Goal: Task Accomplishment & Management: Use online tool/utility

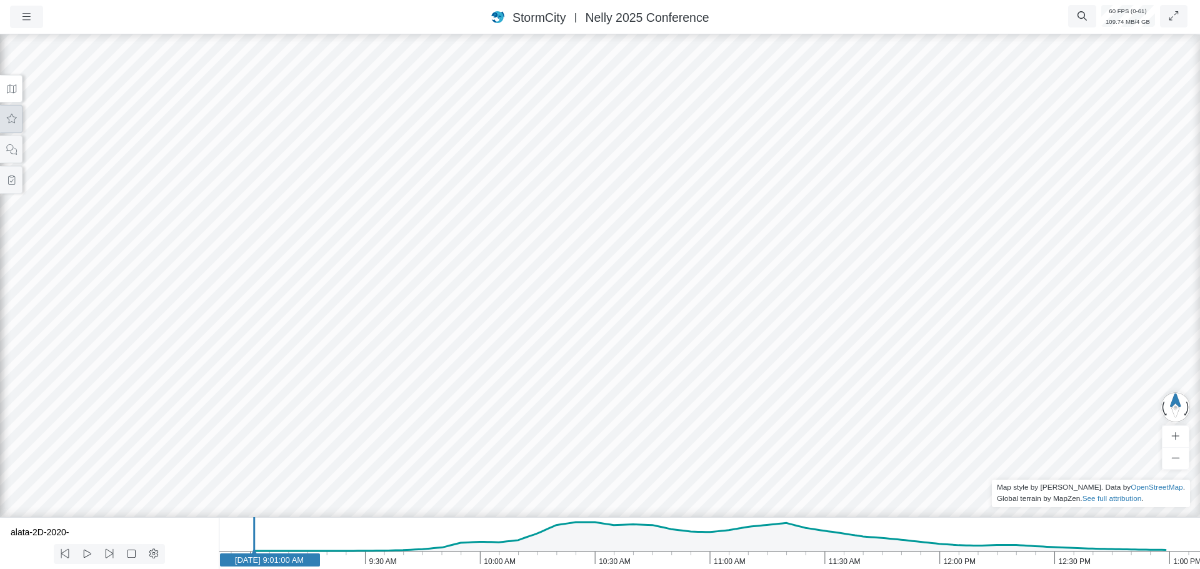
click at [14, 119] on icon at bounding box center [12, 118] width 12 height 9
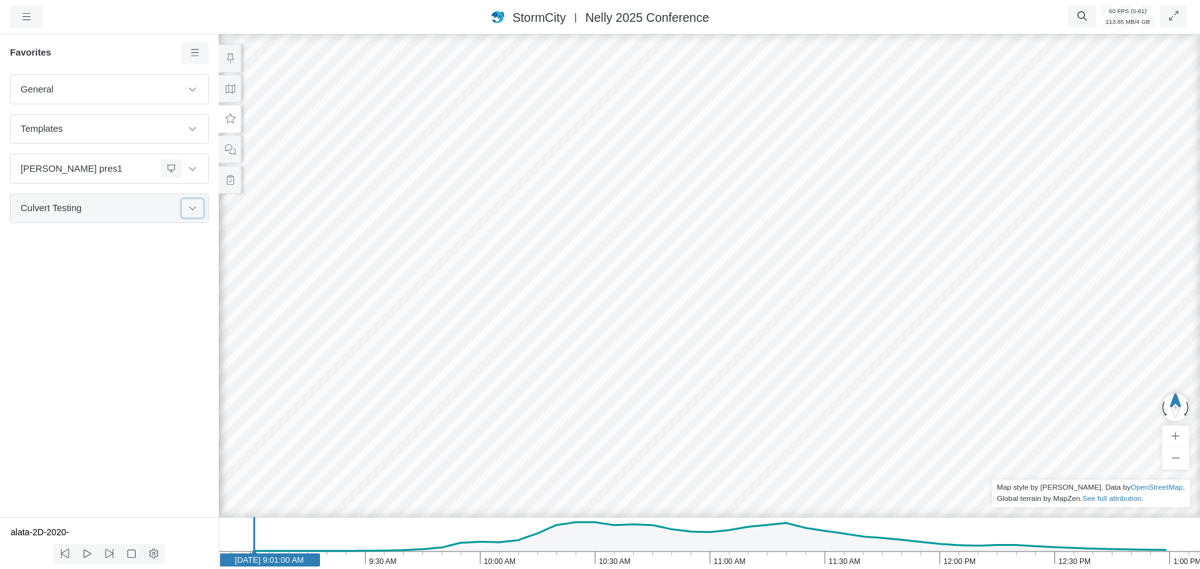
click at [197, 211] on button at bounding box center [192, 208] width 21 height 18
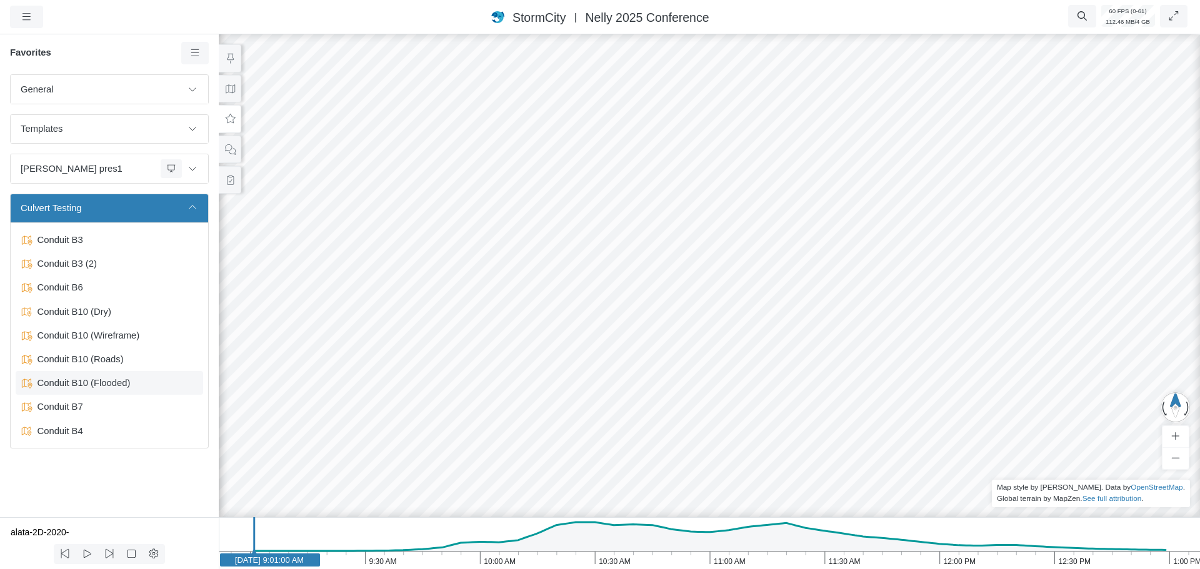
click at [107, 386] on span "Conduit B10 (Flooded)" at bounding box center [110, 383] width 156 height 14
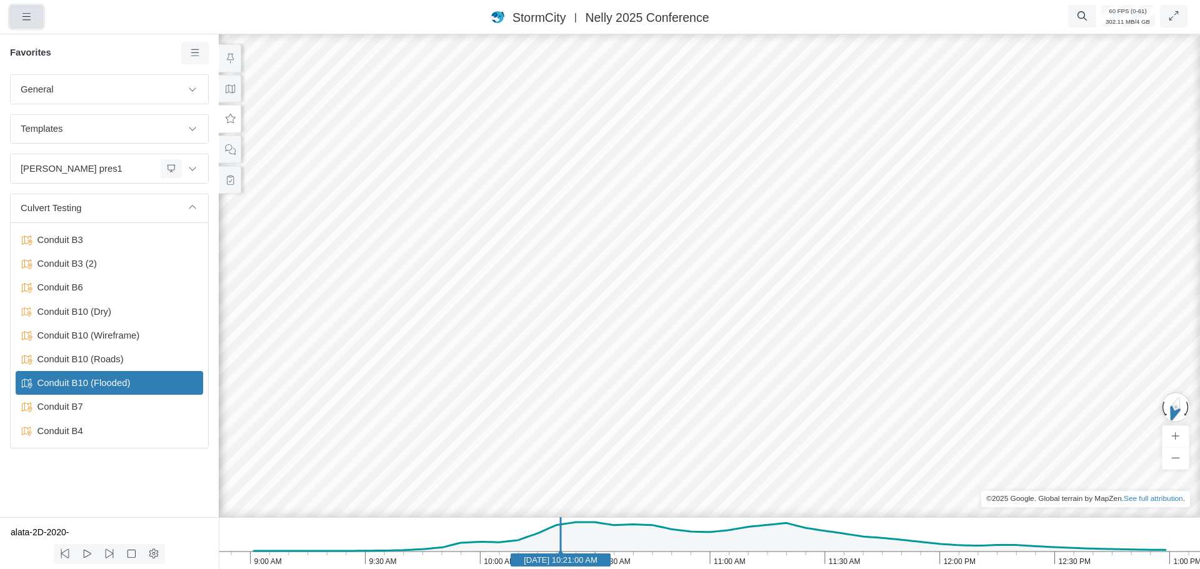
click at [24, 14] on icon "button" at bounding box center [26, 16] width 8 height 7
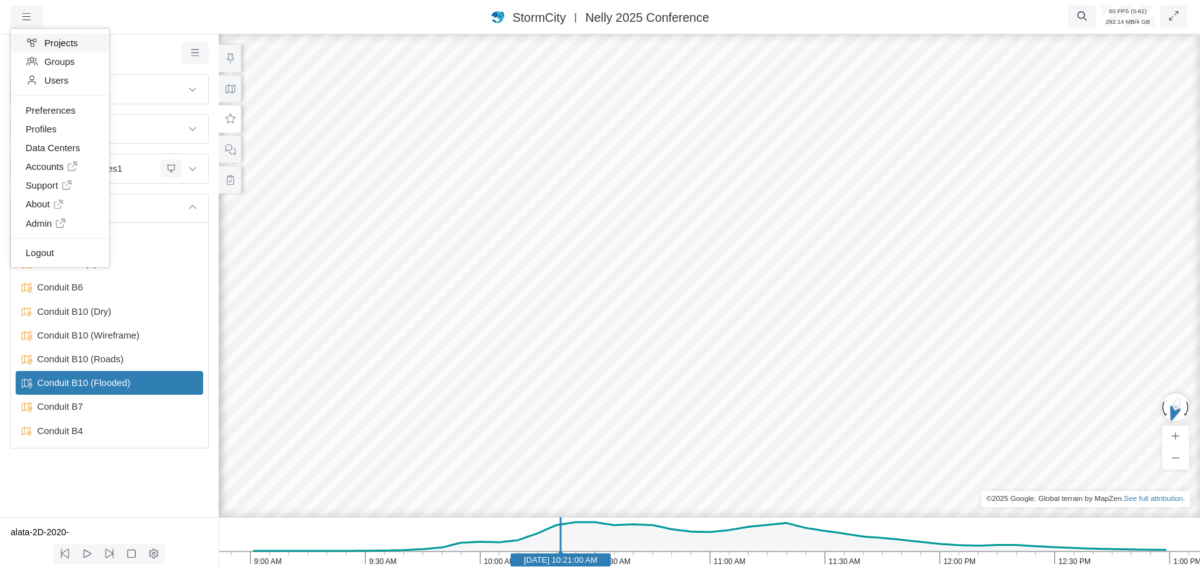
click at [67, 46] on link "Projects" at bounding box center [60, 43] width 99 height 19
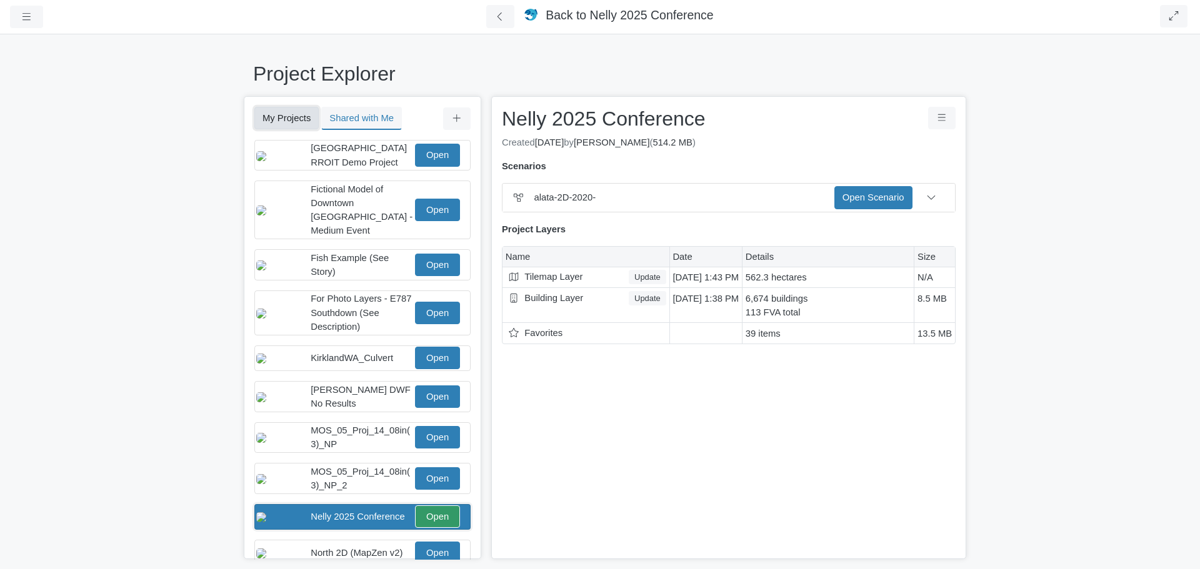
drag, startPoint x: 276, startPoint y: 121, endPoint x: 291, endPoint y: 124, distance: 15.3
click at [276, 121] on button "My Projects" at bounding box center [286, 118] width 64 height 22
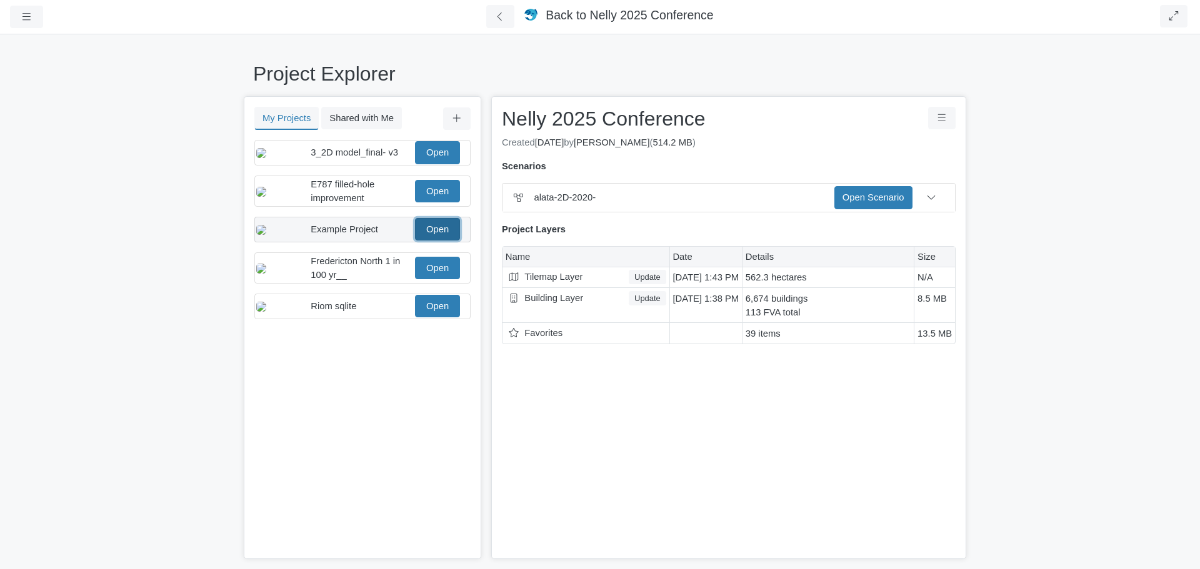
click at [437, 241] on link "Open" at bounding box center [437, 229] width 45 height 22
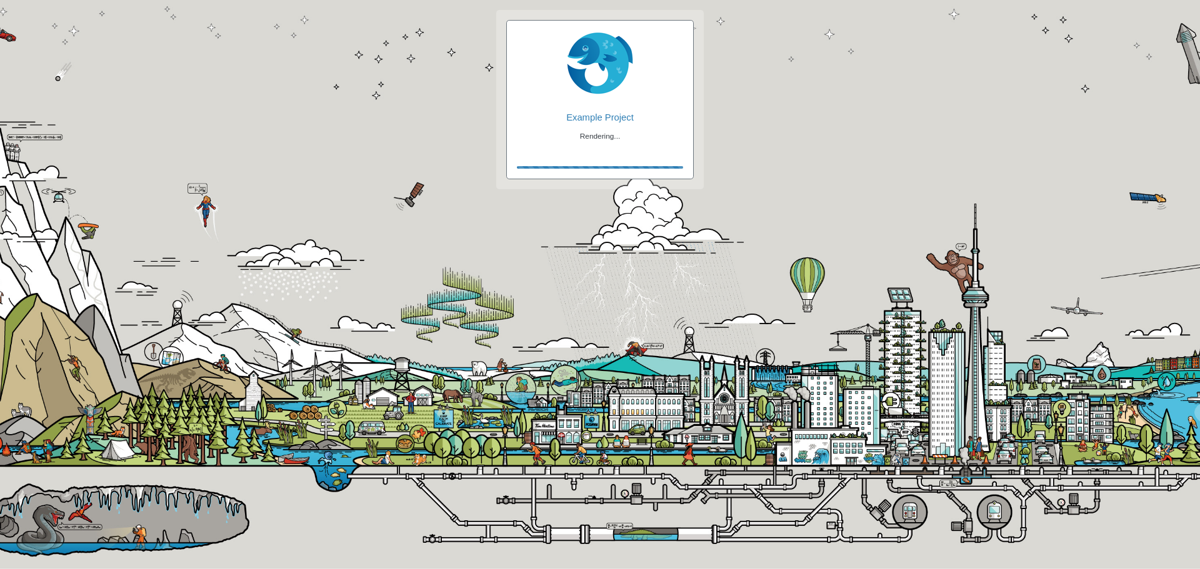
checkbox input "true"
checkbox input "false"
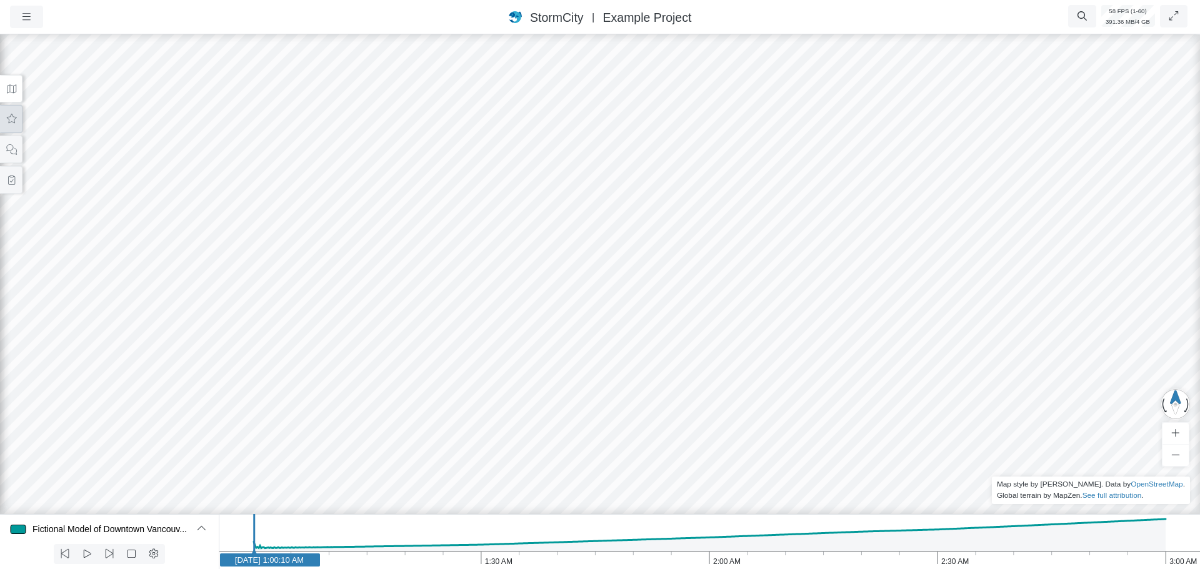
click at [11, 124] on button at bounding box center [11, 119] width 22 height 28
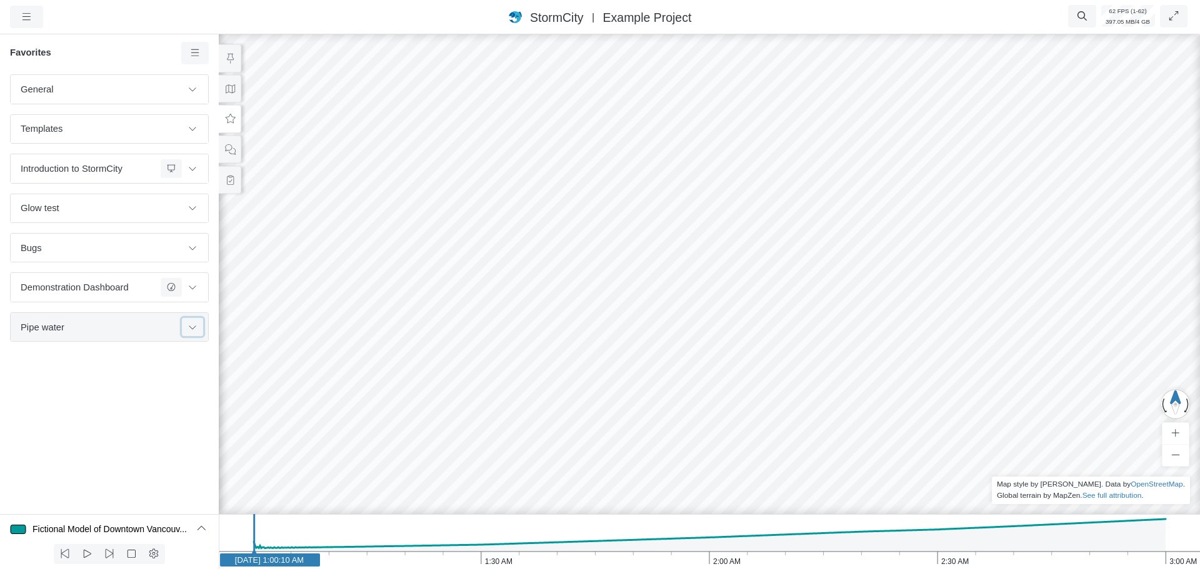
click at [194, 324] on icon at bounding box center [192, 327] width 10 height 8
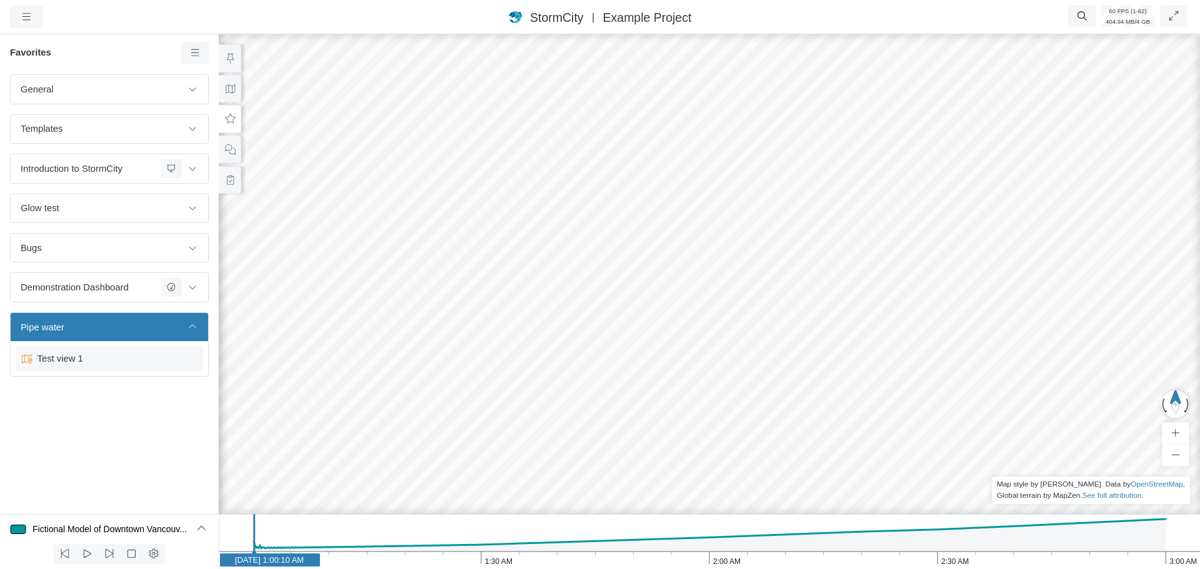
click at [78, 362] on span "Test view 1" at bounding box center [110, 359] width 156 height 14
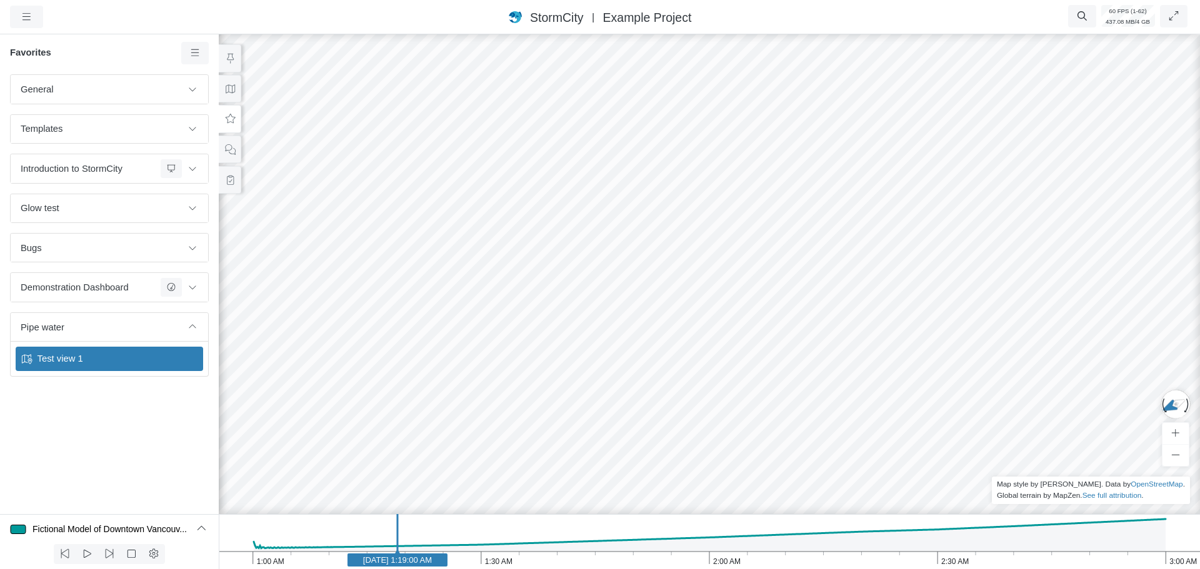
drag, startPoint x: 870, startPoint y: 346, endPoint x: 791, endPoint y: 356, distance: 79.9
click at [791, 356] on div at bounding box center [709, 300] width 1200 height 537
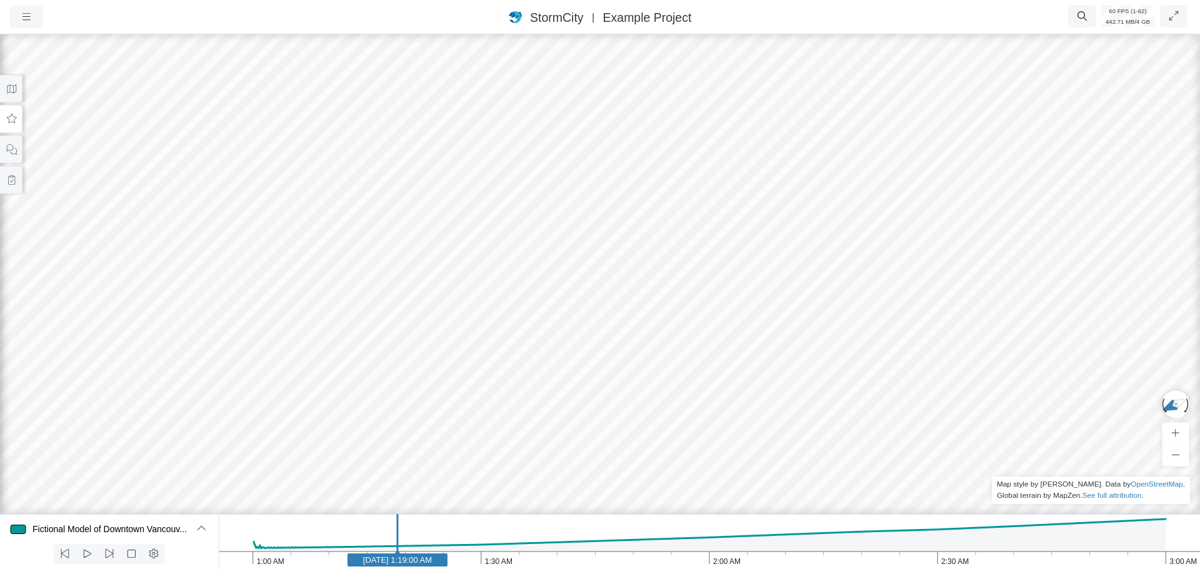
click at [11, 122] on icon at bounding box center [12, 118] width 12 height 9
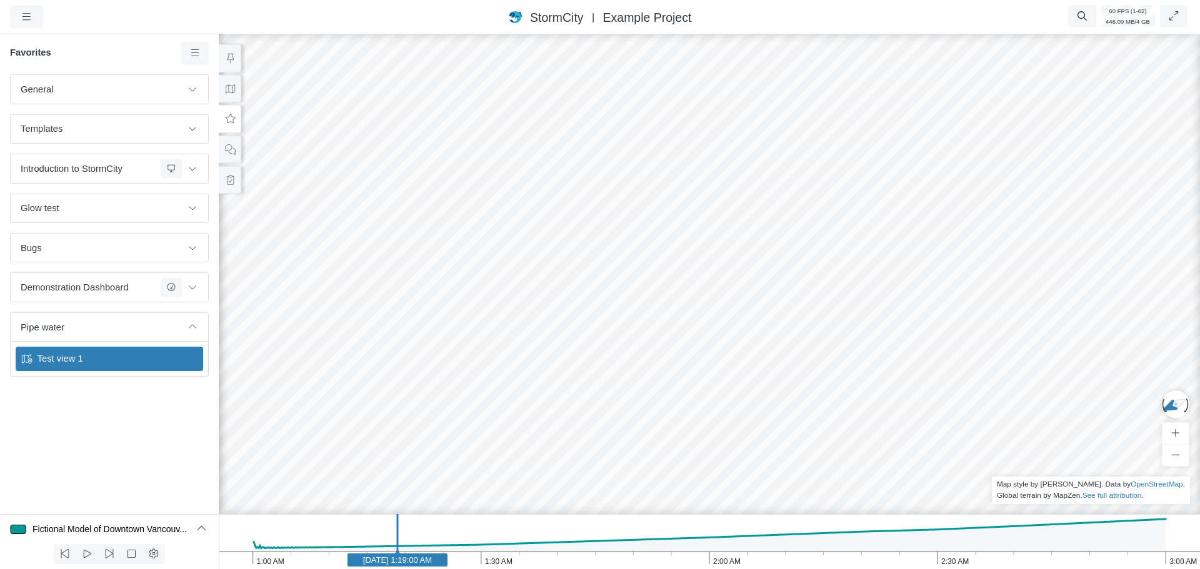
click at [72, 358] on span "Test view 1" at bounding box center [110, 359] width 156 height 14
drag, startPoint x: 667, startPoint y: 279, endPoint x: 210, endPoint y: 251, distance: 457.6
click at [210, 251] on div "Projects Groups Users Preferences Profiles Data Centers Accounts Support About …" at bounding box center [600, 284] width 1200 height 569
drag, startPoint x: 586, startPoint y: 359, endPoint x: 604, endPoint y: 350, distance: 20.1
click at [600, 351] on div at bounding box center [709, 300] width 1200 height 537
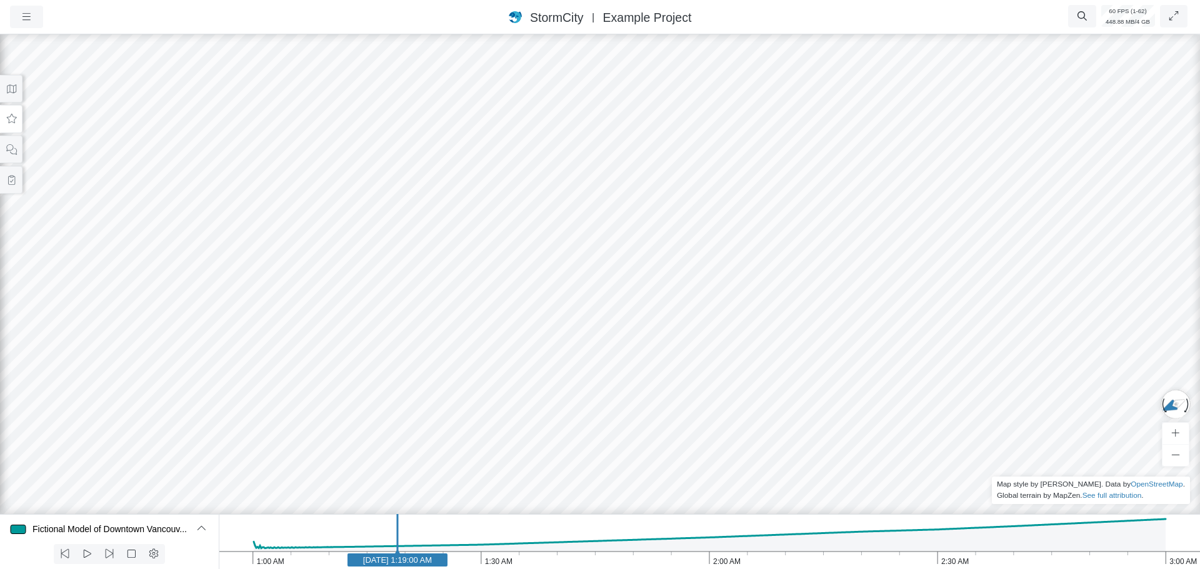
drag, startPoint x: 615, startPoint y: 347, endPoint x: 484, endPoint y: 329, distance: 132.4
click at [461, 355] on div at bounding box center [600, 300] width 1200 height 537
click at [12, 123] on icon at bounding box center [12, 118] width 12 height 9
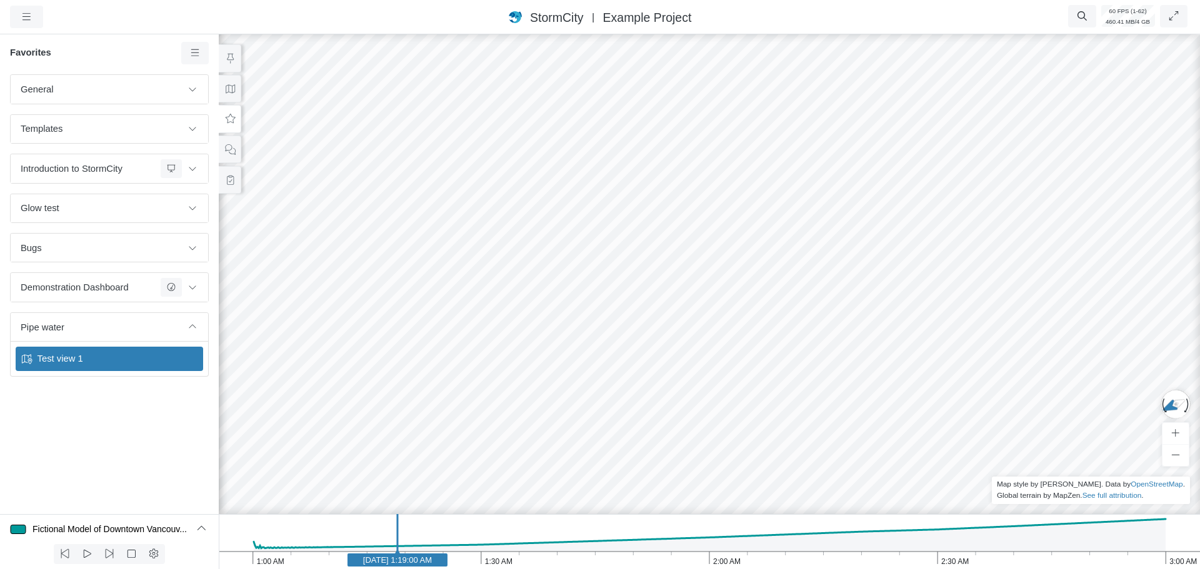
click at [75, 354] on span "Test view 1" at bounding box center [110, 359] width 156 height 14
click at [387, 551] on icon "3:00 AM 2:30 AM 2:00 AM 1:30 AM 1:00 AM [DATE] 1:19:00 AM" at bounding box center [709, 541] width 981 height 55
click at [379, 553] on icon "3:00 AM 2:30 AM 2:00 AM 1:30 AM 1:00 AM Jan 1, 2020 1:17:40 AM" at bounding box center [709, 541] width 981 height 55
click at [236, 95] on button at bounding box center [230, 89] width 22 height 28
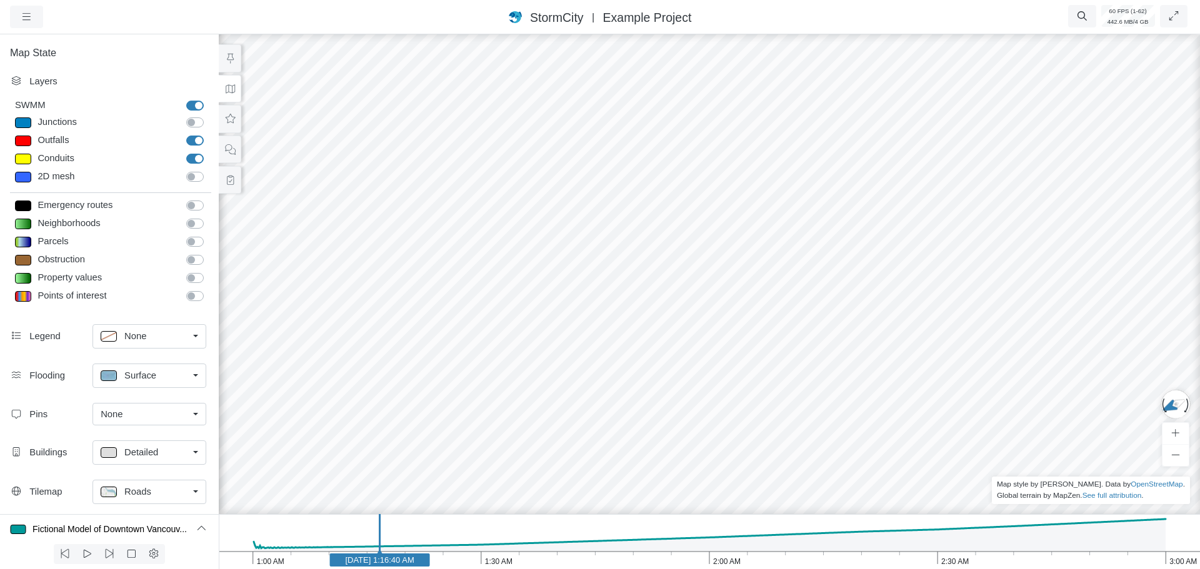
click at [151, 494] on div "Roads" at bounding box center [144, 492] width 87 height 16
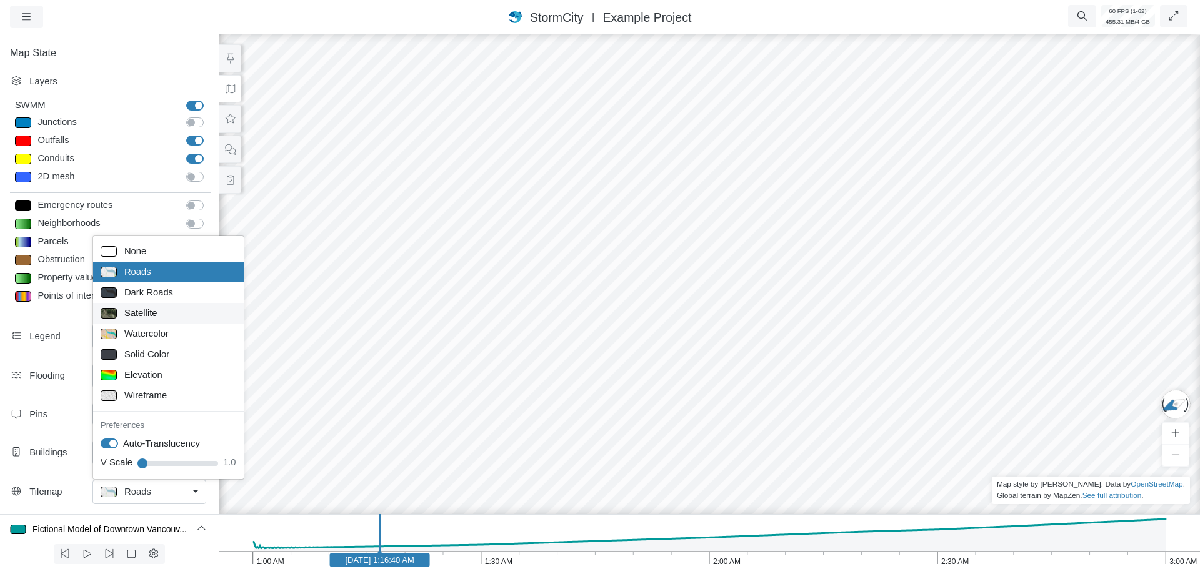
click at [130, 305] on link "Satellite" at bounding box center [168, 313] width 151 height 21
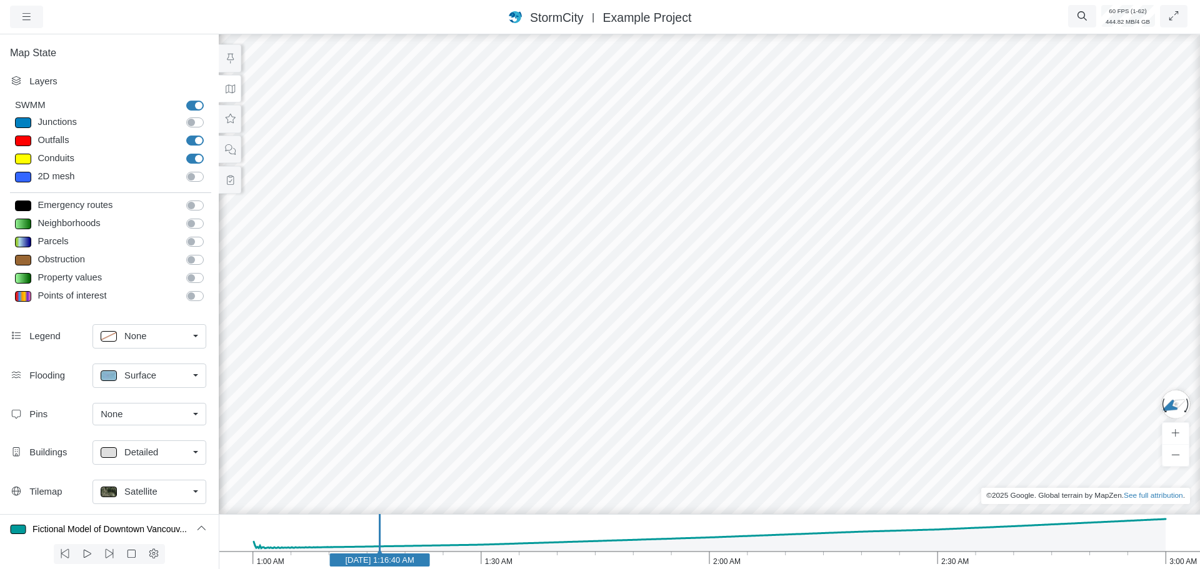
click at [139, 497] on span "Satellite" at bounding box center [140, 492] width 33 height 14
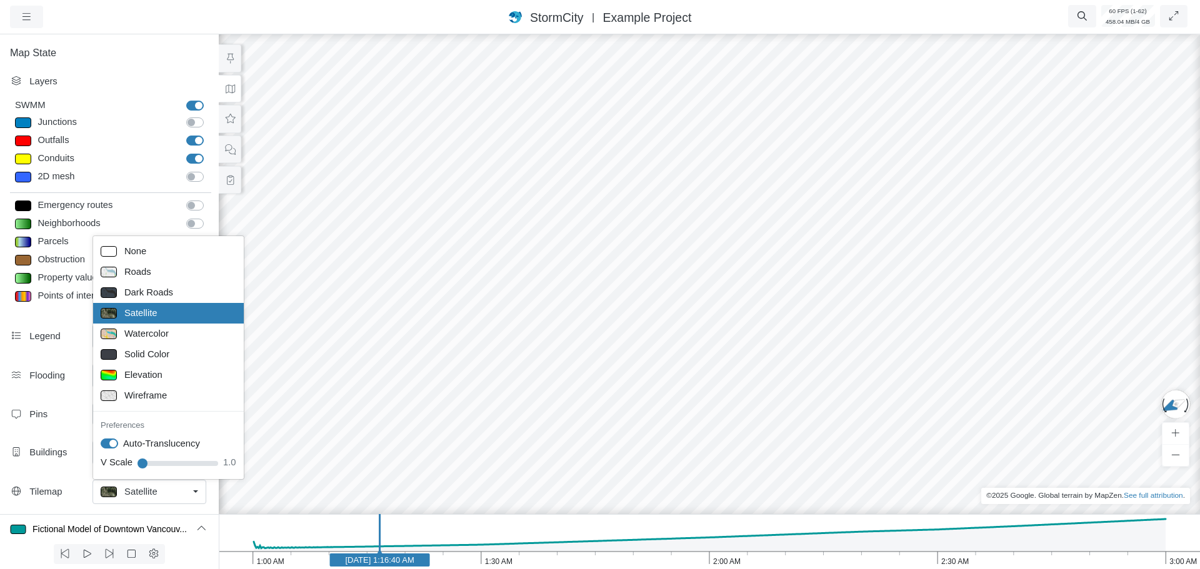
click at [137, 314] on span "Satellite" at bounding box center [140, 313] width 33 height 14
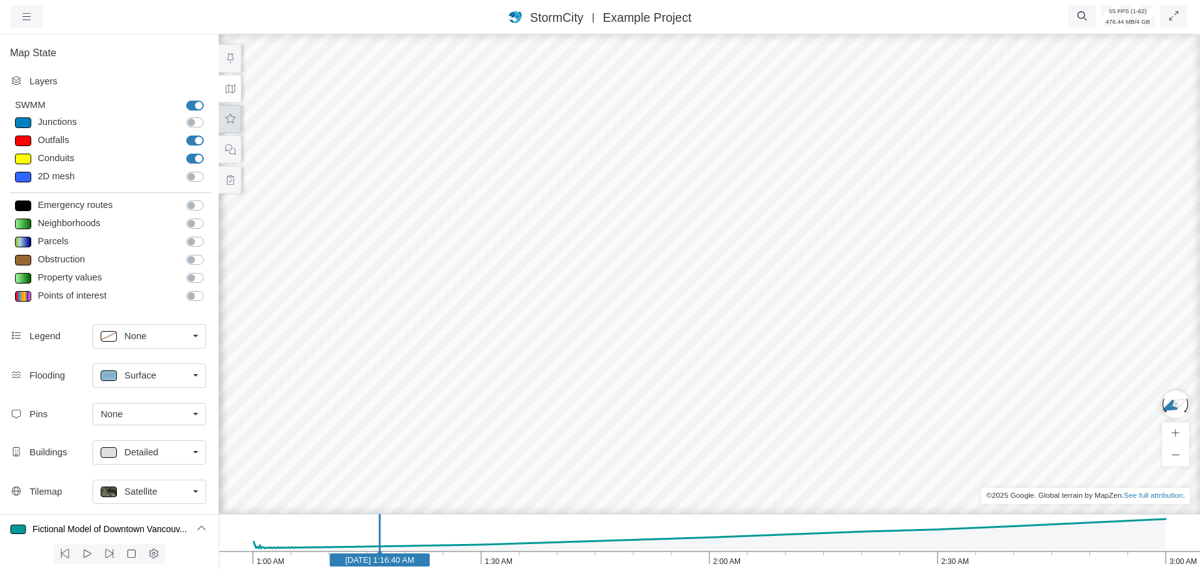
click at [230, 127] on button at bounding box center [230, 119] width 22 height 28
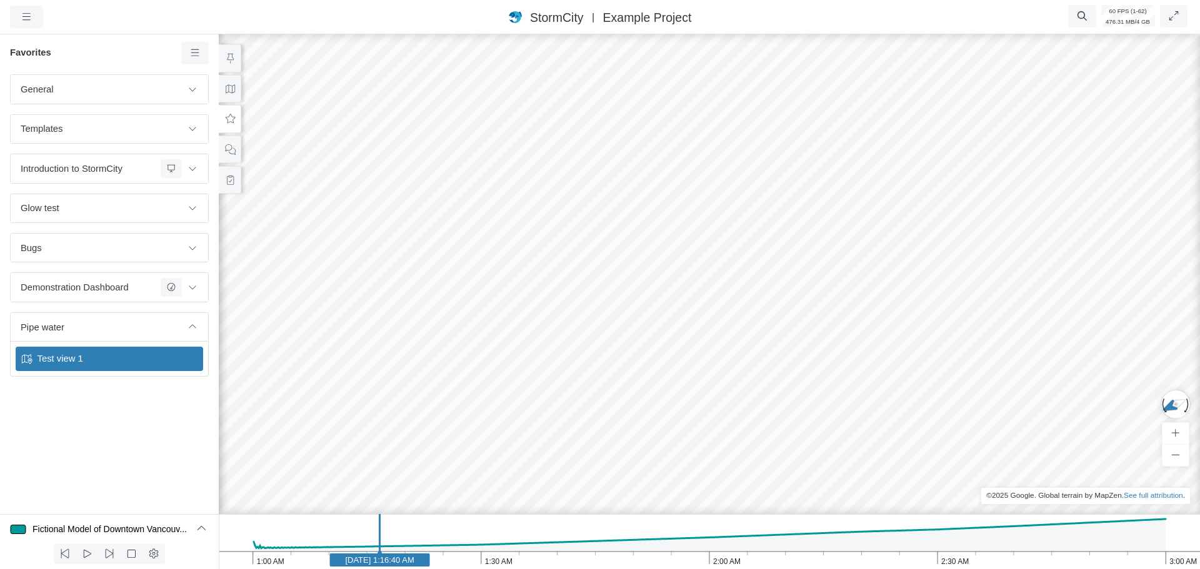
click at [114, 354] on span "Test view 1" at bounding box center [110, 359] width 156 height 14
click at [381, 556] on text "Jan 1, 2020 1:19:00 AM" at bounding box center [397, 559] width 69 height 9
click at [377, 559] on text "Jan 1, 2020 1:17:00 AM" at bounding box center [381, 559] width 69 height 9
drag, startPoint x: 715, startPoint y: 199, endPoint x: 464, endPoint y: 142, distance: 258.1
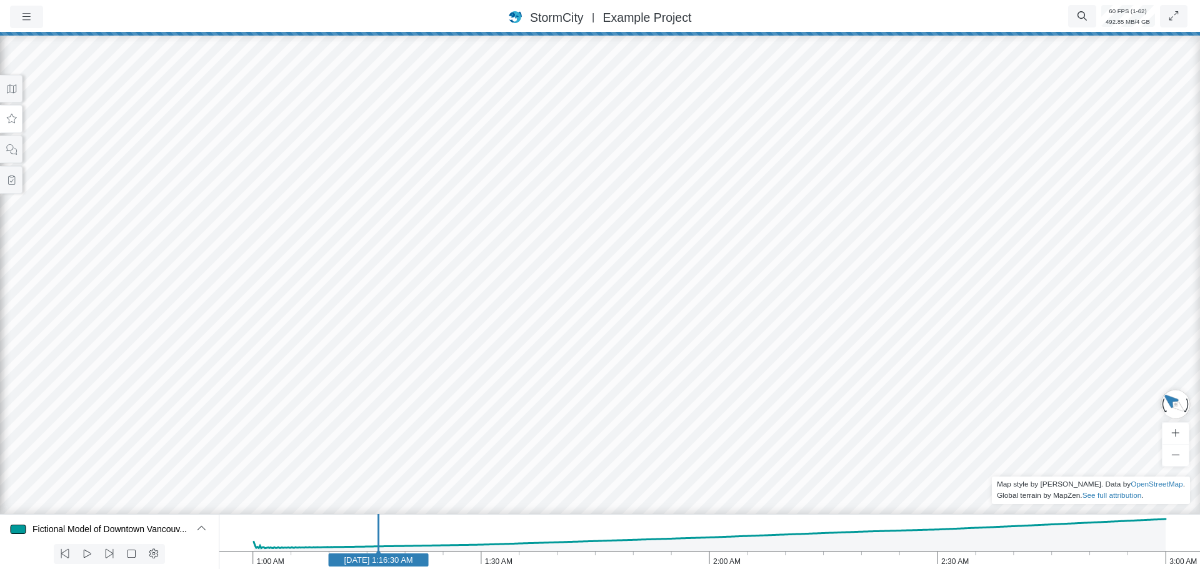
click at [360, 559] on text "Jan 1, 2020 1:16:30 AM" at bounding box center [378, 559] width 69 height 9
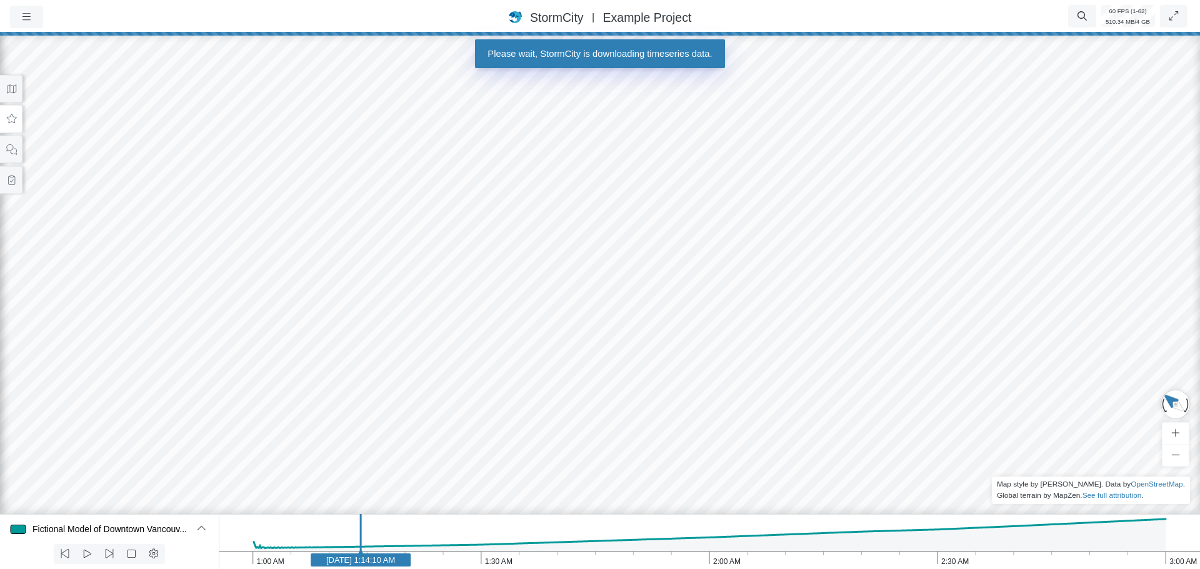
click at [345, 562] on text "Jan 1, 2020 1:14:10 AM" at bounding box center [360, 559] width 69 height 9
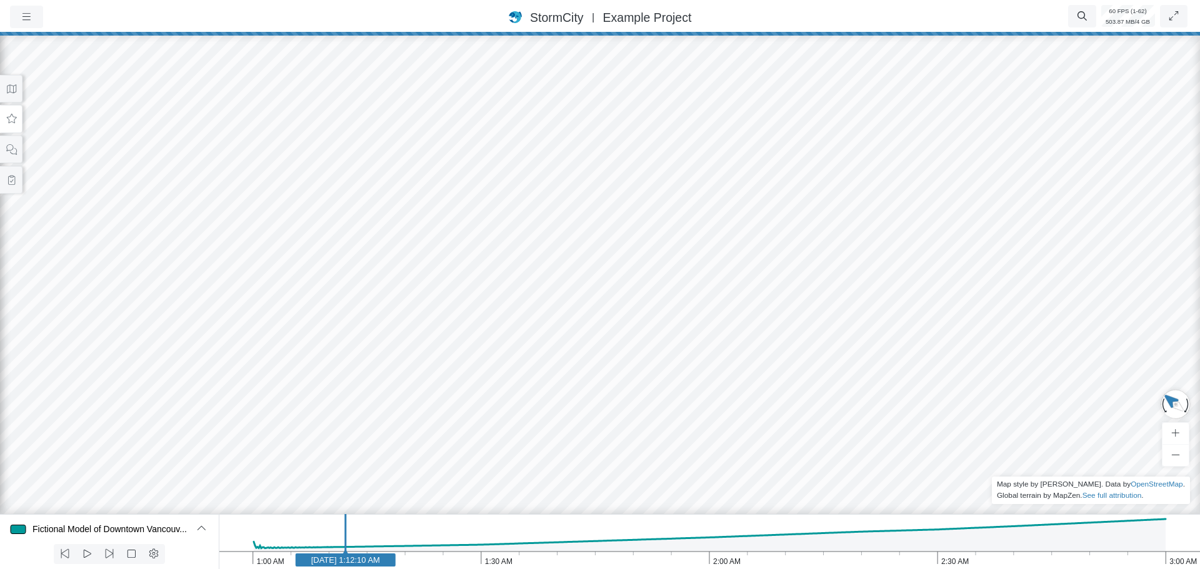
click at [329, 561] on text "Jan 1, 2020 1:12:10 AM" at bounding box center [345, 559] width 69 height 9
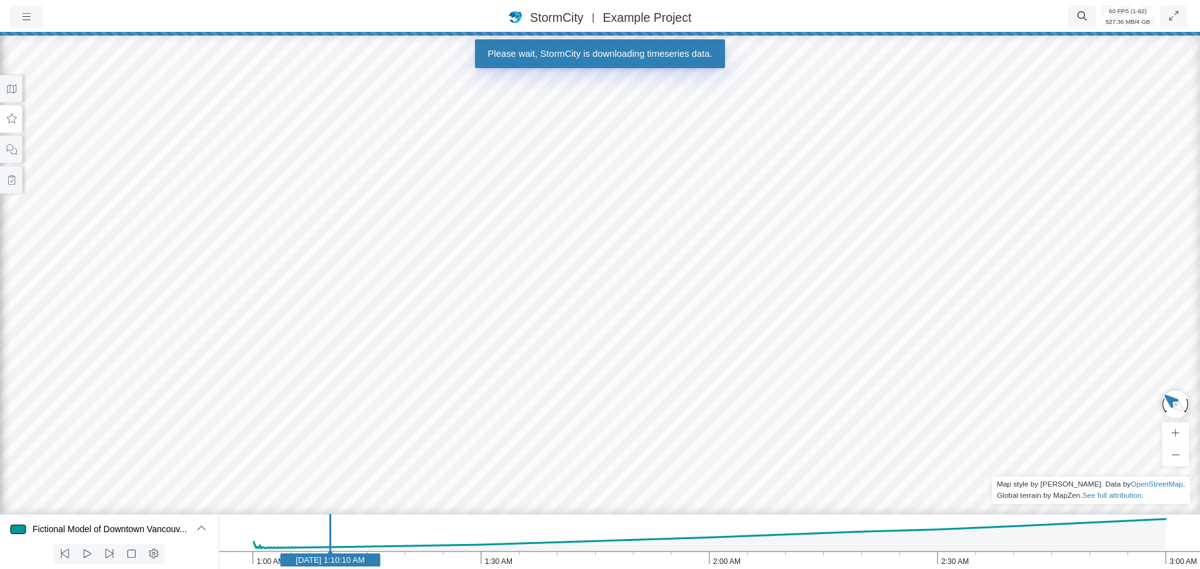
click at [317, 560] on text "Jan 1, 2020 1:10:10 AM" at bounding box center [330, 559] width 69 height 9
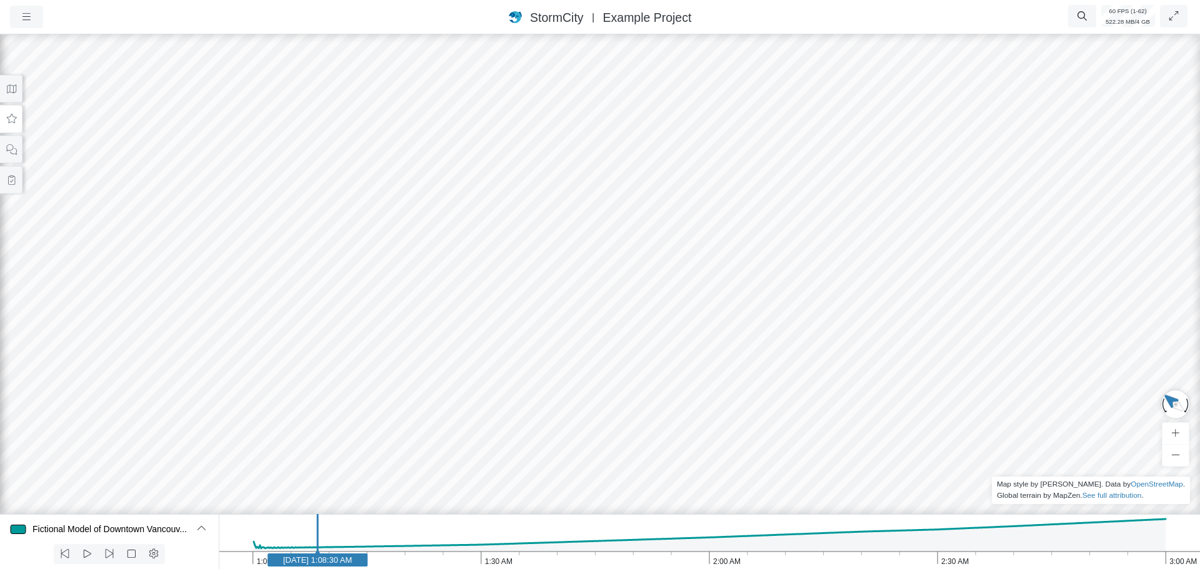
drag, startPoint x: 554, startPoint y: 435, endPoint x: 500, endPoint y: 382, distance: 75.1
click at [500, 382] on div at bounding box center [600, 300] width 1200 height 537
drag, startPoint x: 873, startPoint y: 435, endPoint x: 606, endPoint y: 400, distance: 269.1
click at [606, 400] on div at bounding box center [600, 300] width 1200 height 537
drag, startPoint x: 391, startPoint y: 265, endPoint x: 322, endPoint y: 258, distance: 68.5
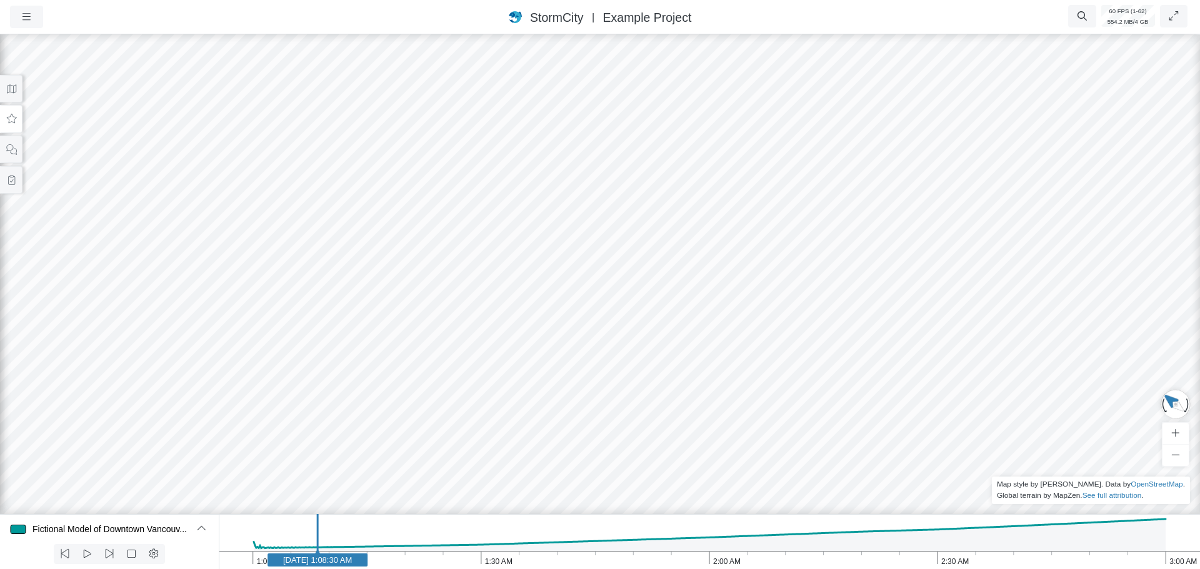
click at [322, 258] on div at bounding box center [600, 300] width 1200 height 537
drag, startPoint x: 909, startPoint y: 372, endPoint x: 1003, endPoint y: 429, distance: 109.8
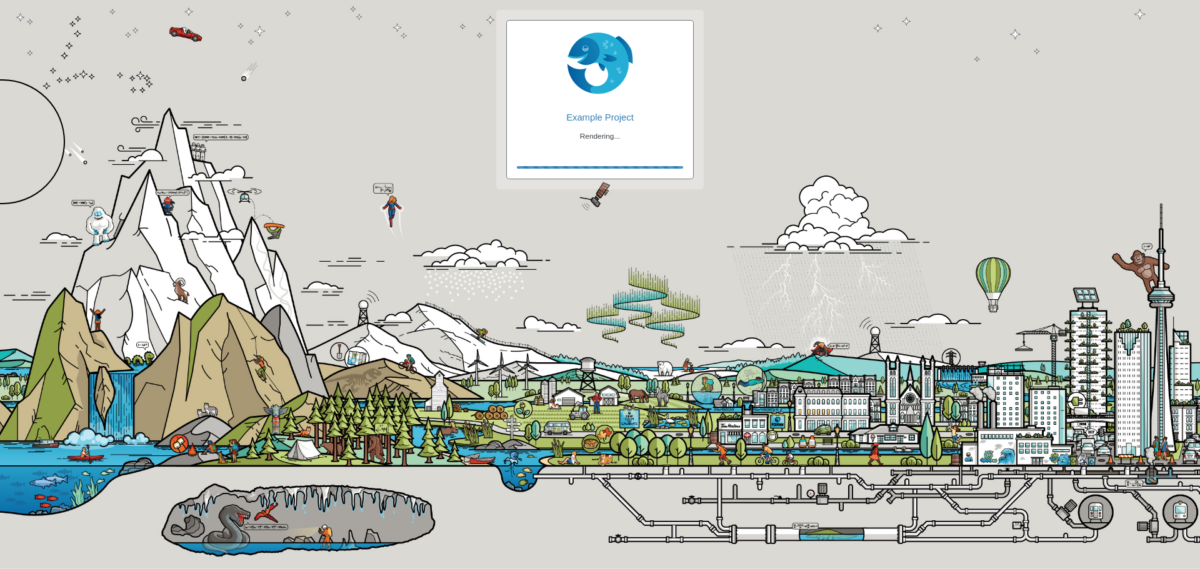
checkbox input "true"
checkbox input "false"
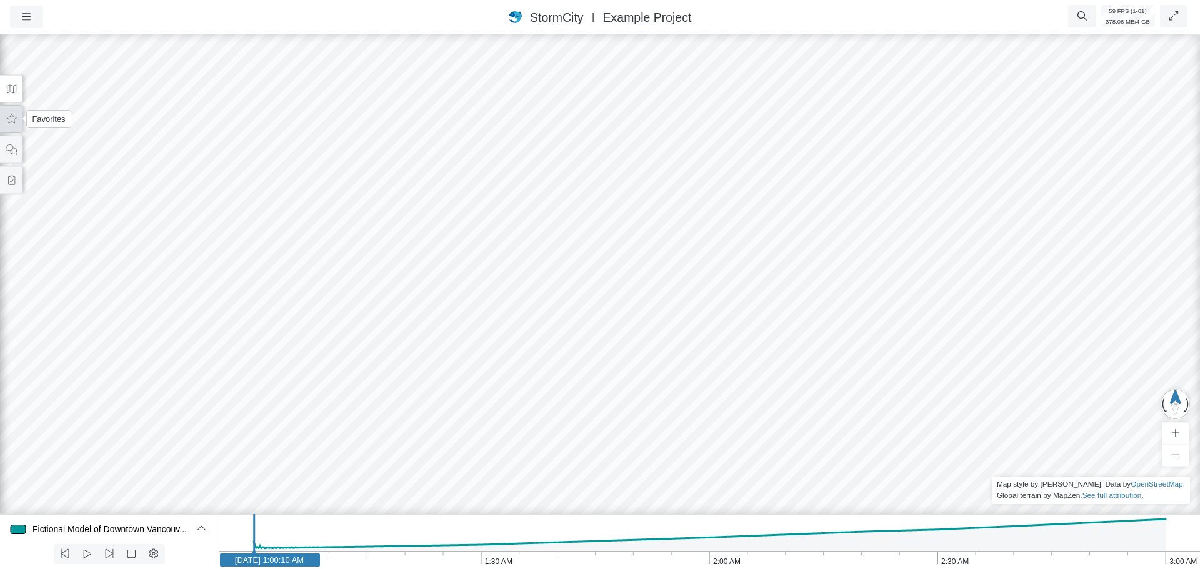
click at [10, 121] on icon at bounding box center [12, 118] width 12 height 9
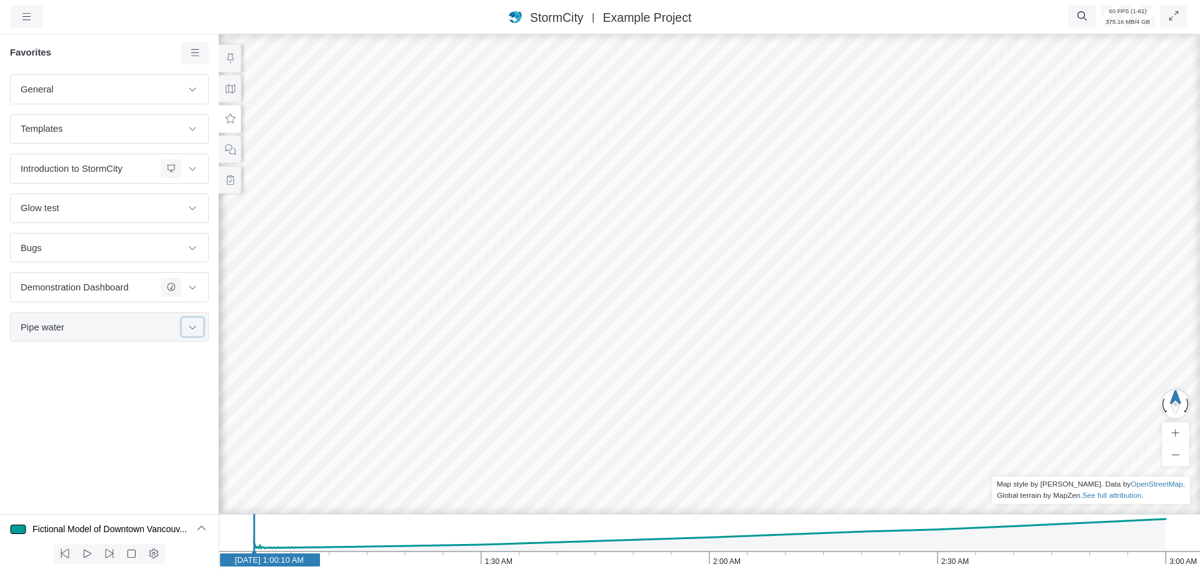
click at [191, 331] on icon at bounding box center [192, 327] width 10 height 8
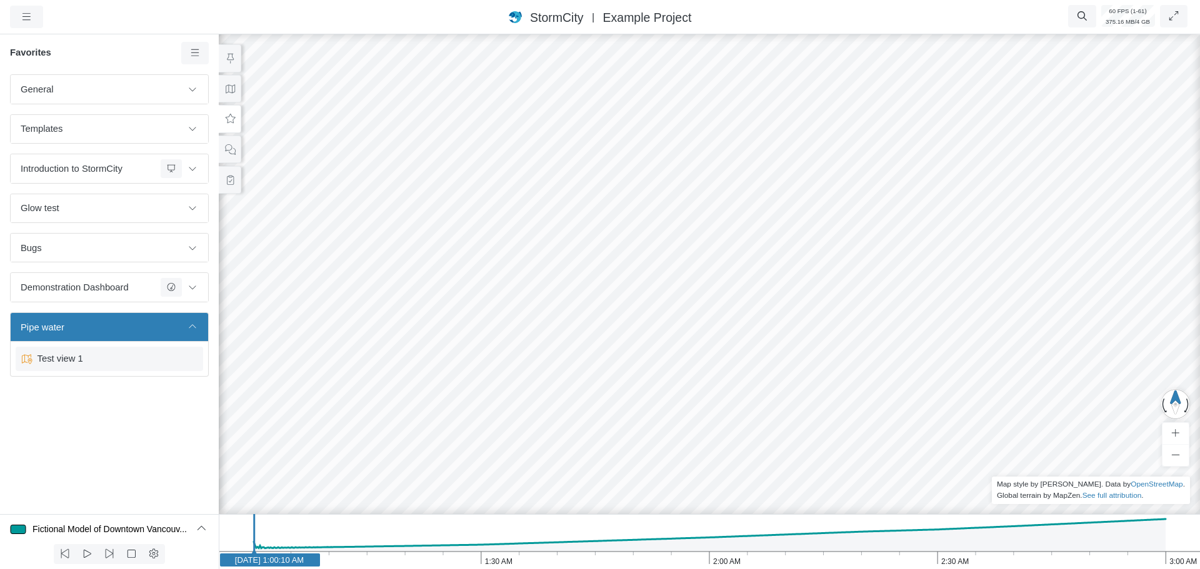
click at [99, 362] on span "Test view 1" at bounding box center [110, 359] width 156 height 14
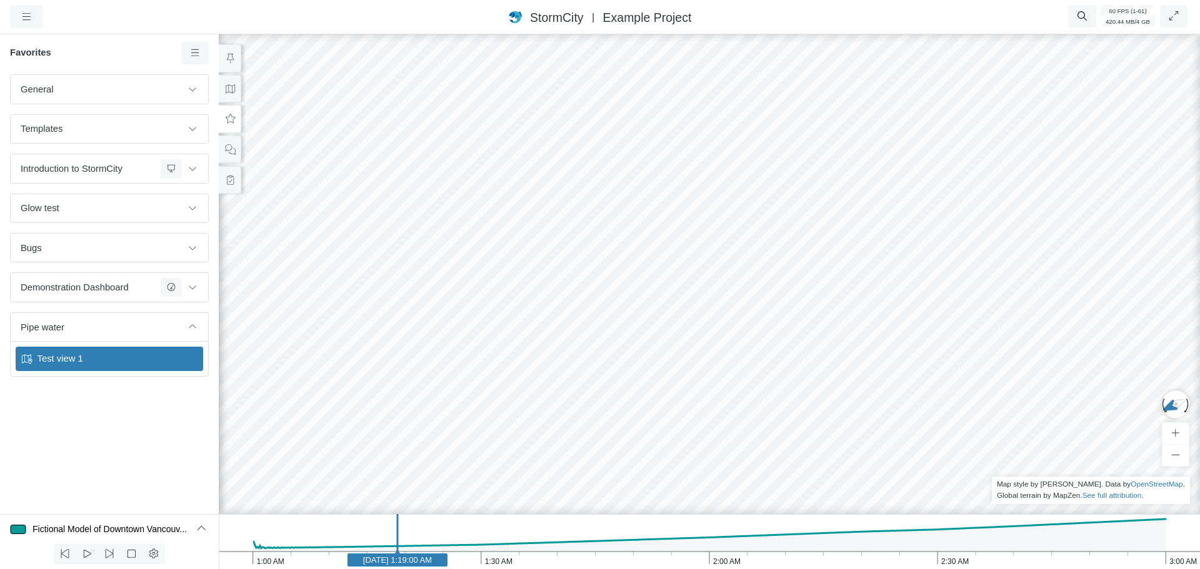
click at [341, 559] on icon "3:00 AM 2:30 AM 2:00 AM 1:30 AM 1:00 AM Jan 1, 2020 1:19:00 AM" at bounding box center [709, 541] width 981 height 55
click at [357, 560] on text "Jan 1, 2020 1:11:40 AM" at bounding box center [341, 559] width 69 height 9
drag, startPoint x: 896, startPoint y: 331, endPoint x: 869, endPoint y: 328, distance: 27.0
click at [869, 328] on div at bounding box center [709, 300] width 1200 height 537
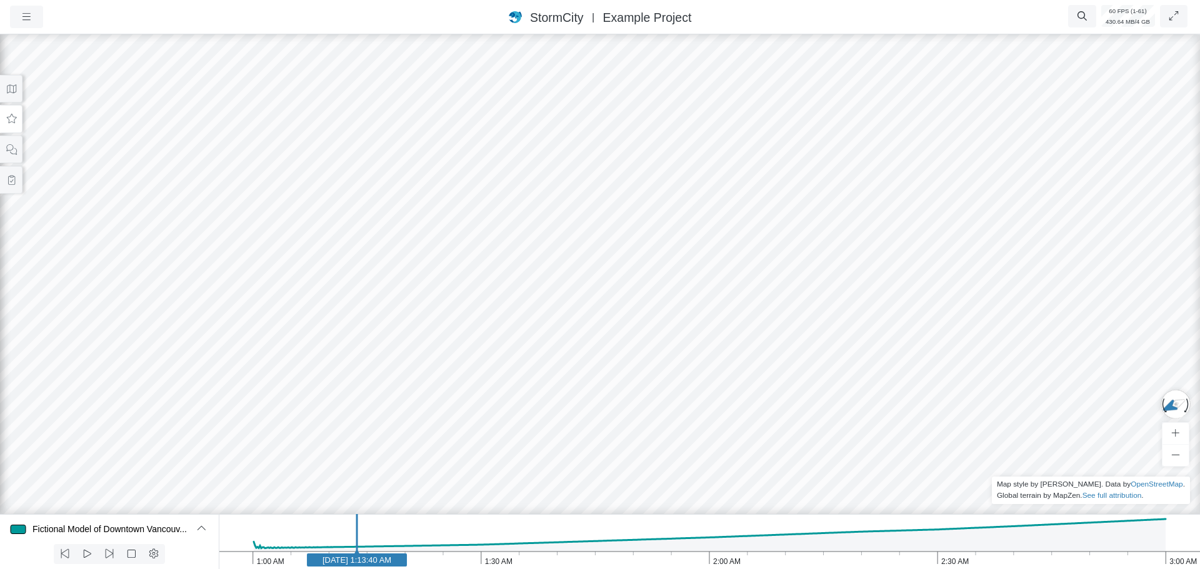
click at [16, 120] on icon at bounding box center [12, 118] width 12 height 9
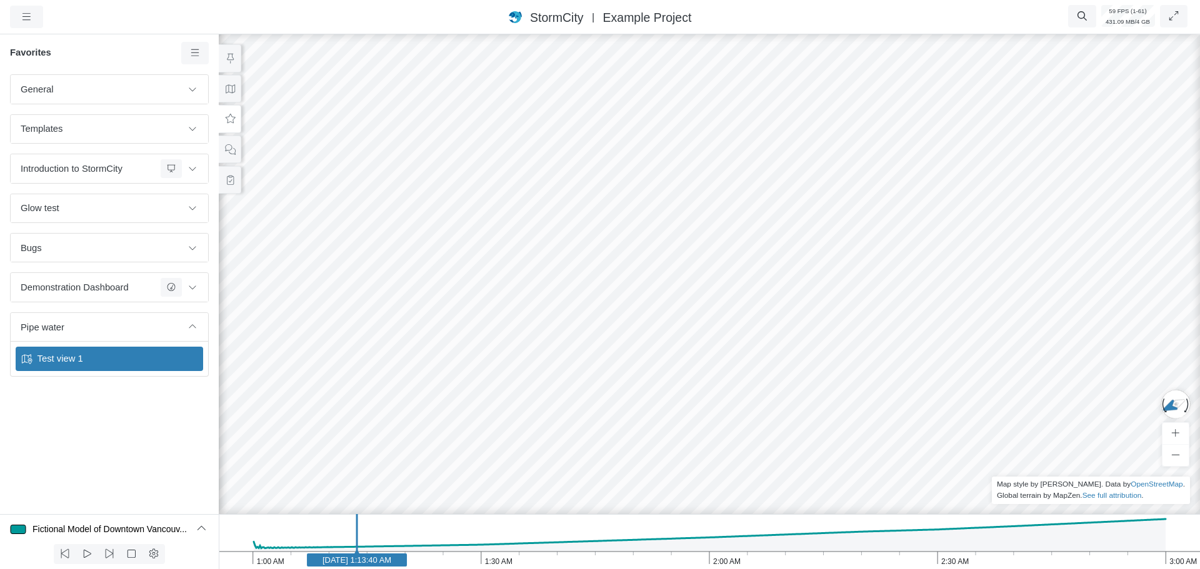
click at [114, 351] on div "Test view 1" at bounding box center [109, 359] width 187 height 24
click at [79, 364] on span "Test view 1" at bounding box center [110, 359] width 156 height 14
click at [207, 61] on link at bounding box center [195, 53] width 28 height 22
click at [498, 209] on div at bounding box center [709, 300] width 1200 height 537
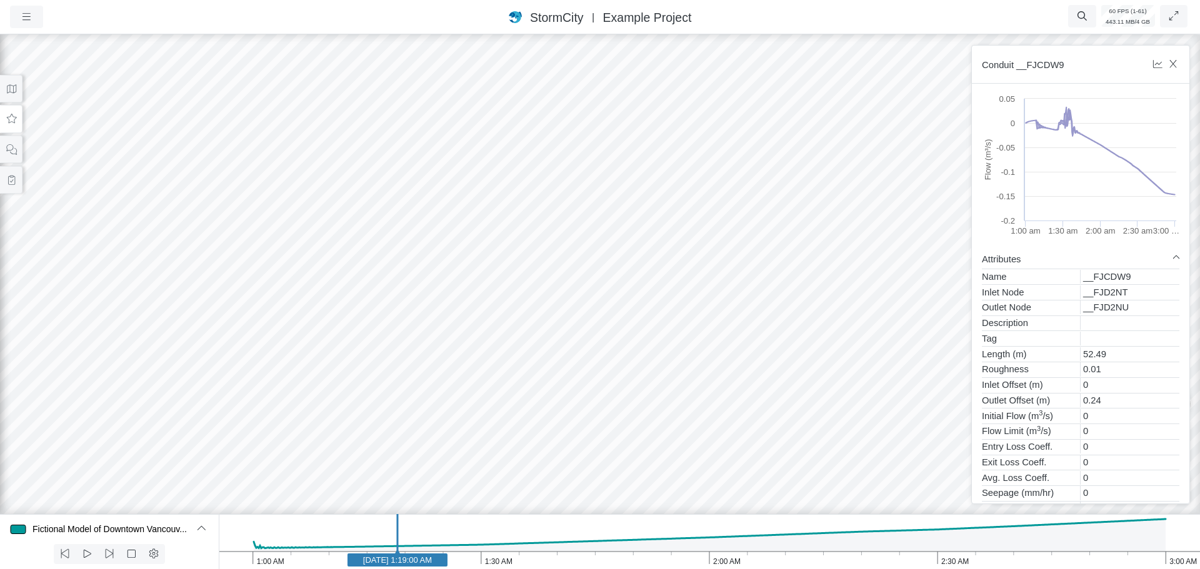
click at [433, 226] on div at bounding box center [600, 300] width 1200 height 537
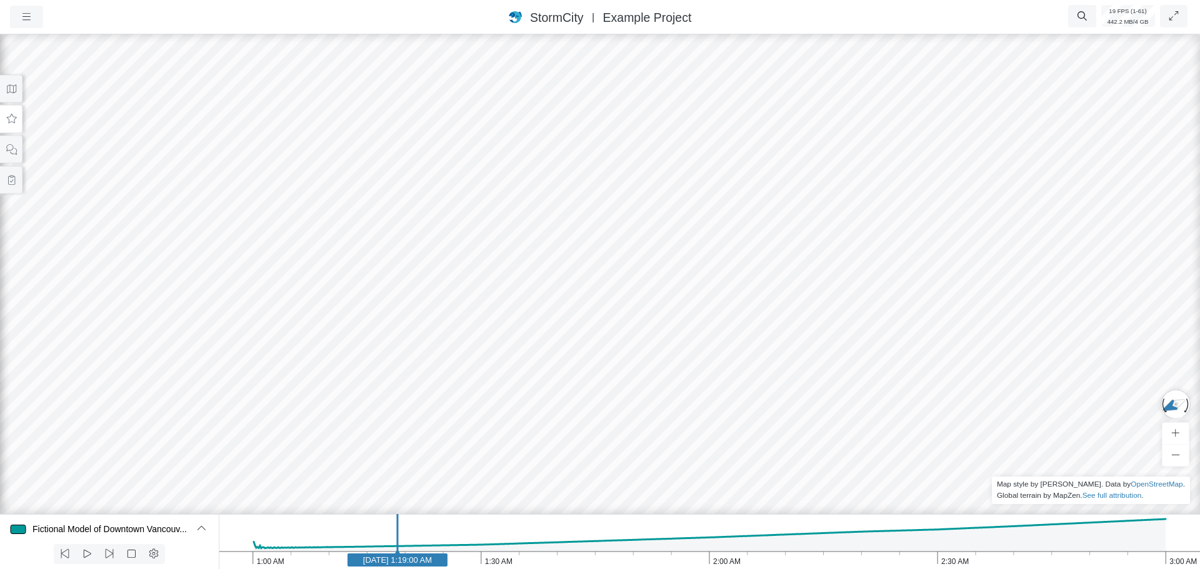
click at [12, 123] on icon at bounding box center [12, 118] width 12 height 9
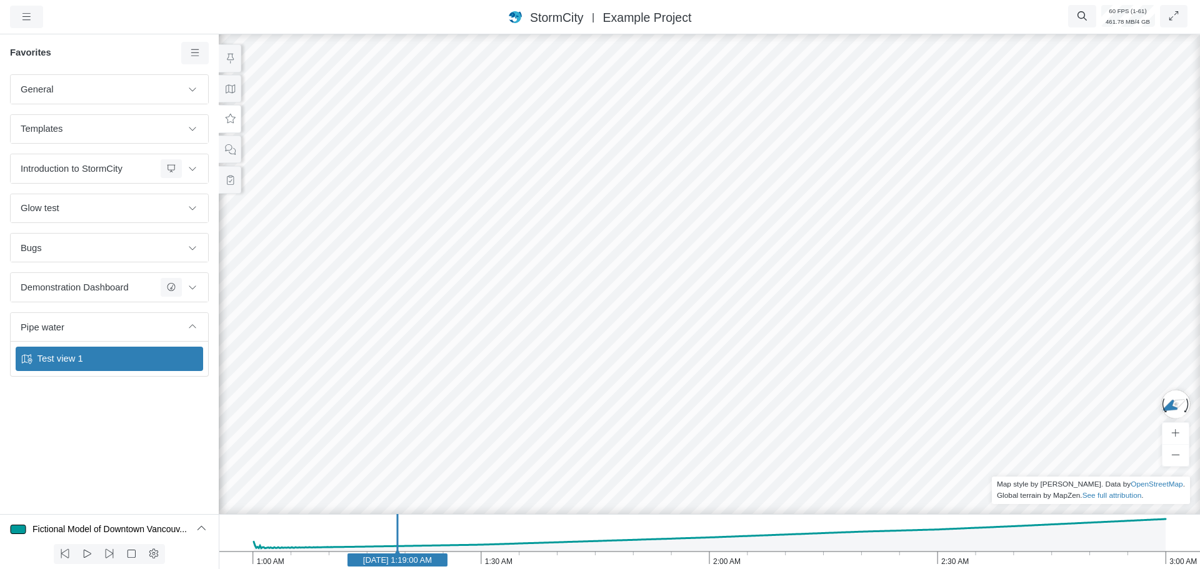
click at [75, 351] on div "Test view 1" at bounding box center [109, 359] width 187 height 24
click at [229, 124] on button at bounding box center [230, 119] width 22 height 28
click at [196, 57] on icon at bounding box center [195, 52] width 12 height 9
click at [307, 66] on div at bounding box center [709, 300] width 1200 height 537
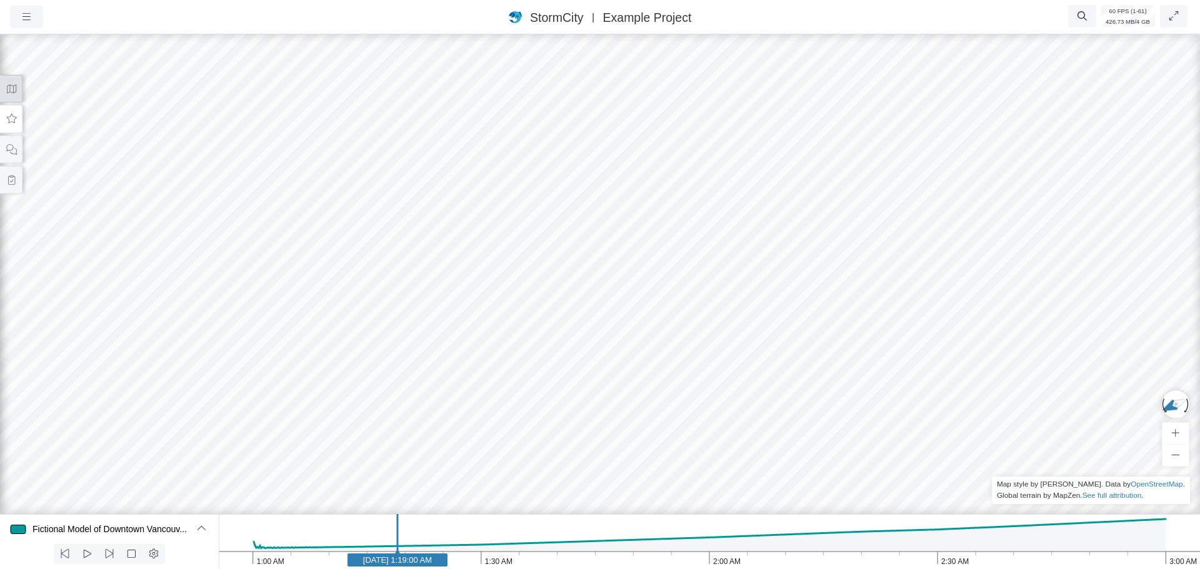
click at [6, 92] on icon at bounding box center [12, 88] width 12 height 9
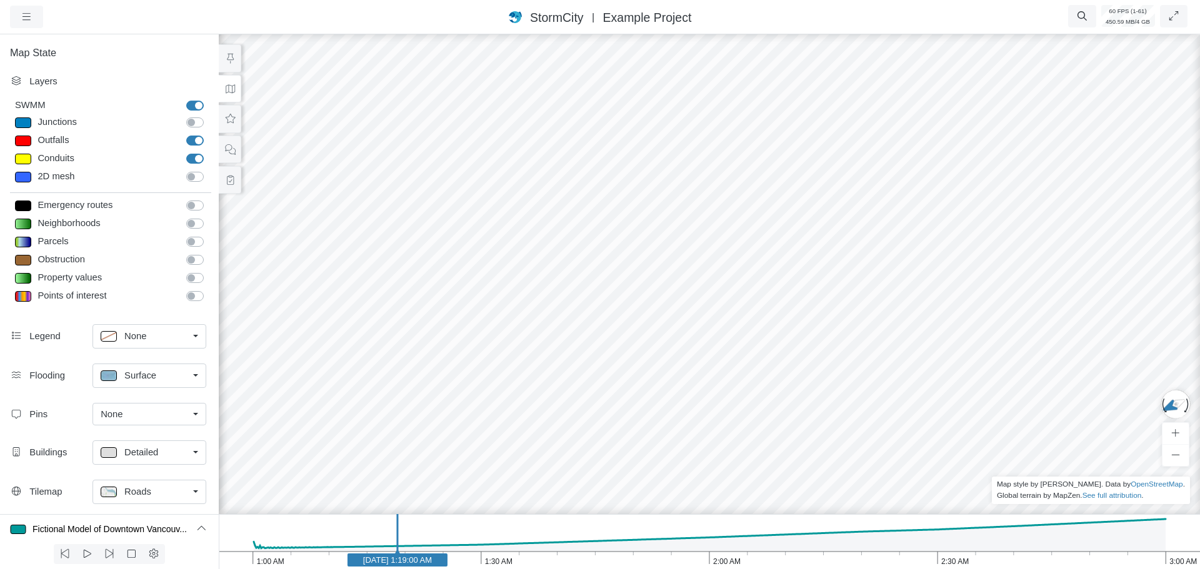
click at [209, 116] on label "Junctions" at bounding box center [209, 116] width 0 height 0
click at [189, 123] on input "Junctions" at bounding box center [191, 122] width 10 height 12
drag, startPoint x: 667, startPoint y: 277, endPoint x: 695, endPoint y: 275, distance: 28.2
click at [692, 282] on div at bounding box center [709, 300] width 1200 height 537
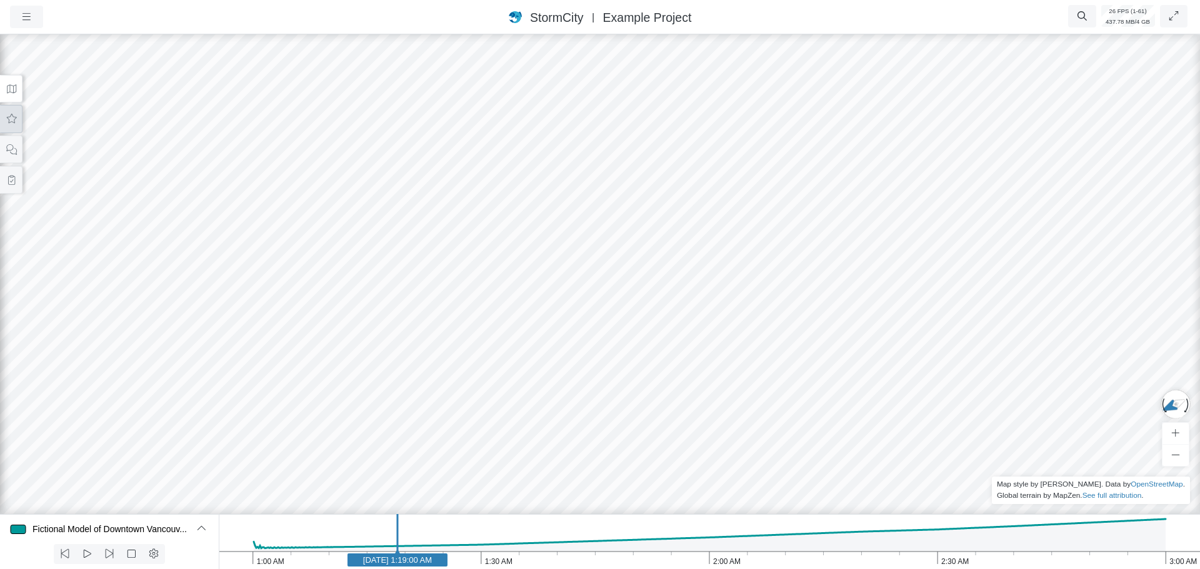
click at [12, 123] on icon at bounding box center [12, 118] width 12 height 9
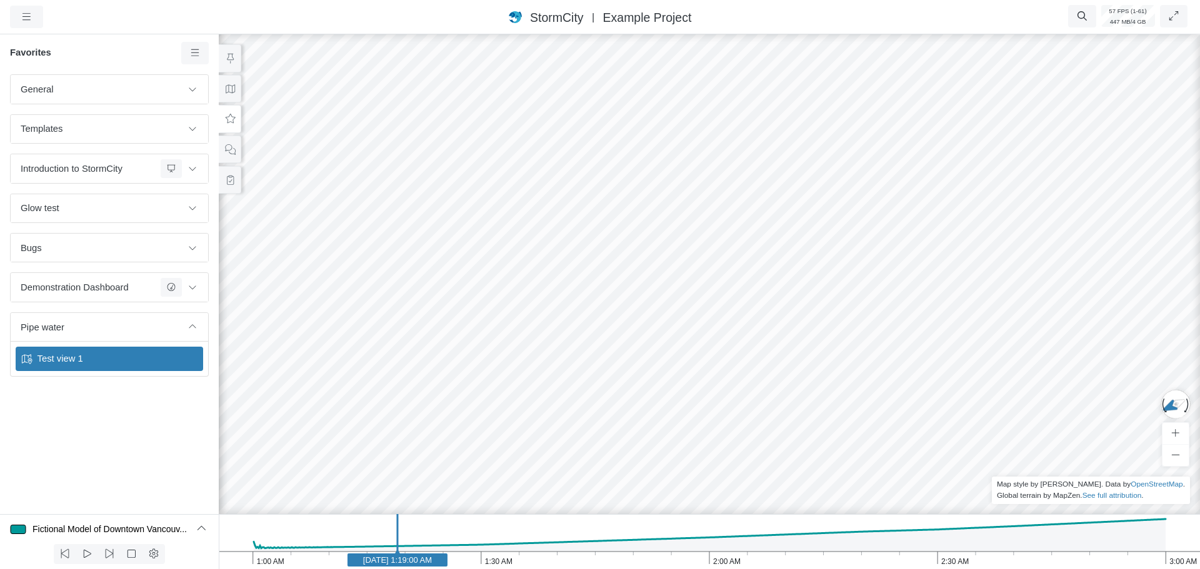
click at [129, 361] on span "Test view 1" at bounding box center [110, 359] width 156 height 14
click at [234, 123] on icon at bounding box center [230, 118] width 12 height 9
click at [231, 94] on button at bounding box center [230, 89] width 22 height 28
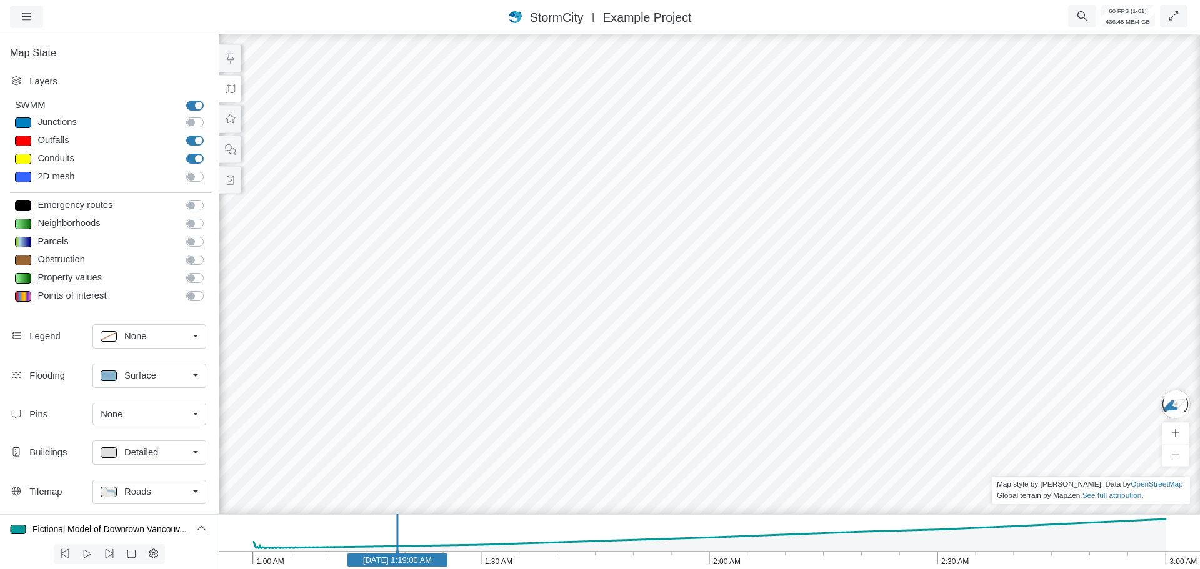
click at [209, 116] on label "Junctions" at bounding box center [209, 116] width 0 height 0
click at [192, 124] on input "Junctions" at bounding box center [191, 122] width 10 height 12
click at [667, 279] on div at bounding box center [709, 300] width 1200 height 537
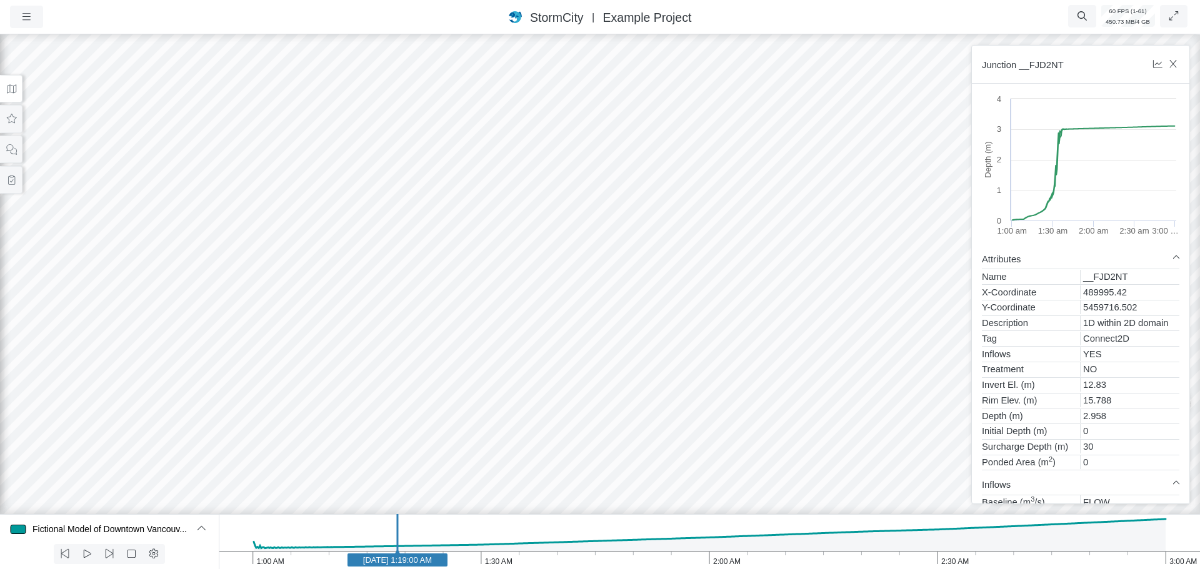
click at [557, 283] on div at bounding box center [600, 300] width 1200 height 537
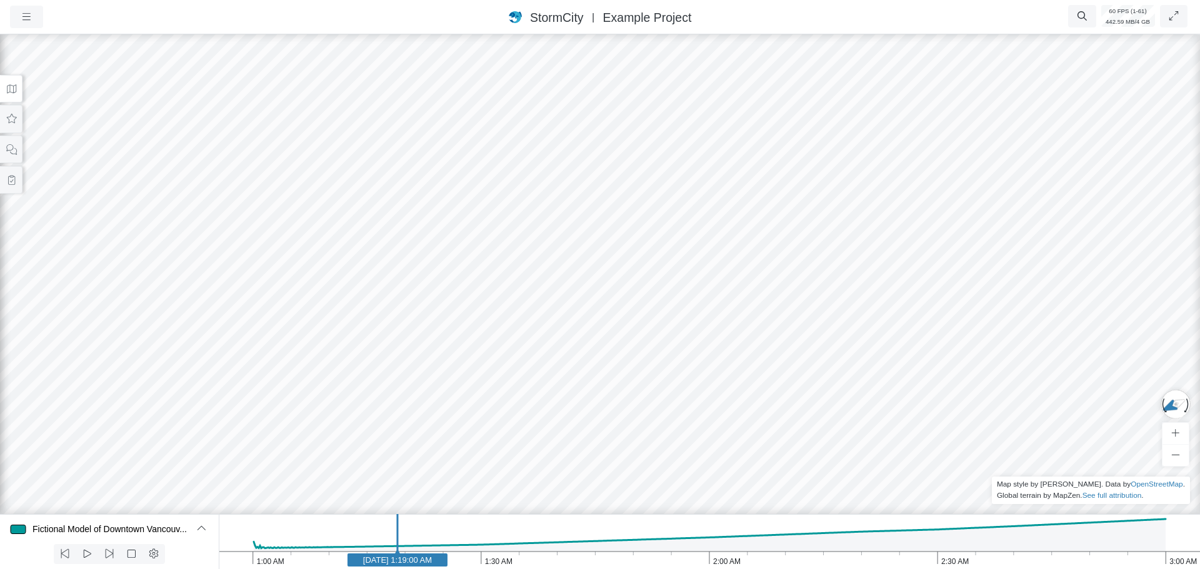
click at [11, 91] on icon at bounding box center [12, 88] width 12 height 9
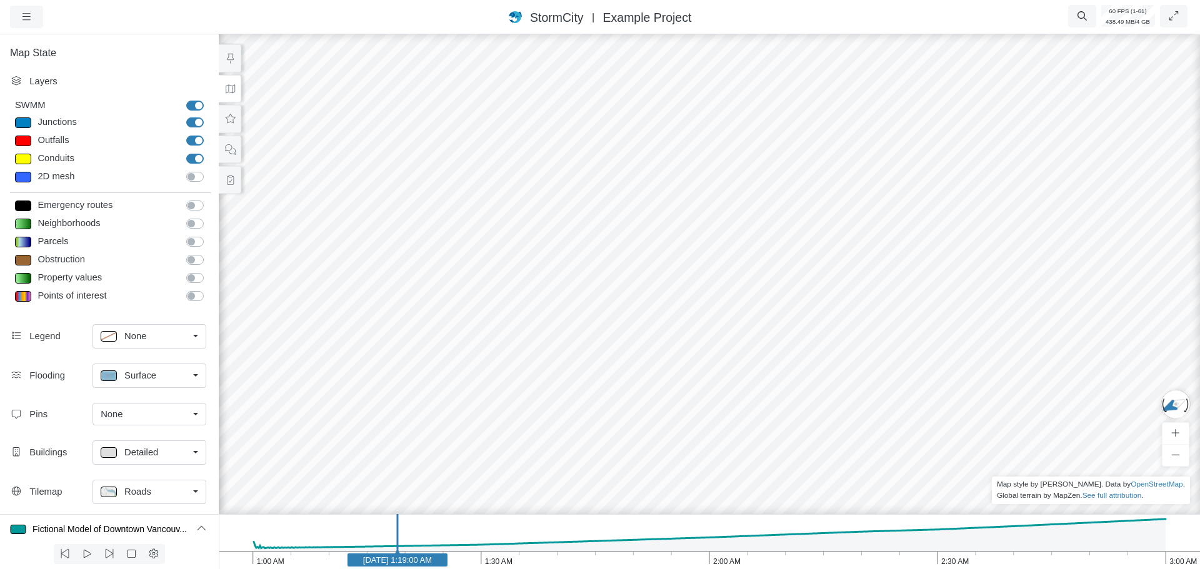
click at [209, 116] on label "Junctions" at bounding box center [209, 116] width 0 height 0
click at [186, 123] on input "Junctions" at bounding box center [191, 122] width 10 height 12
drag, startPoint x: 695, startPoint y: 310, endPoint x: 702, endPoint y: 315, distance: 8.5
click at [702, 315] on div at bounding box center [709, 300] width 1200 height 537
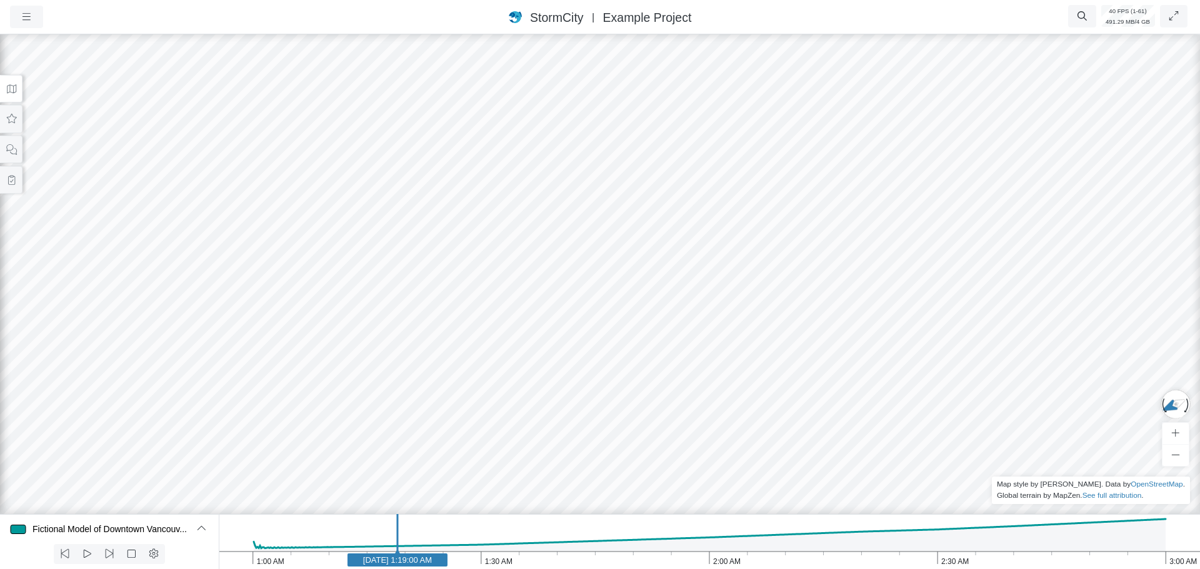
click at [13, 89] on icon at bounding box center [12, 88] width 12 height 9
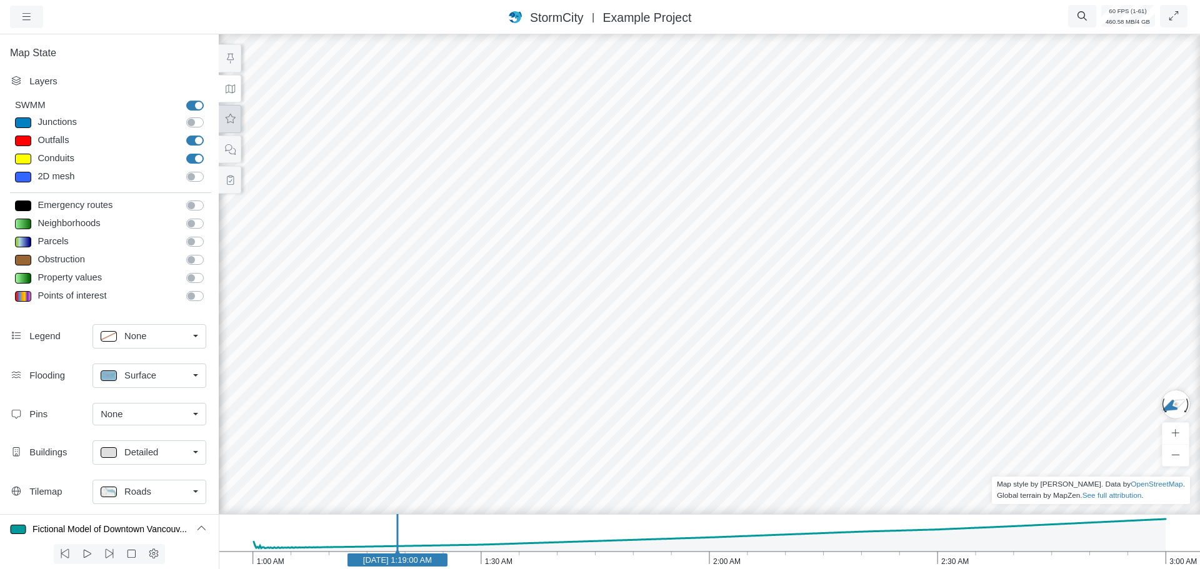
click at [234, 117] on icon at bounding box center [230, 118] width 12 height 9
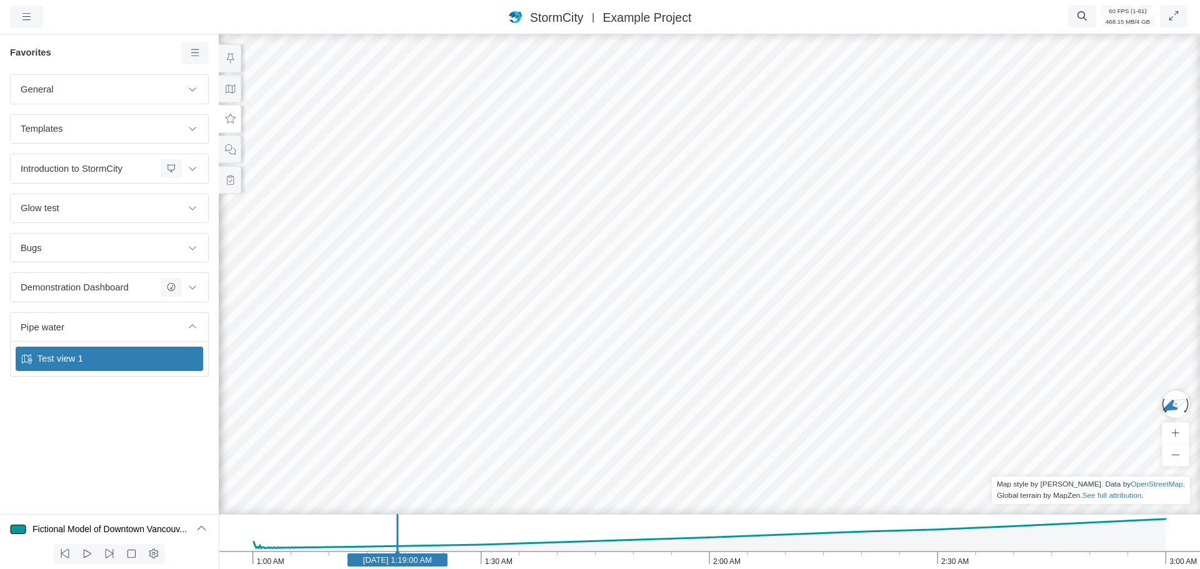
click at [143, 360] on span "Test view 1" at bounding box center [110, 359] width 156 height 14
click at [228, 89] on icon at bounding box center [230, 88] width 9 height 9
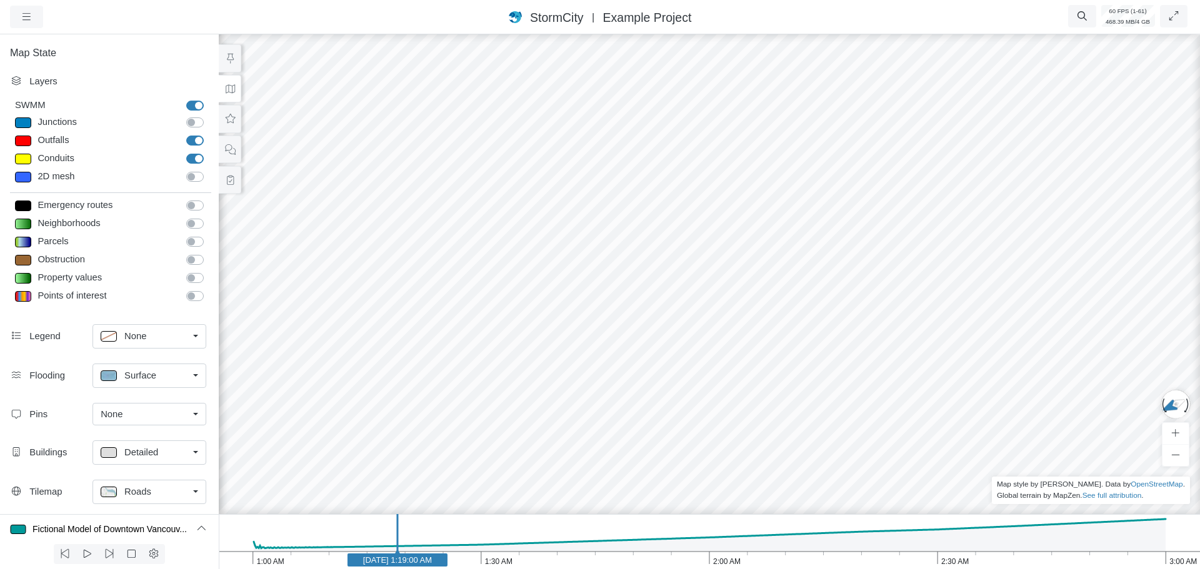
click at [209, 116] on label "Junctions" at bounding box center [209, 116] width 0 height 0
click at [193, 124] on input "Junctions" at bounding box center [191, 122] width 10 height 12
checkbox input "true"
click at [665, 267] on div at bounding box center [709, 300] width 1200 height 537
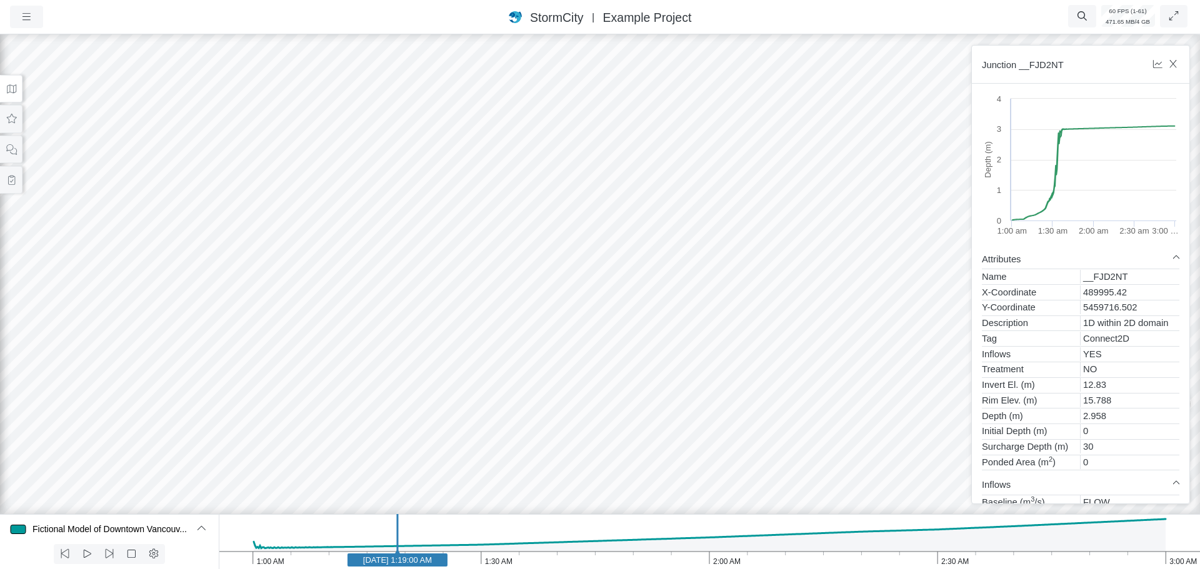
drag, startPoint x: 623, startPoint y: 277, endPoint x: 663, endPoint y: 289, distance: 41.9
click at [663, 289] on div at bounding box center [600, 300] width 1200 height 537
click at [16, 125] on button at bounding box center [11, 119] width 22 height 28
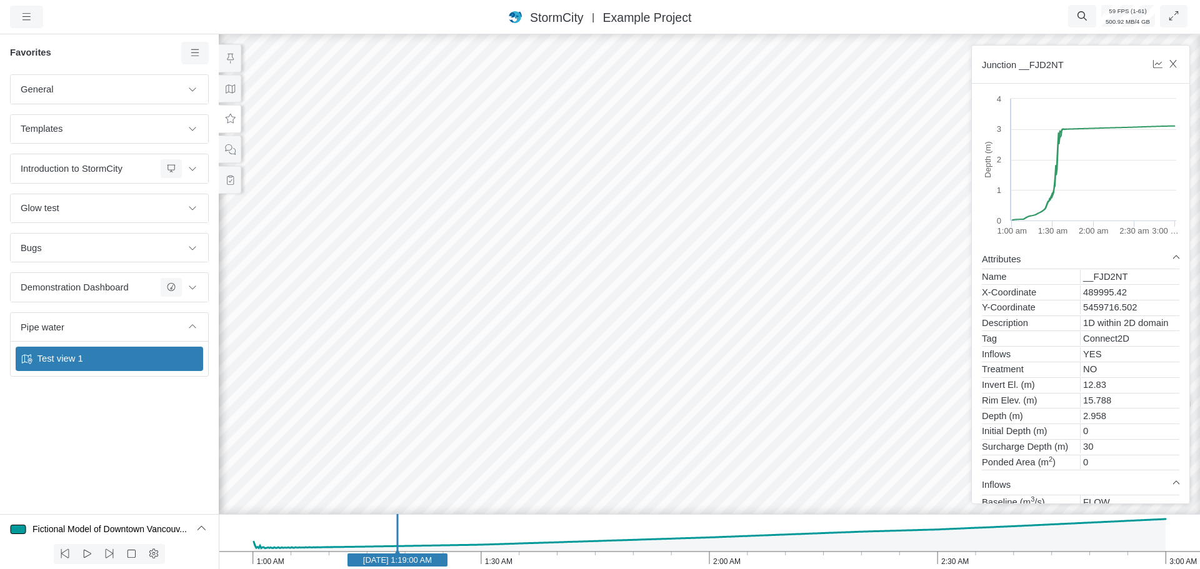
click at [86, 367] on div "Test view 1" at bounding box center [109, 359] width 187 height 24
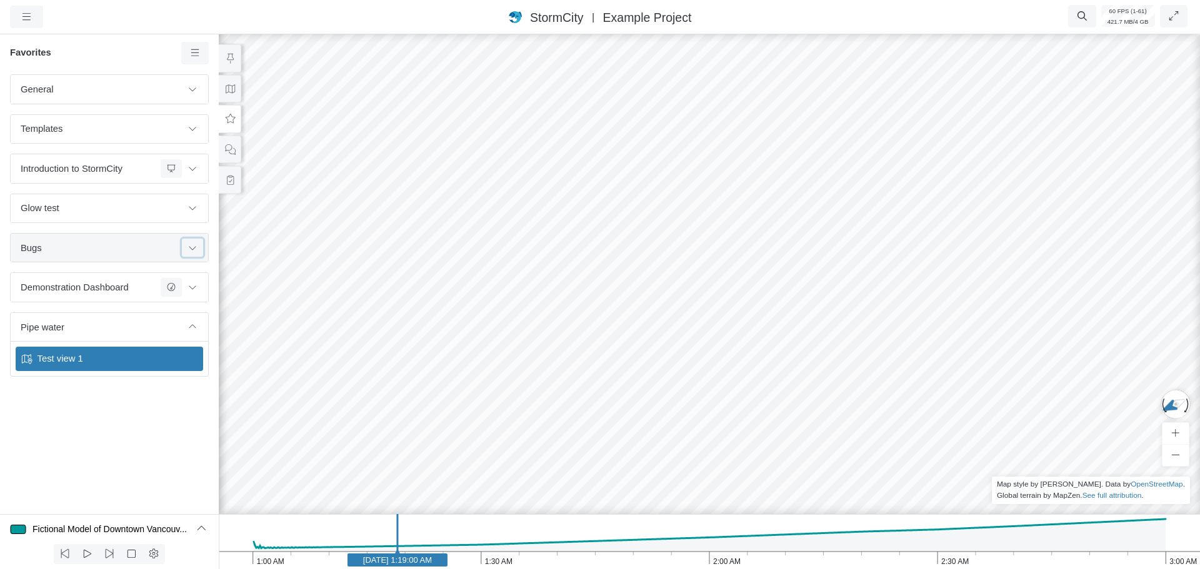
click at [201, 248] on button at bounding box center [192, 248] width 21 height 18
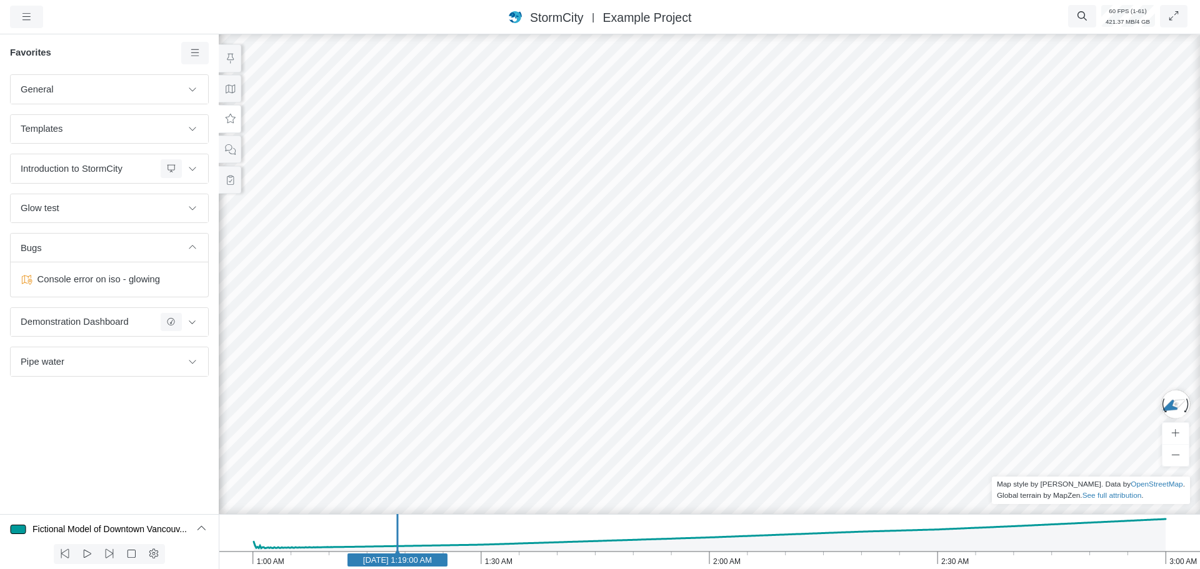
click at [96, 420] on div "General Default Map View Default Camera View Menu Water Depth Test Templates" at bounding box center [109, 294] width 219 height 440
click at [123, 256] on div "Bugs" at bounding box center [112, 248] width 182 height 18
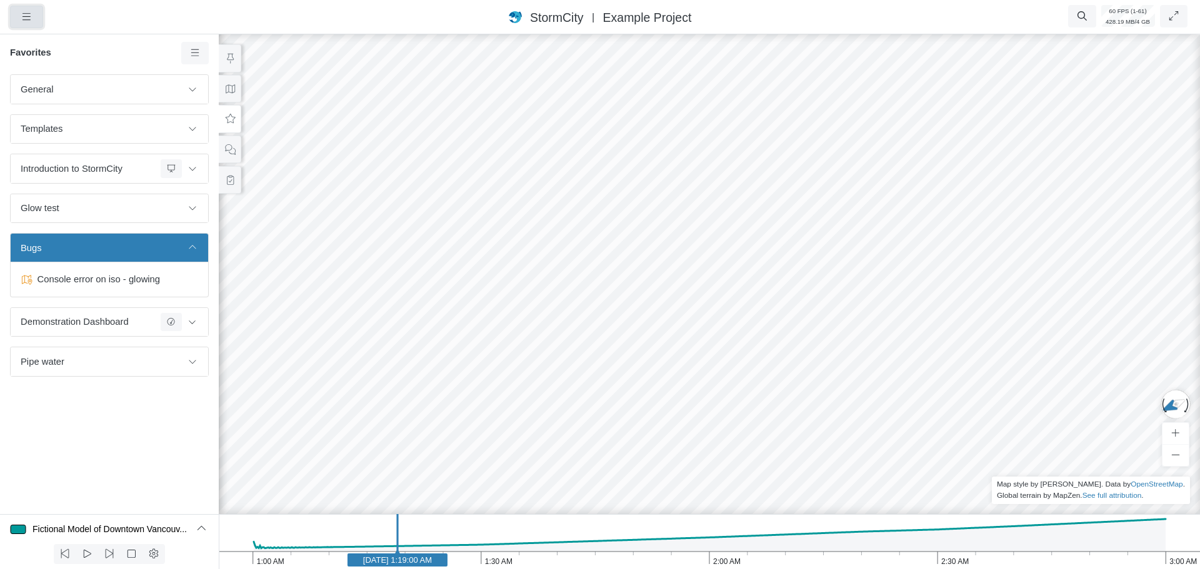
click at [26, 21] on icon "button" at bounding box center [27, 16] width 12 height 9
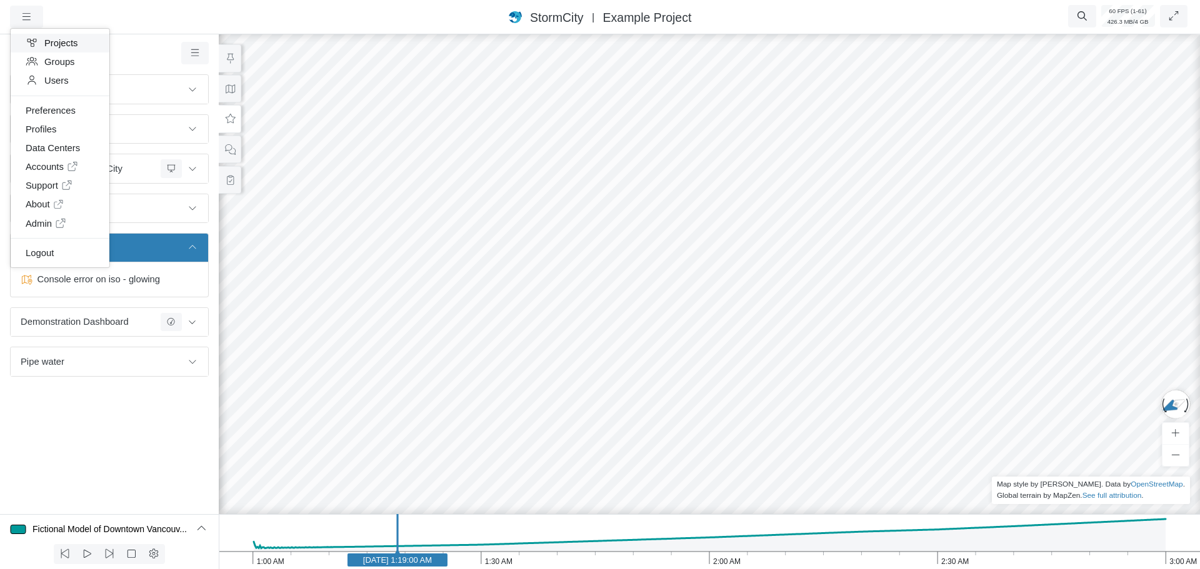
click at [54, 45] on link "Projects" at bounding box center [60, 43] width 99 height 19
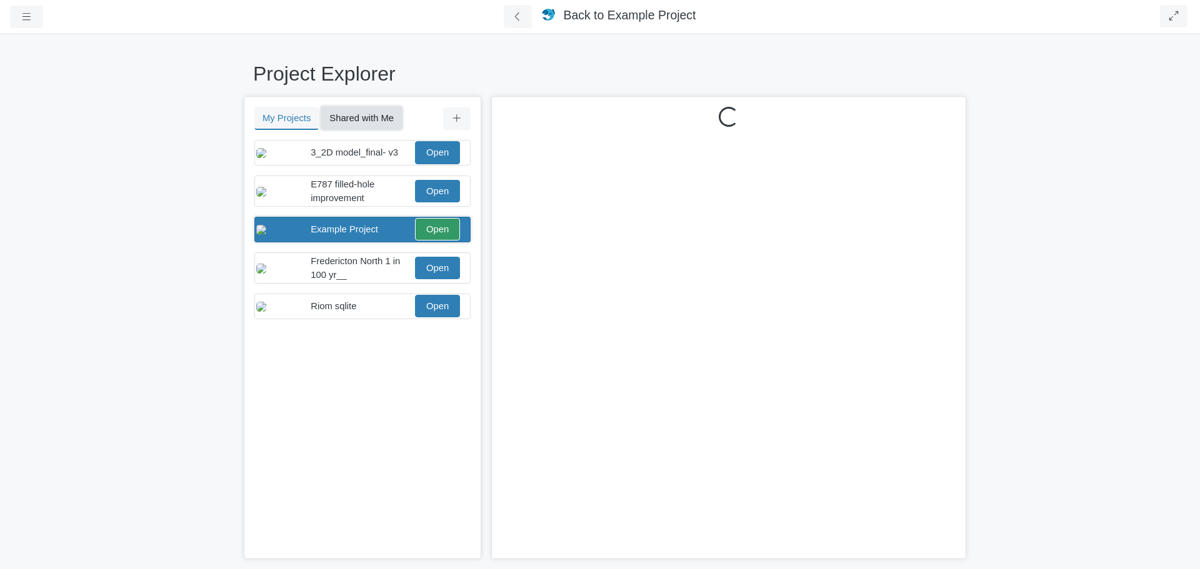
click at [350, 119] on button "Shared with Me" at bounding box center [361, 118] width 81 height 22
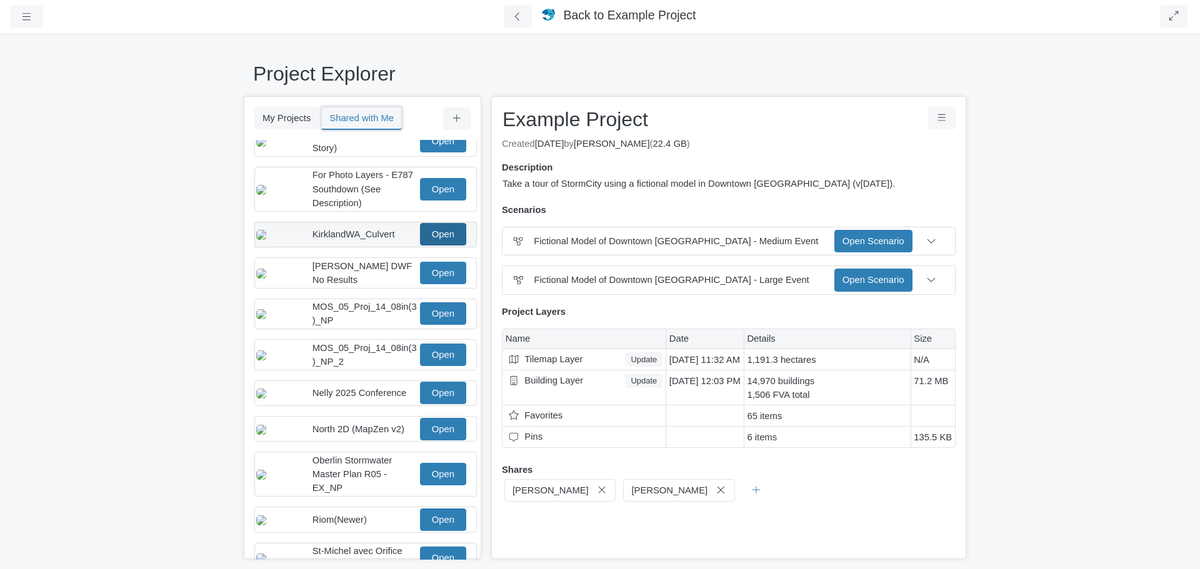
scroll to position [125, 0]
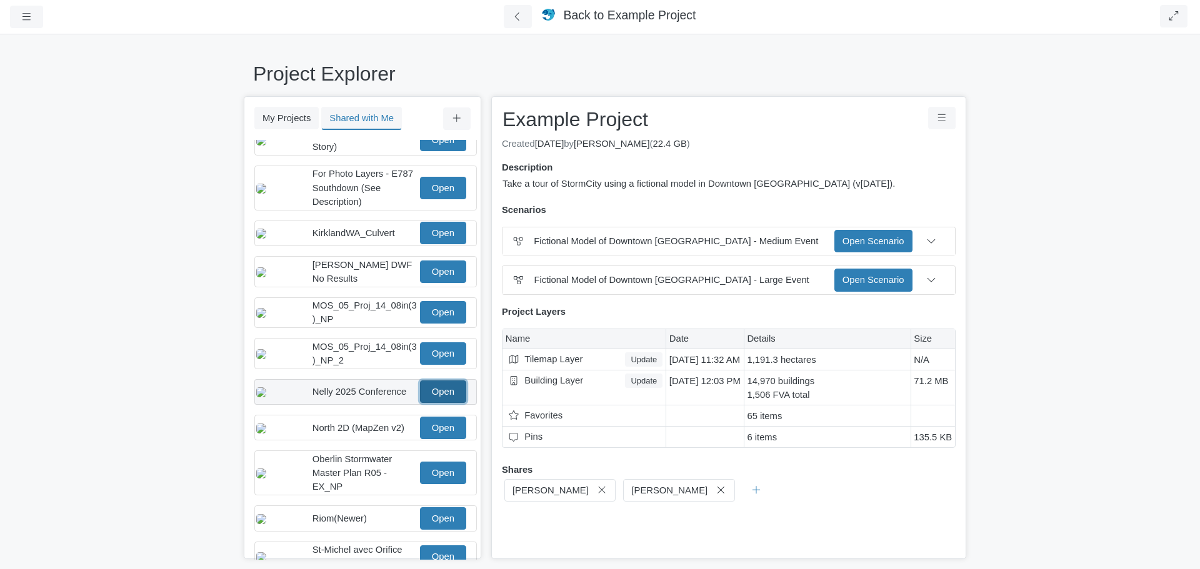
click at [426, 401] on link "Open" at bounding box center [443, 392] width 46 height 22
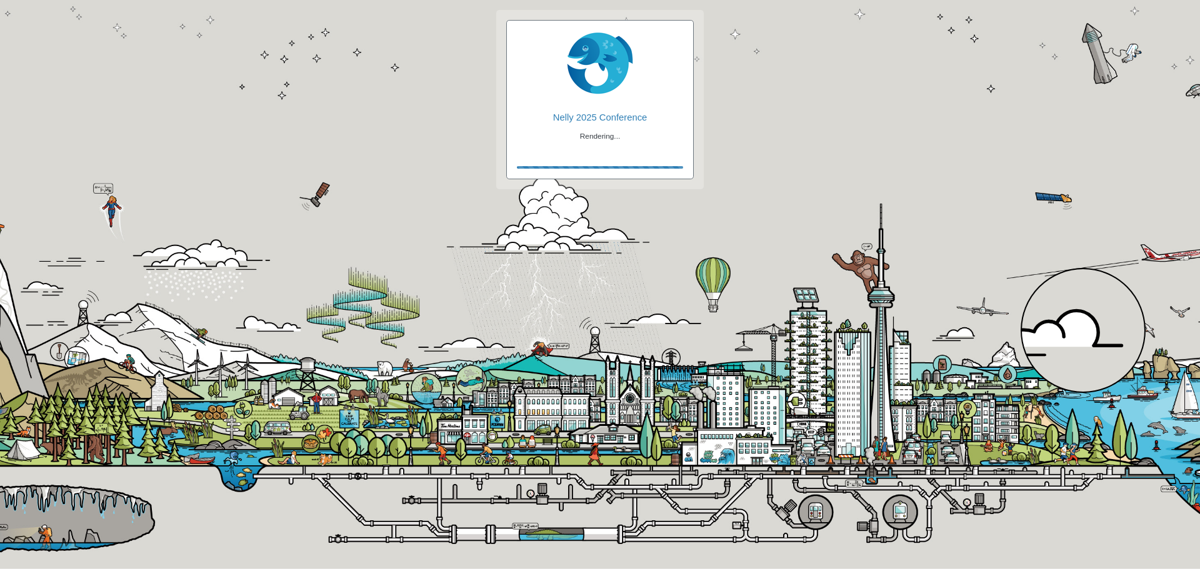
checkbox input "true"
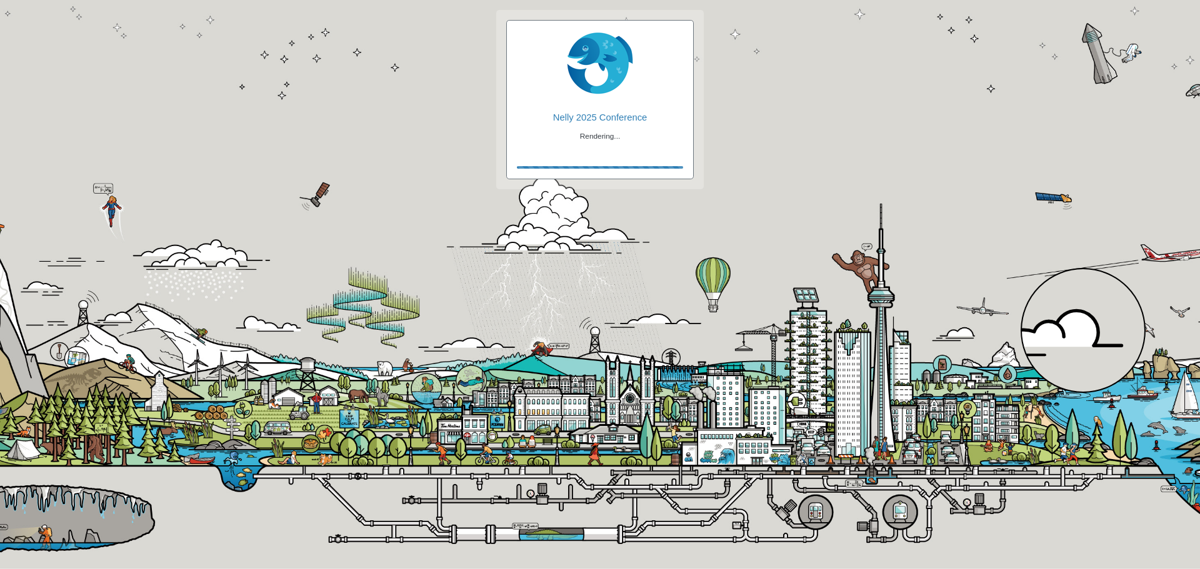
checkbox input "true"
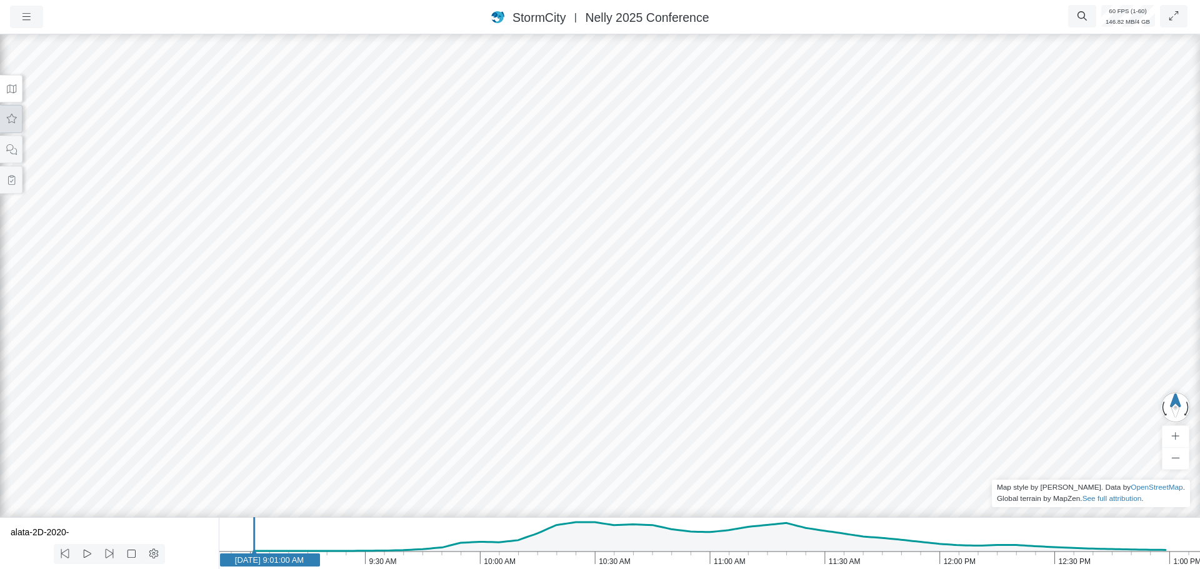
click at [8, 126] on button at bounding box center [11, 119] width 22 height 28
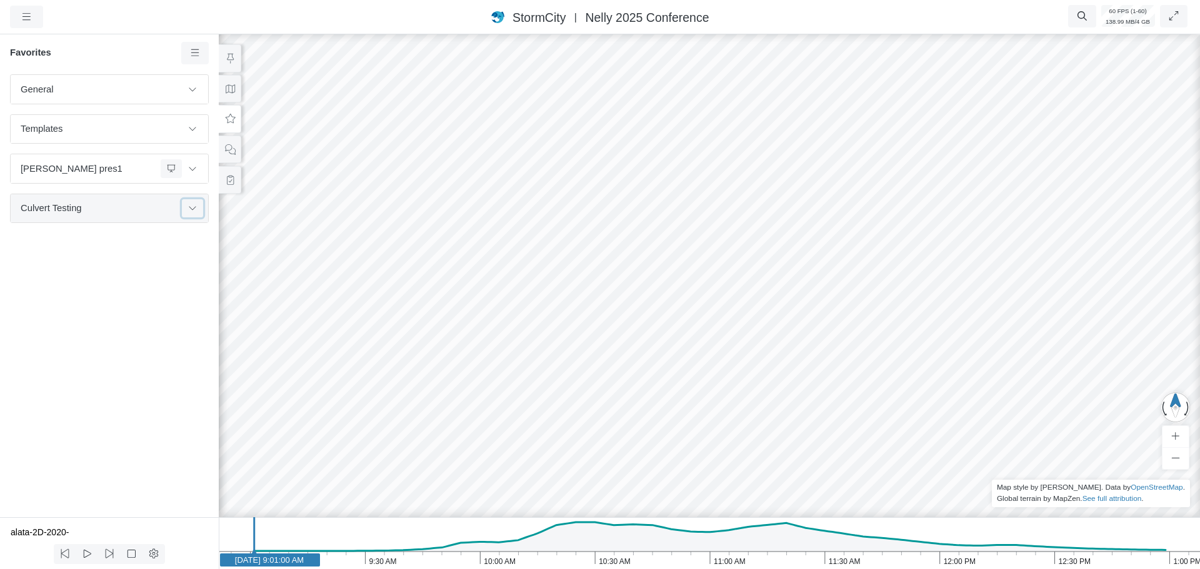
click at [192, 212] on icon at bounding box center [192, 208] width 10 height 8
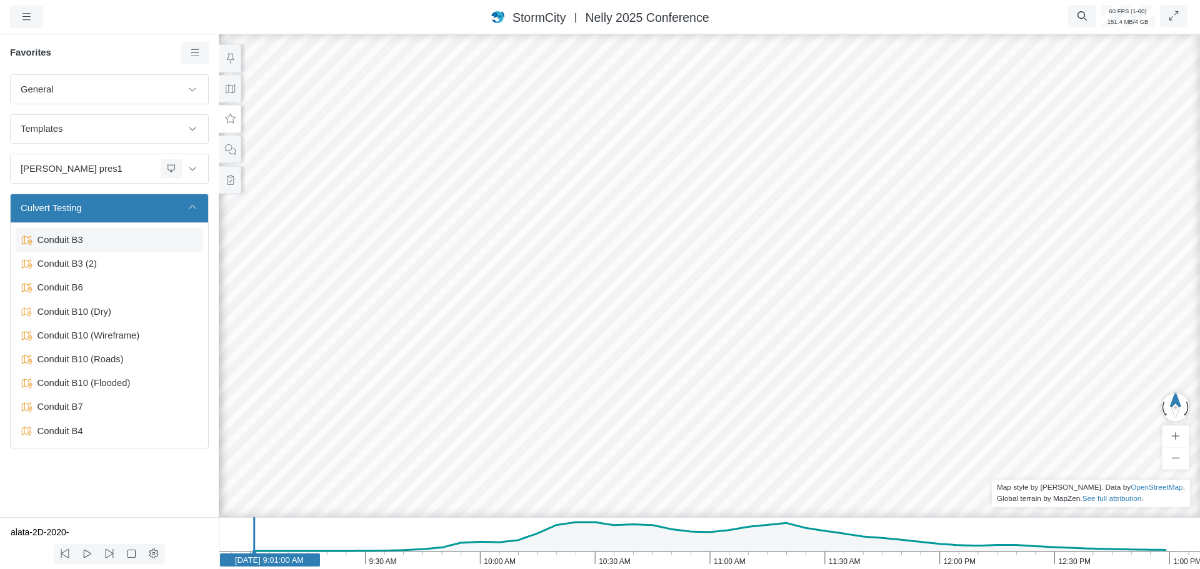
click at [73, 238] on span "Conduit B3" at bounding box center [110, 240] width 156 height 14
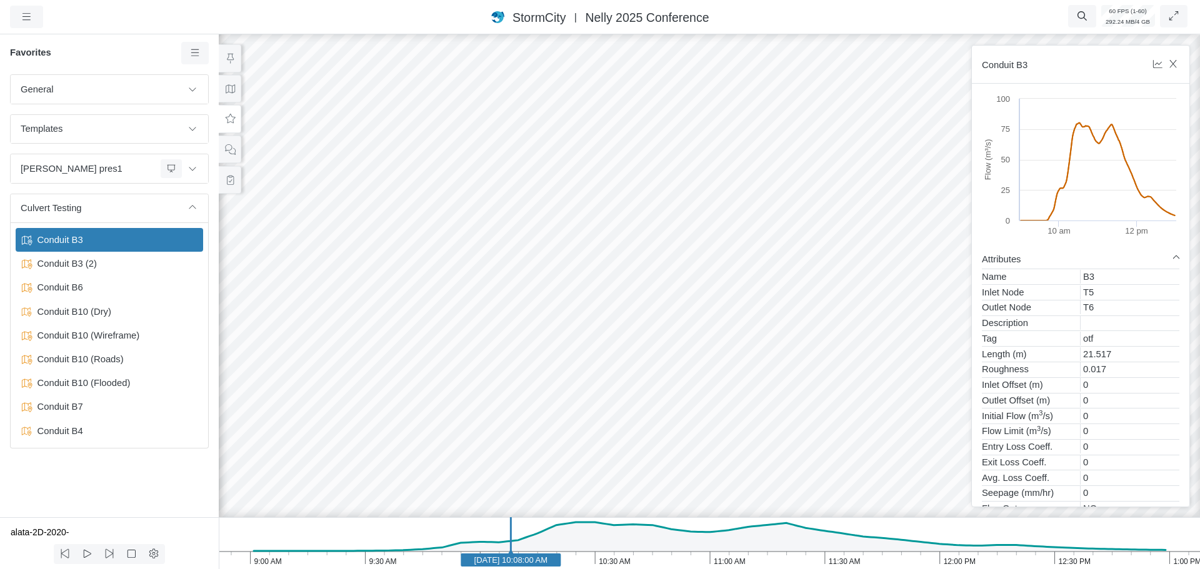
drag, startPoint x: 787, startPoint y: 341, endPoint x: 790, endPoint y: 321, distance: 19.6
click at [790, 321] on div at bounding box center [709, 300] width 1200 height 537
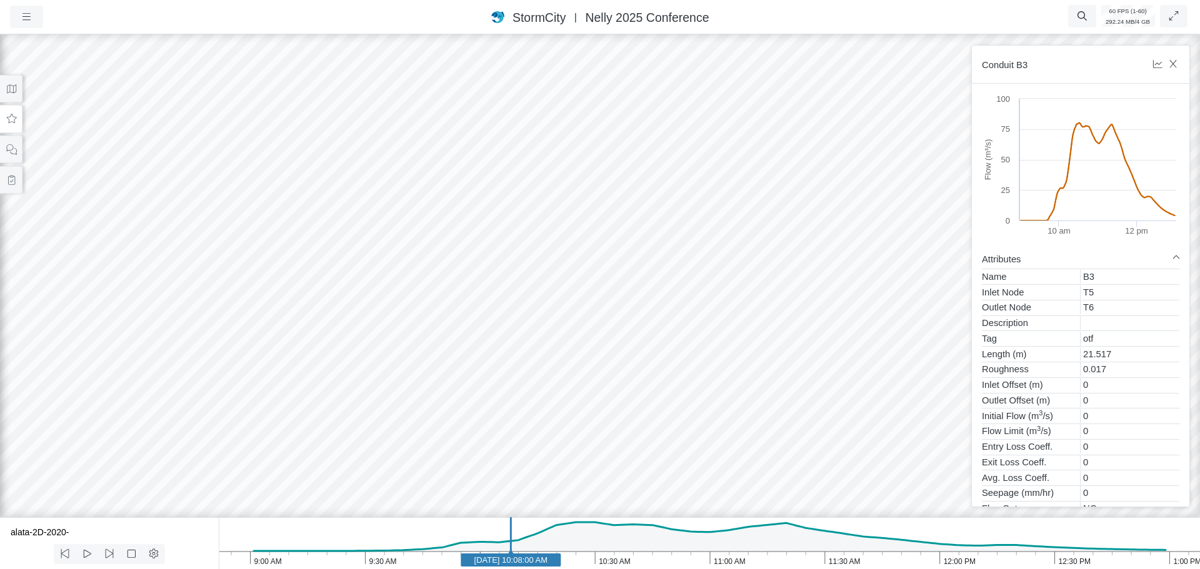
click at [788, 320] on div at bounding box center [600, 300] width 1200 height 537
click at [807, 313] on div at bounding box center [600, 300] width 1200 height 537
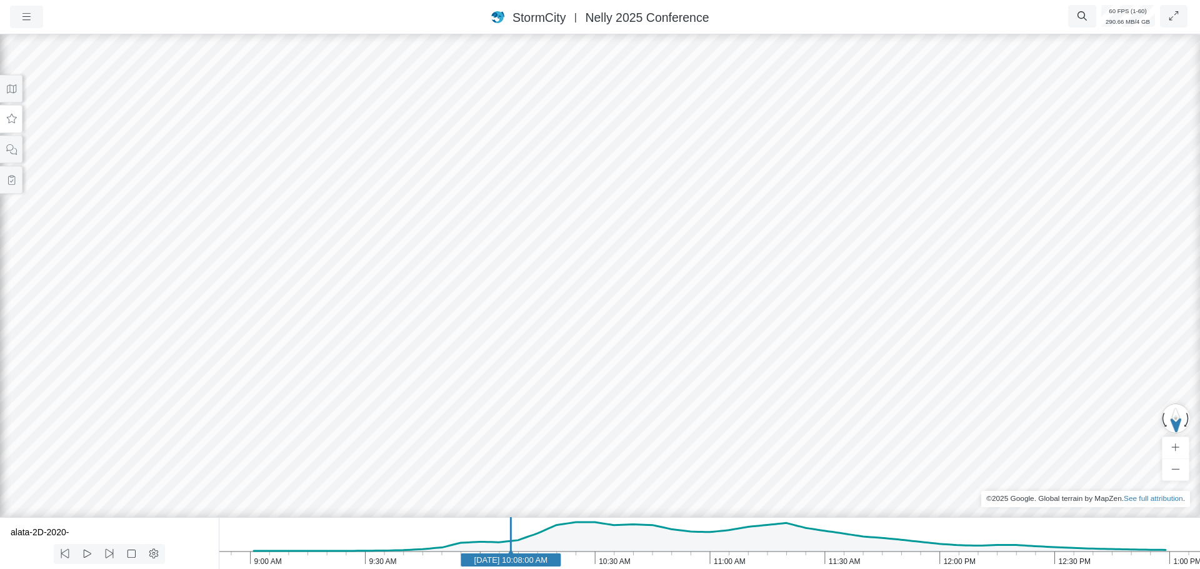
drag, startPoint x: 678, startPoint y: 321, endPoint x: 875, endPoint y: 276, distance: 202.4
click at [889, 272] on div at bounding box center [600, 300] width 1200 height 537
click at [434, 560] on icon "1:00 PM 12:30 PM 12:00 PM 11:30 AM 11:00 AM 10:30 AM 10:00 AM 9:30 AM 9:00 AM J…" at bounding box center [709, 543] width 981 height 52
click at [400, 555] on text "Jun 11, 2020 9:48:00 AM" at bounding box center [434, 559] width 69 height 9
click at [458, 566] on icon "1:00 PM 12:30 PM 12:00 PM 11:30 AM 11:00 AM 10:30 AM 10:00 AM 9:30 AM 9:00 AM J…" at bounding box center [709, 543] width 981 height 52
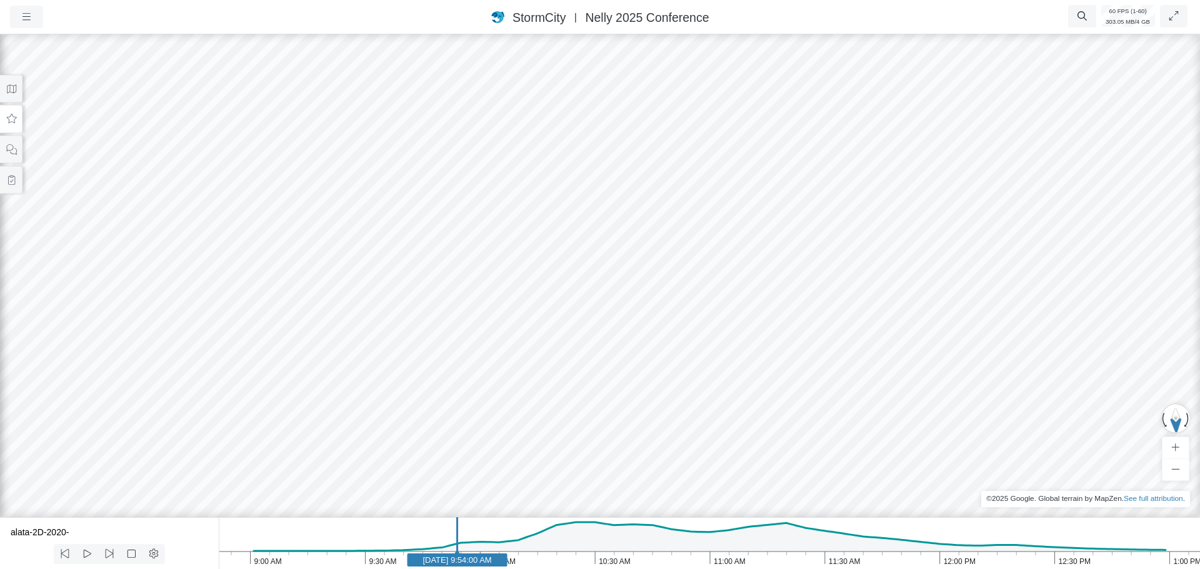
click at [399, 559] on icon "1:00 PM 12:30 PM 12:00 PM 11:30 AM 11:00 AM 10:30 AM 10:00 AM 9:30 AM 9:00 AM J…" at bounding box center [709, 543] width 981 height 52
click at [360, 566] on rect at bounding box center [400, 560] width 100 height 13
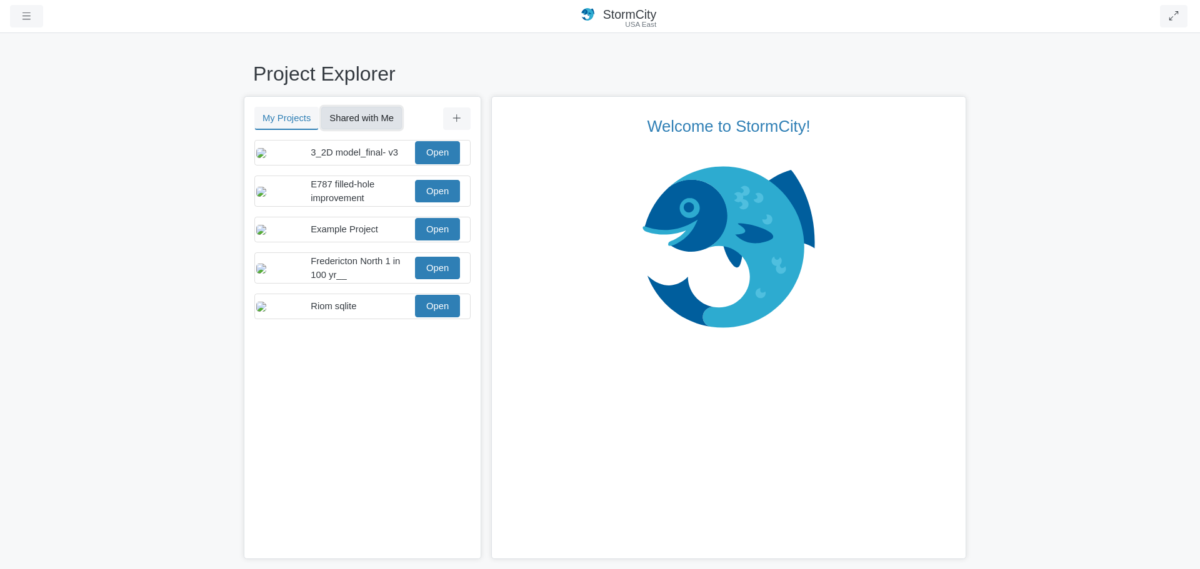
click at [358, 123] on button "Shared with Me" at bounding box center [361, 118] width 81 height 22
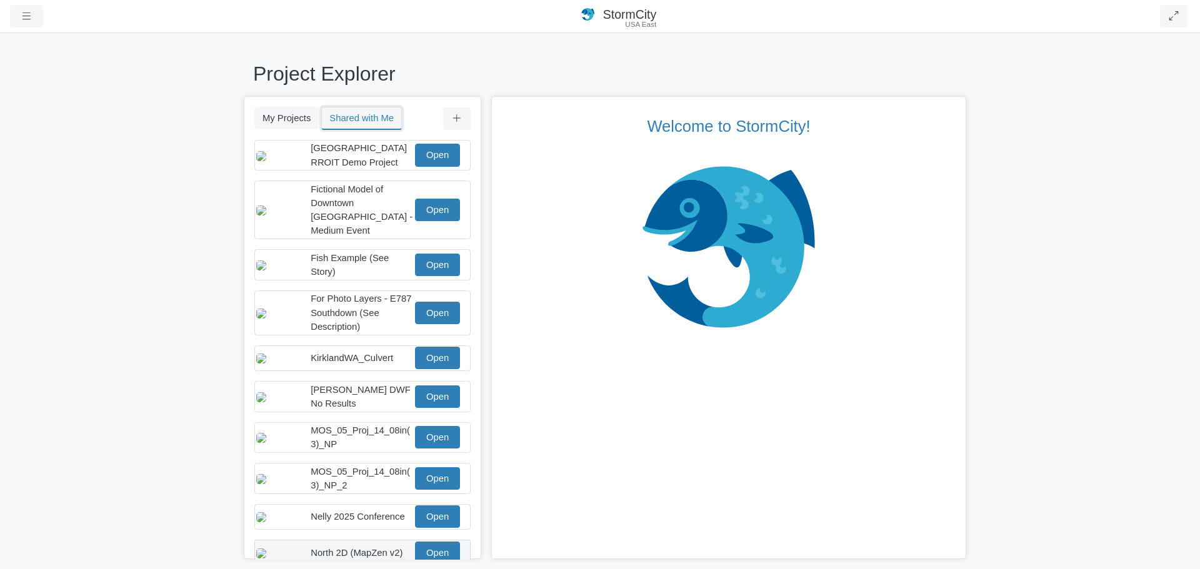
scroll to position [62, 0]
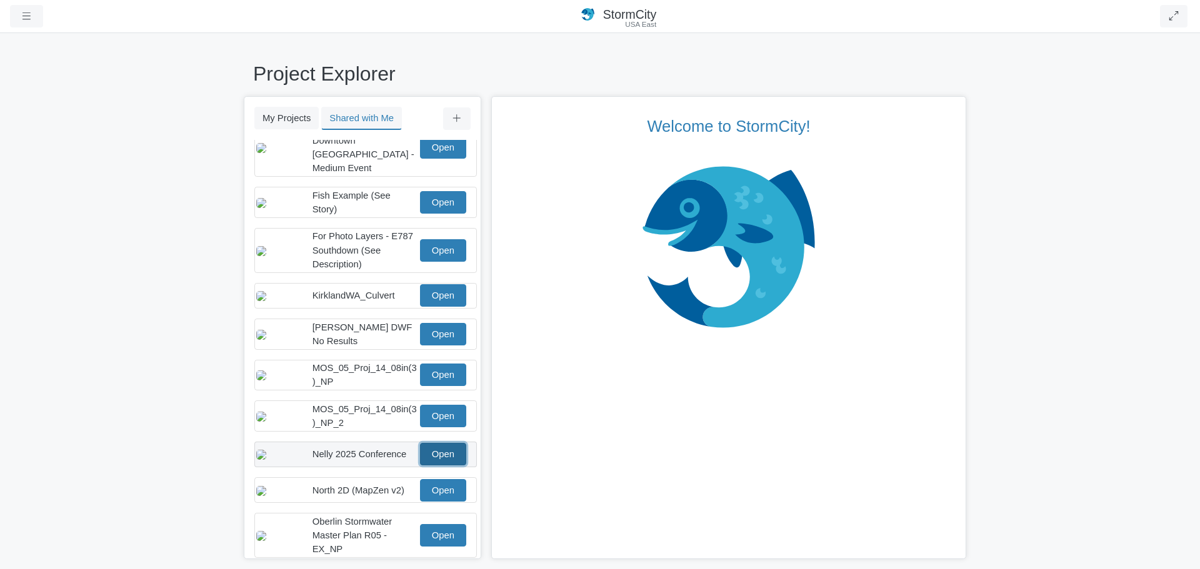
click at [420, 461] on link "Open" at bounding box center [443, 454] width 46 height 22
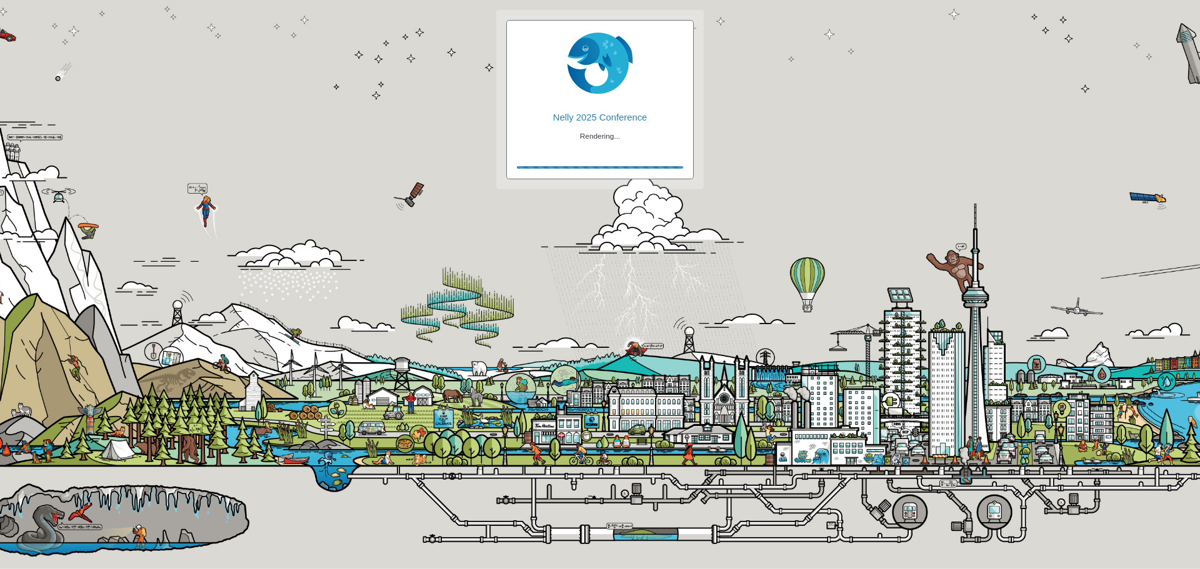
checkbox input "true"
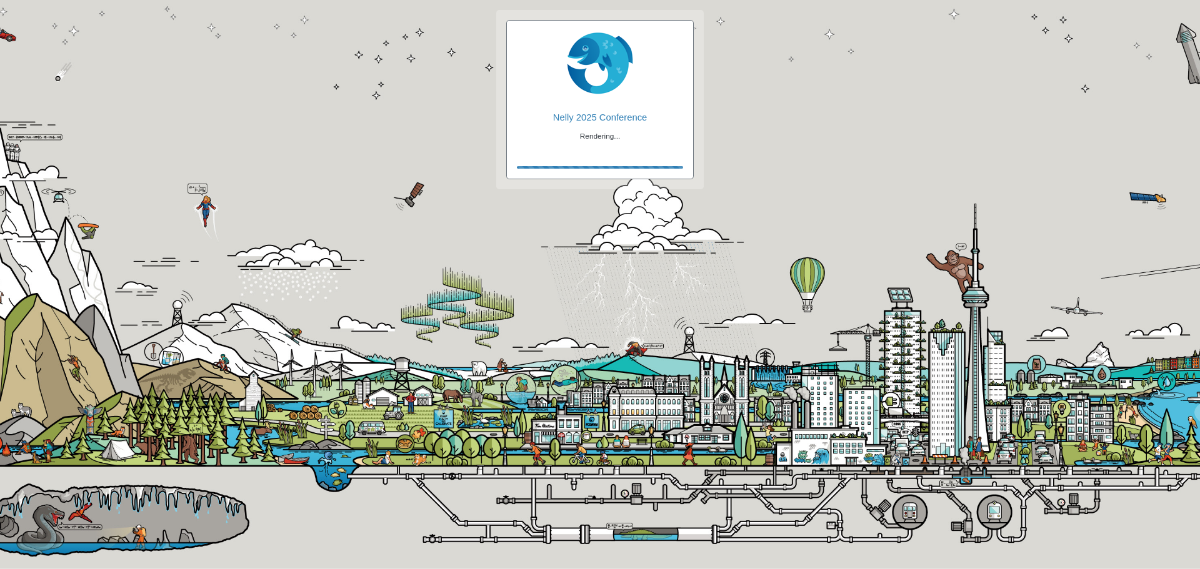
checkbox input "true"
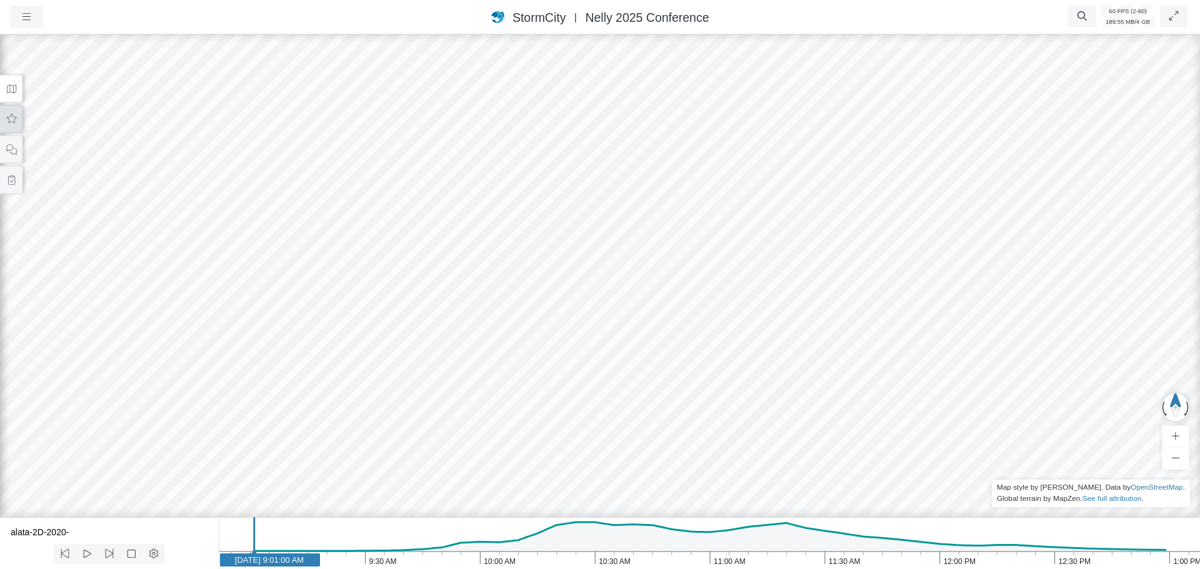
click at [8, 126] on button at bounding box center [11, 119] width 22 height 28
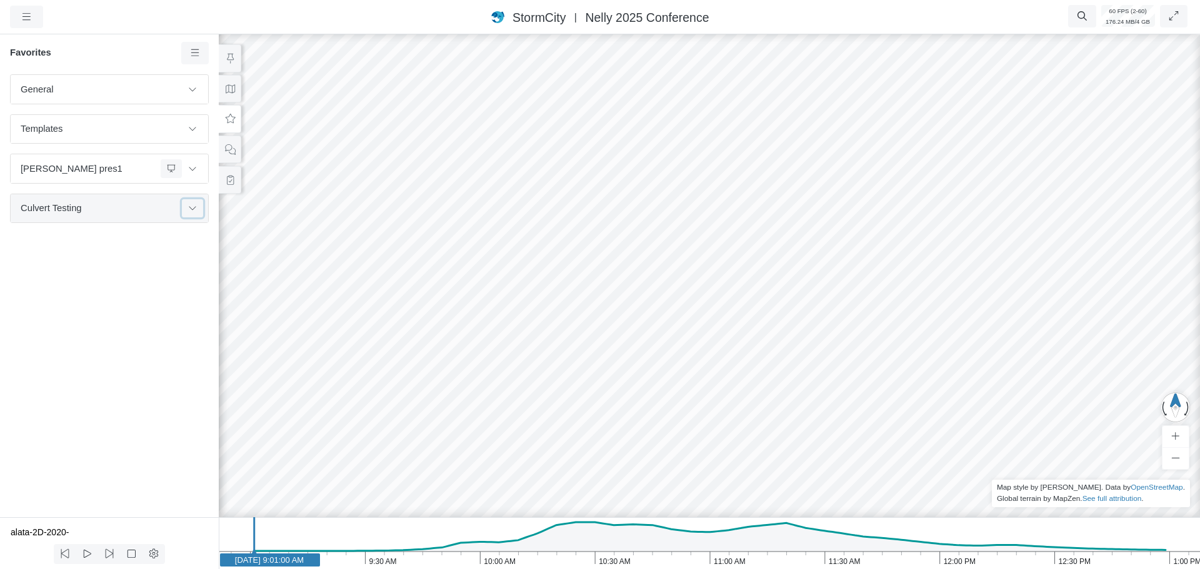
click at [191, 209] on icon at bounding box center [192, 208] width 10 height 8
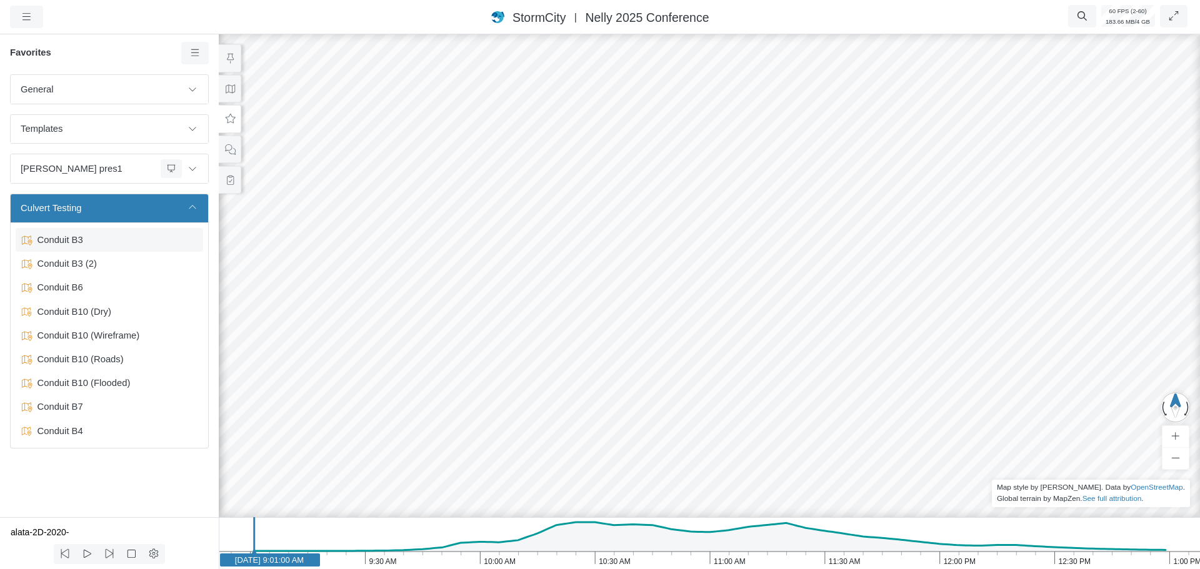
click at [104, 243] on span "Conduit B3" at bounding box center [110, 240] width 156 height 14
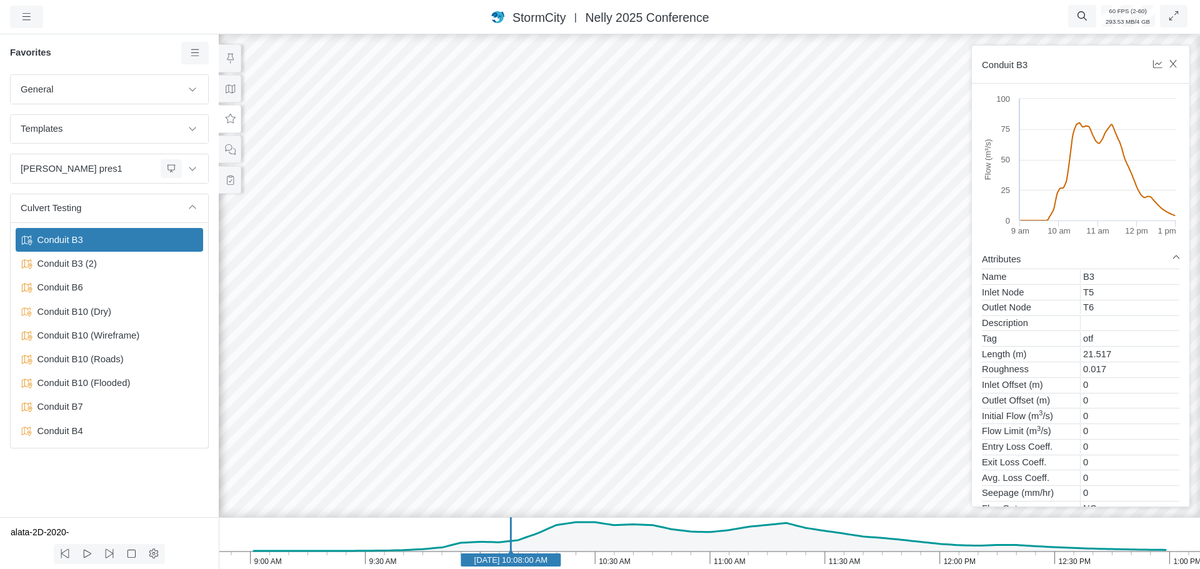
drag, startPoint x: 905, startPoint y: 350, endPoint x: 825, endPoint y: 436, distance: 117.6
click at [825, 436] on div at bounding box center [709, 300] width 1200 height 537
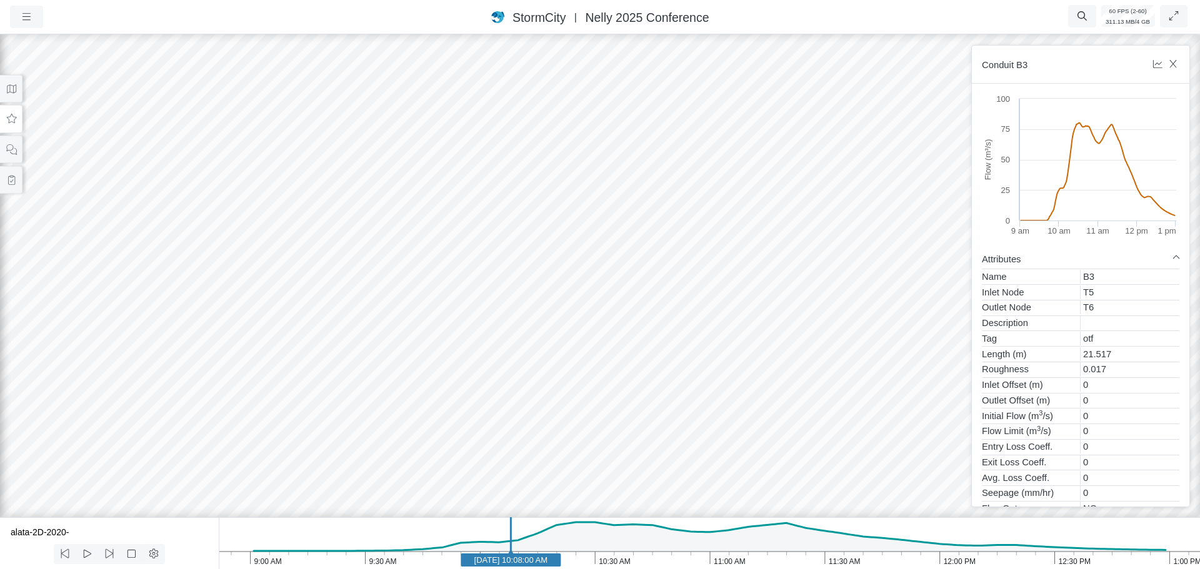
drag, startPoint x: 555, startPoint y: 409, endPoint x: 550, endPoint y: 430, distance: 21.4
drag, startPoint x: 441, startPoint y: 243, endPoint x: 587, endPoint y: 249, distance: 146.3
drag, startPoint x: 416, startPoint y: 235, endPoint x: 641, endPoint y: 201, distance: 227.6
drag, startPoint x: 248, startPoint y: 319, endPoint x: 724, endPoint y: 297, distance: 476.0
click at [724, 297] on div at bounding box center [600, 300] width 1200 height 537
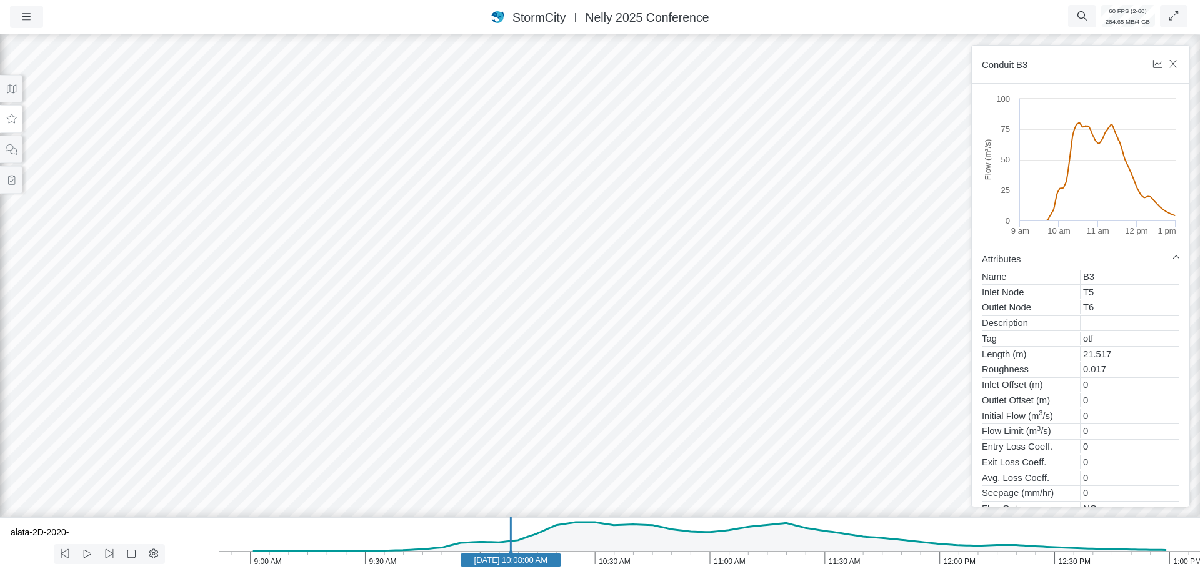
click at [679, 343] on div at bounding box center [600, 300] width 1200 height 537
drag, startPoint x: 827, startPoint y: 332, endPoint x: 504, endPoint y: 346, distance: 322.7
click at [504, 346] on div at bounding box center [600, 300] width 1200 height 537
click at [382, 324] on div at bounding box center [600, 300] width 1200 height 537
click at [439, 308] on div at bounding box center [600, 300] width 1200 height 537
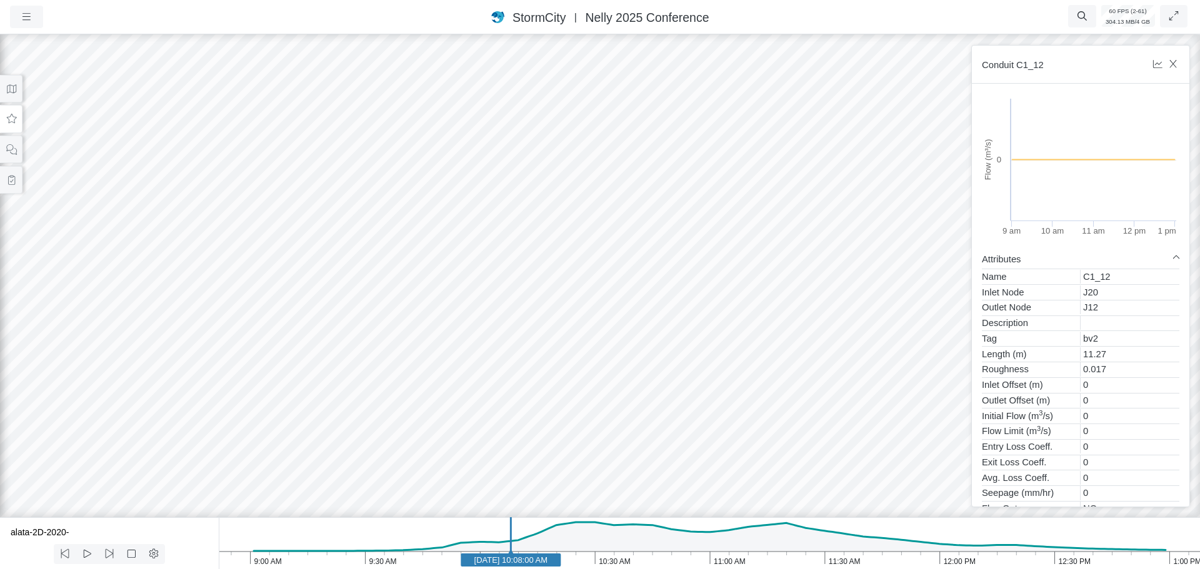
click at [364, 347] on div at bounding box center [600, 300] width 1200 height 537
click at [322, 374] on div at bounding box center [600, 300] width 1200 height 537
click at [307, 397] on div at bounding box center [600, 300] width 1200 height 537
click at [497, 348] on div at bounding box center [600, 300] width 1200 height 537
click at [525, 331] on div at bounding box center [600, 300] width 1200 height 537
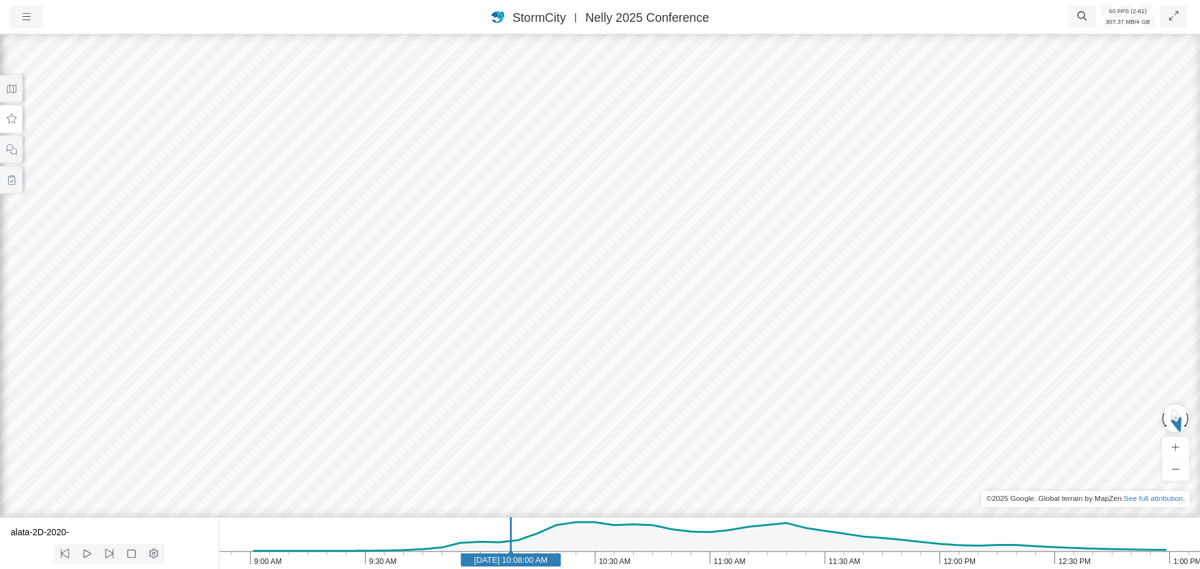
click at [534, 322] on div at bounding box center [600, 300] width 1200 height 537
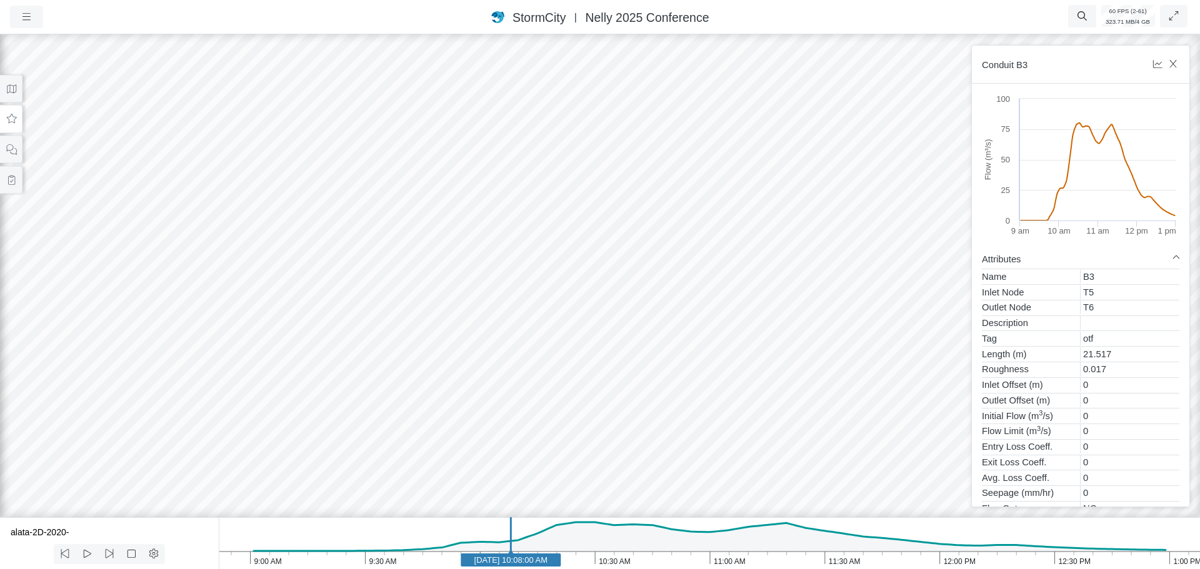
drag, startPoint x: 717, startPoint y: 291, endPoint x: 402, endPoint y: 311, distance: 316.2
drag, startPoint x: 720, startPoint y: 287, endPoint x: 698, endPoint y: 361, distance: 76.9
click at [698, 361] on div at bounding box center [600, 300] width 1200 height 537
drag, startPoint x: 696, startPoint y: 298, endPoint x: 684, endPoint y: 438, distance: 140.5
drag, startPoint x: 684, startPoint y: 364, endPoint x: 692, endPoint y: 421, distance: 57.5
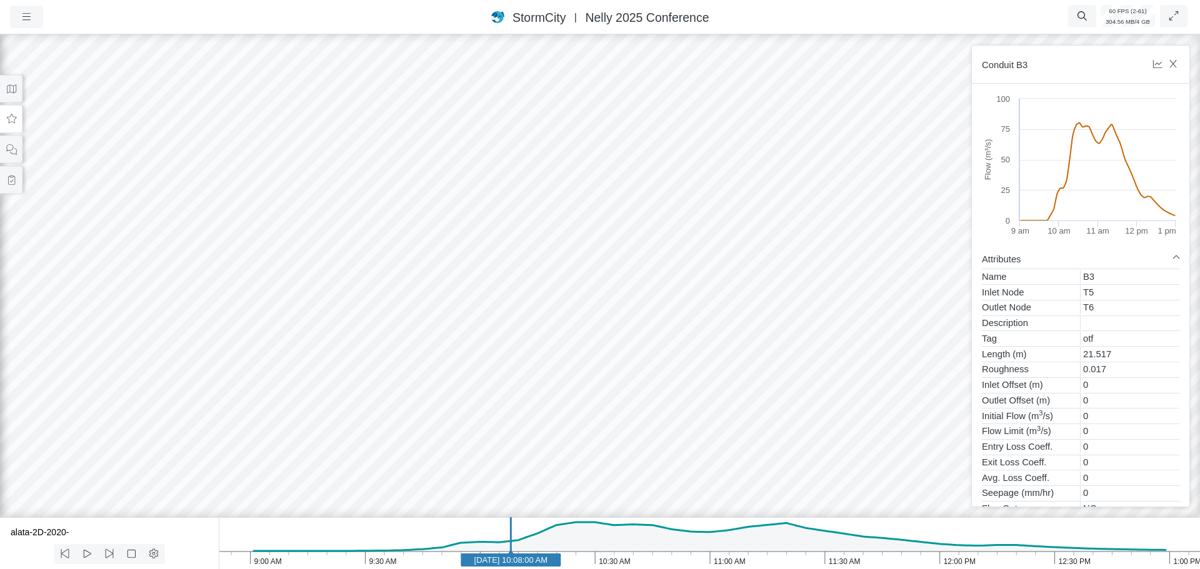
drag, startPoint x: 670, startPoint y: 289, endPoint x: 785, endPoint y: 135, distance: 192.1
click at [15, 89] on icon at bounding box center [12, 88] width 12 height 9
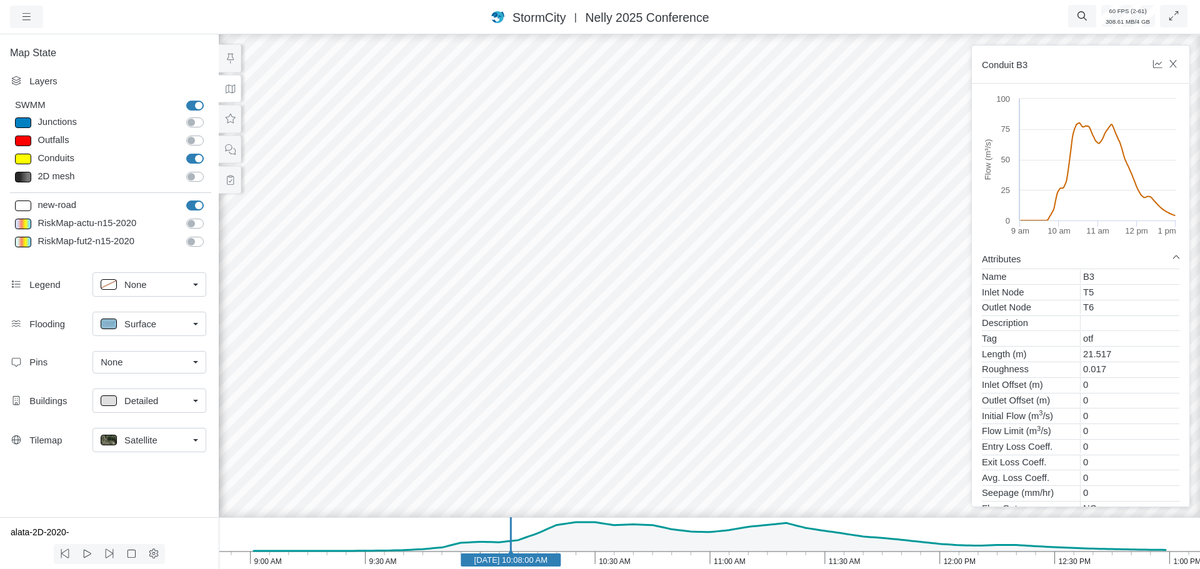
click at [147, 442] on span "Satellite" at bounding box center [140, 441] width 33 height 14
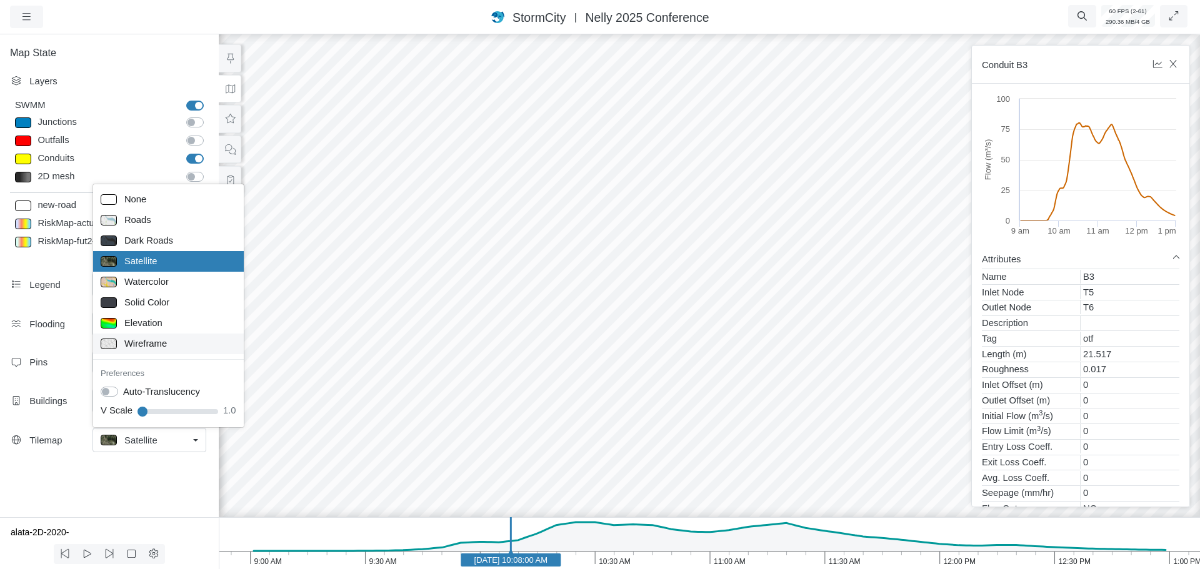
click at [159, 349] on span "Wireframe" at bounding box center [145, 344] width 42 height 14
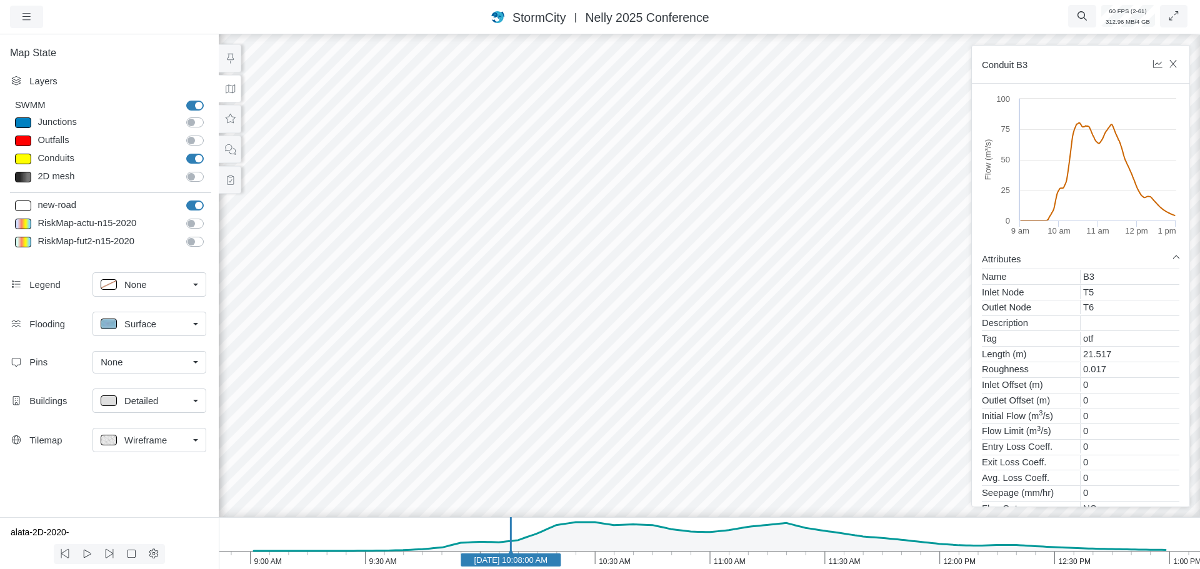
drag, startPoint x: 710, startPoint y: 276, endPoint x: 637, endPoint y: 167, distance: 130.5
click at [643, 166] on div at bounding box center [709, 300] width 1200 height 537
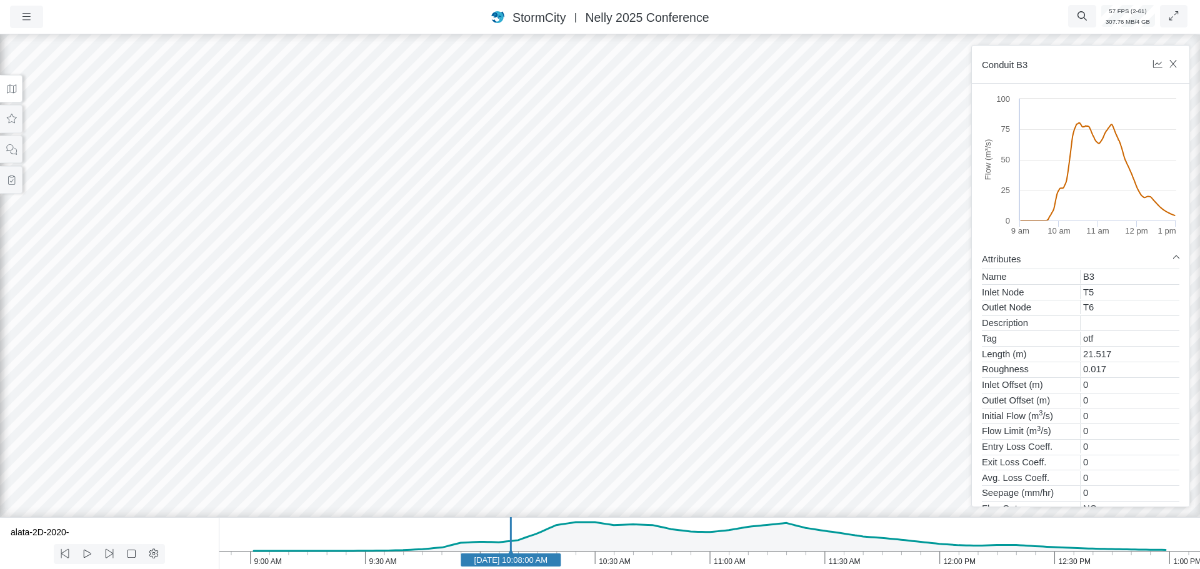
drag, startPoint x: 749, startPoint y: 238, endPoint x: 860, endPoint y: 194, distance: 119.5
click at [620, 173] on div at bounding box center [600, 300] width 1200 height 537
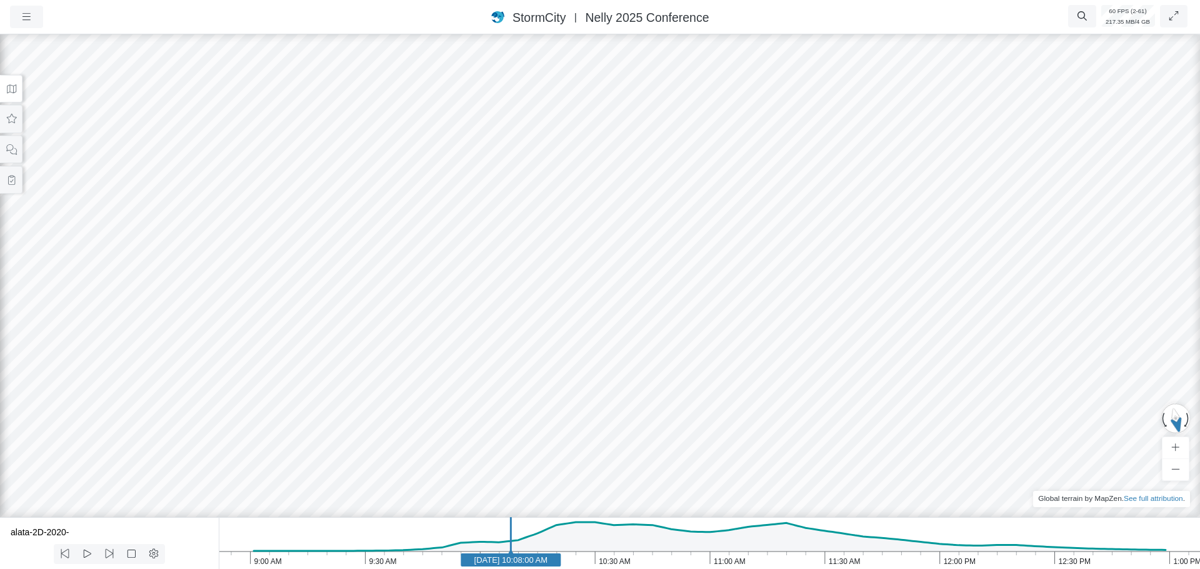
click at [528, 252] on div at bounding box center [600, 300] width 1200 height 537
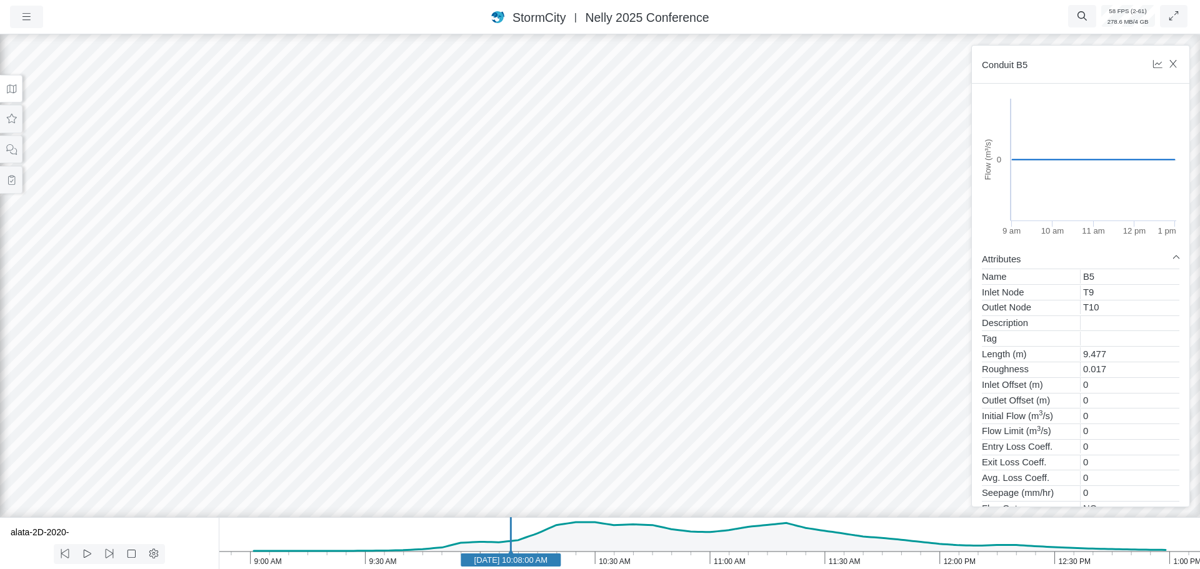
click at [624, 170] on div at bounding box center [600, 300] width 1200 height 537
click at [529, 236] on div at bounding box center [600, 300] width 1200 height 537
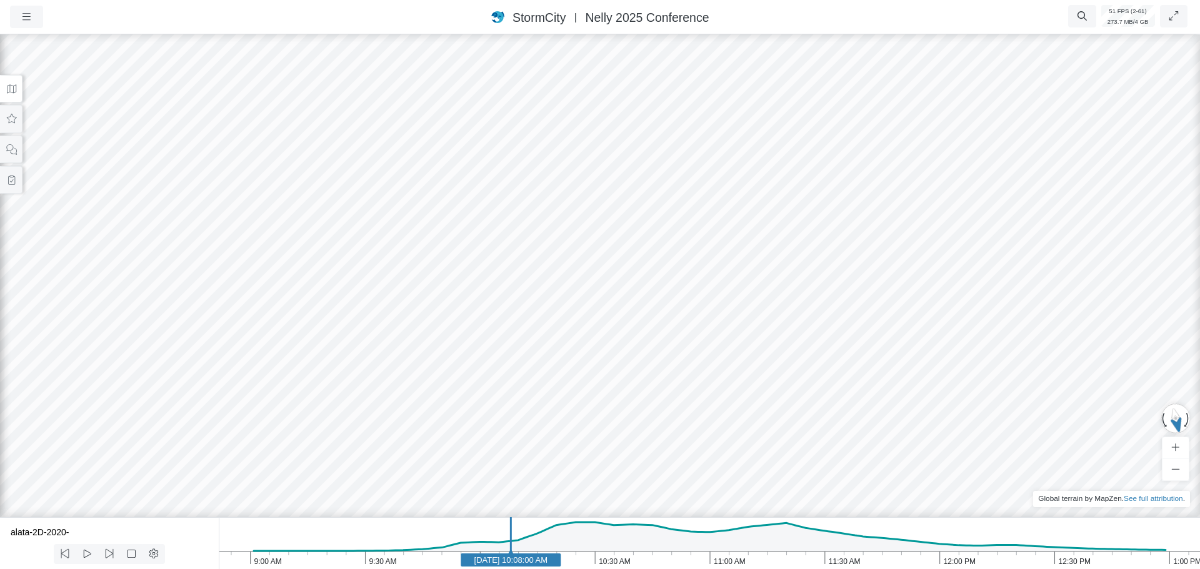
drag, startPoint x: 507, startPoint y: 242, endPoint x: 500, endPoint y: 245, distance: 7.0
click at [506, 242] on div at bounding box center [600, 300] width 1200 height 537
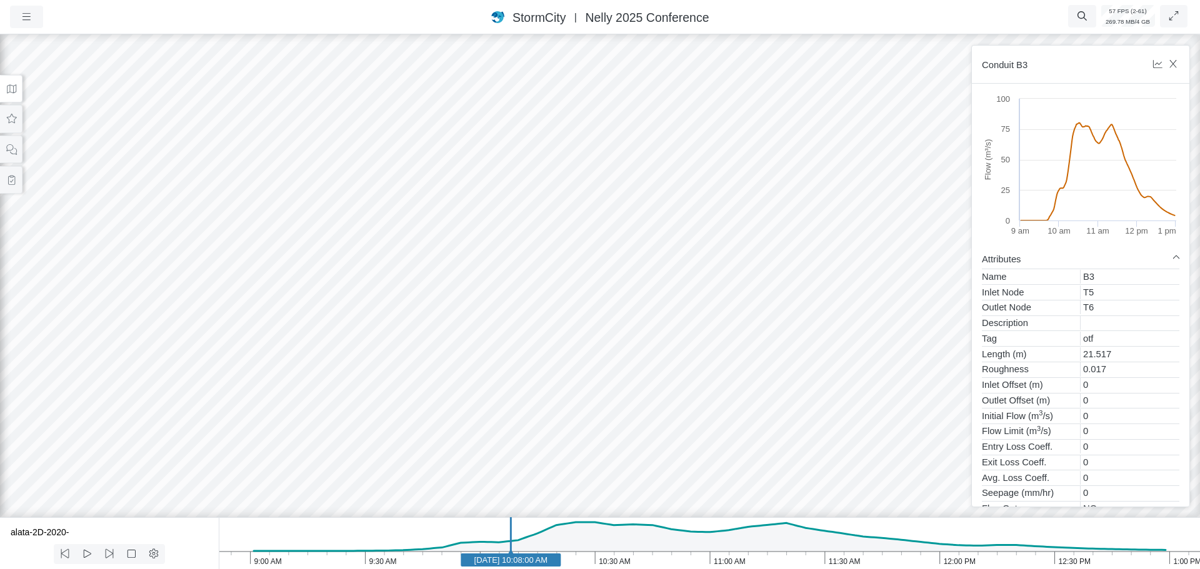
click at [470, 251] on div at bounding box center [600, 300] width 1200 height 537
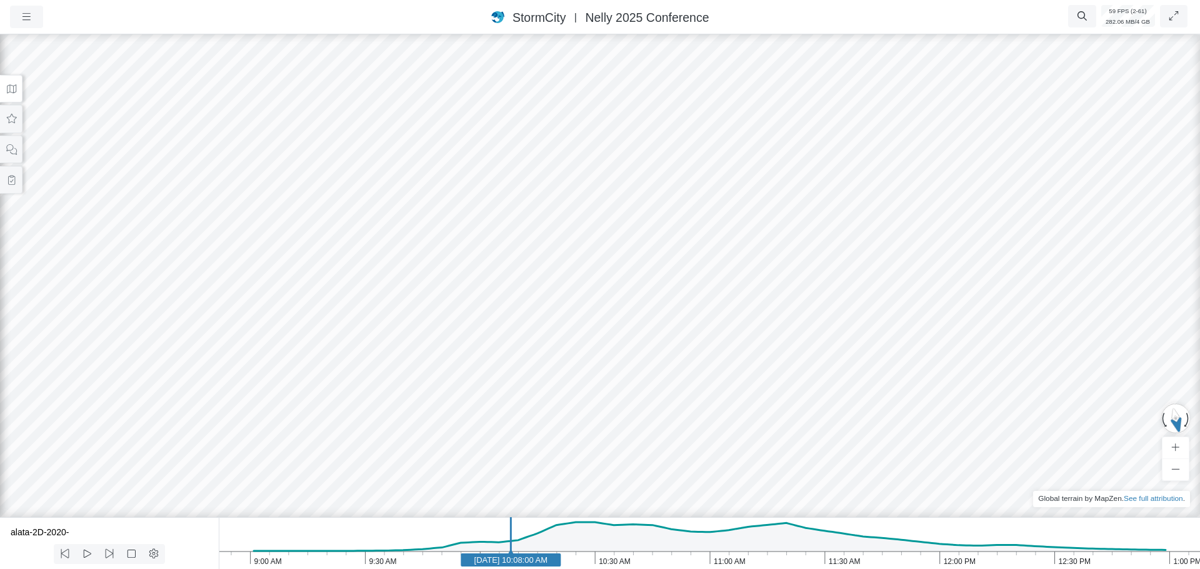
click at [449, 275] on div at bounding box center [600, 300] width 1200 height 537
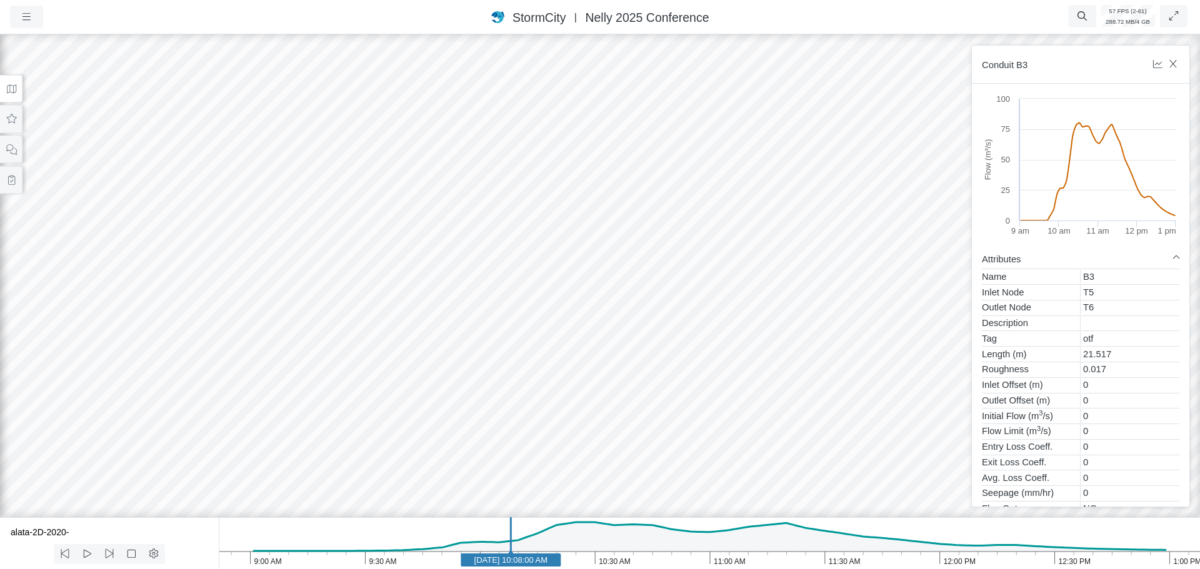
click at [562, 301] on div at bounding box center [600, 300] width 1200 height 537
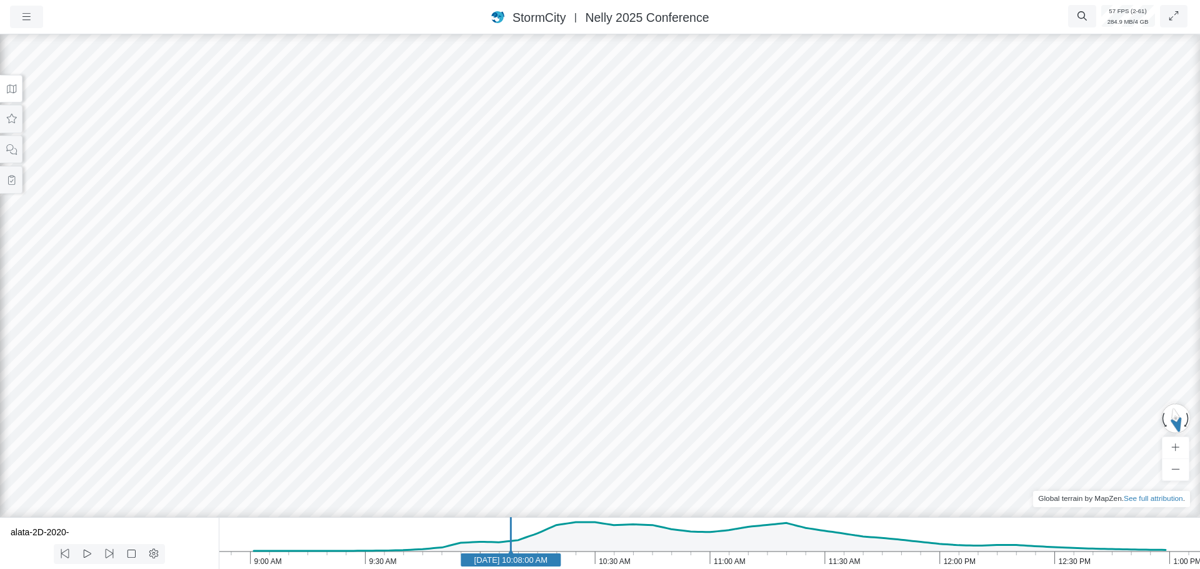
click at [522, 226] on div at bounding box center [600, 300] width 1200 height 537
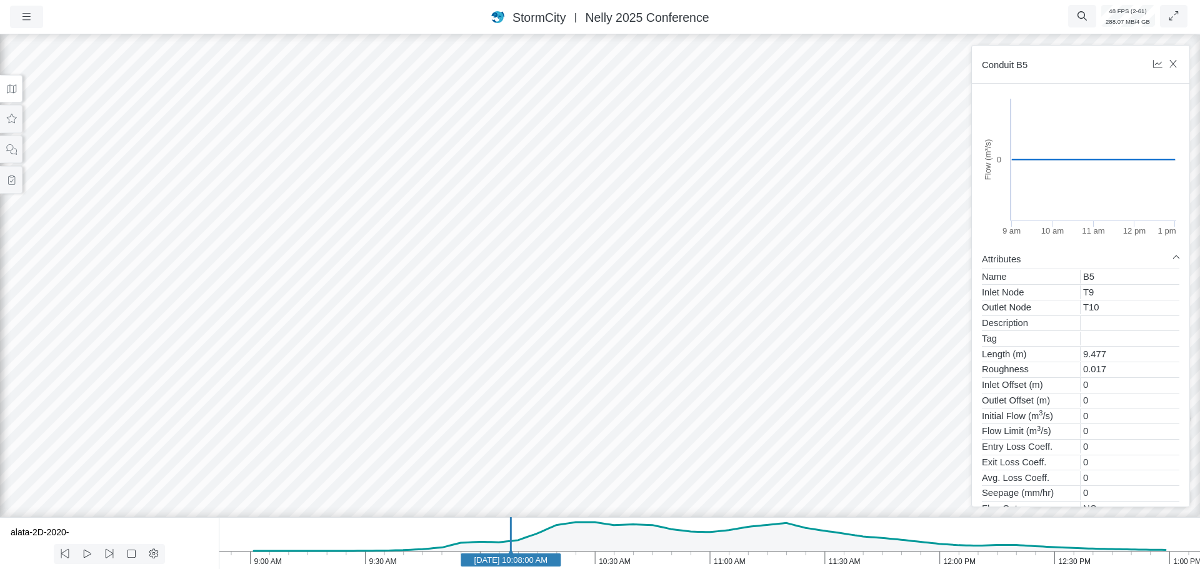
drag, startPoint x: 548, startPoint y: 214, endPoint x: 535, endPoint y: 370, distance: 156.1
drag, startPoint x: 587, startPoint y: 277, endPoint x: 351, endPoint y: 197, distance: 250.2
drag, startPoint x: 704, startPoint y: 431, endPoint x: 597, endPoint y: 274, distance: 189.4
click at [597, 274] on div at bounding box center [600, 300] width 1200 height 537
drag, startPoint x: 547, startPoint y: 291, endPoint x: 529, endPoint y: 288, distance: 17.8
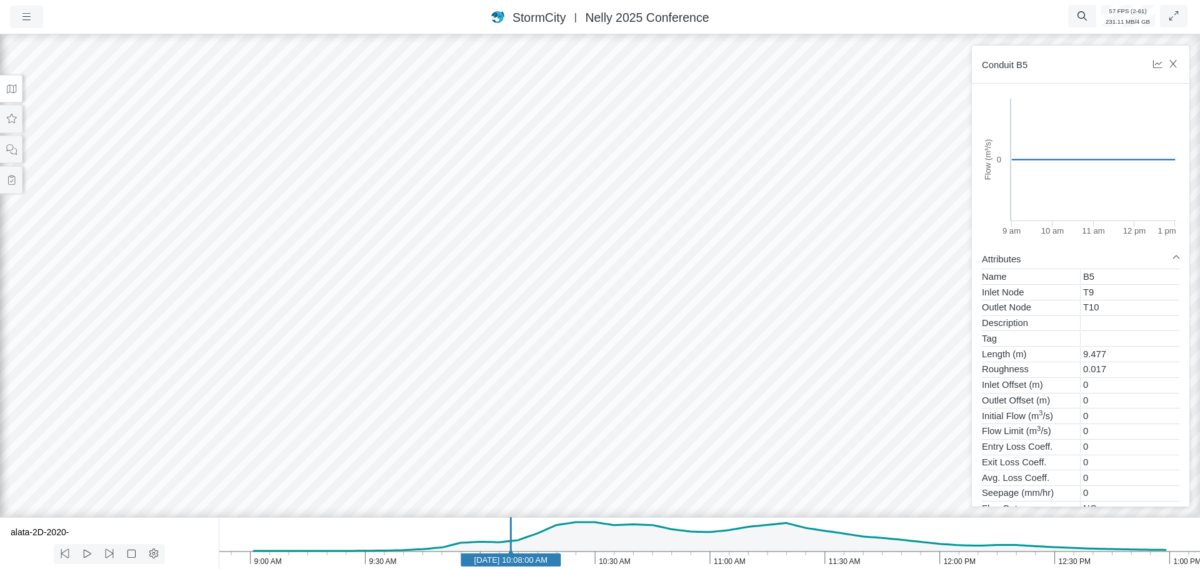
drag, startPoint x: 591, startPoint y: 427, endPoint x: 484, endPoint y: 284, distance: 178.1
click at [484, 284] on div at bounding box center [600, 300] width 1200 height 537
drag, startPoint x: 487, startPoint y: 362, endPoint x: 767, endPoint y: 214, distance: 317.5
drag, startPoint x: 231, startPoint y: 332, endPoint x: 994, endPoint y: 382, distance: 764.5
click at [994, 382] on div "Projects Groups Users Preferences Profiles Data Centers Accounts Support About …" at bounding box center [600, 284] width 1200 height 569
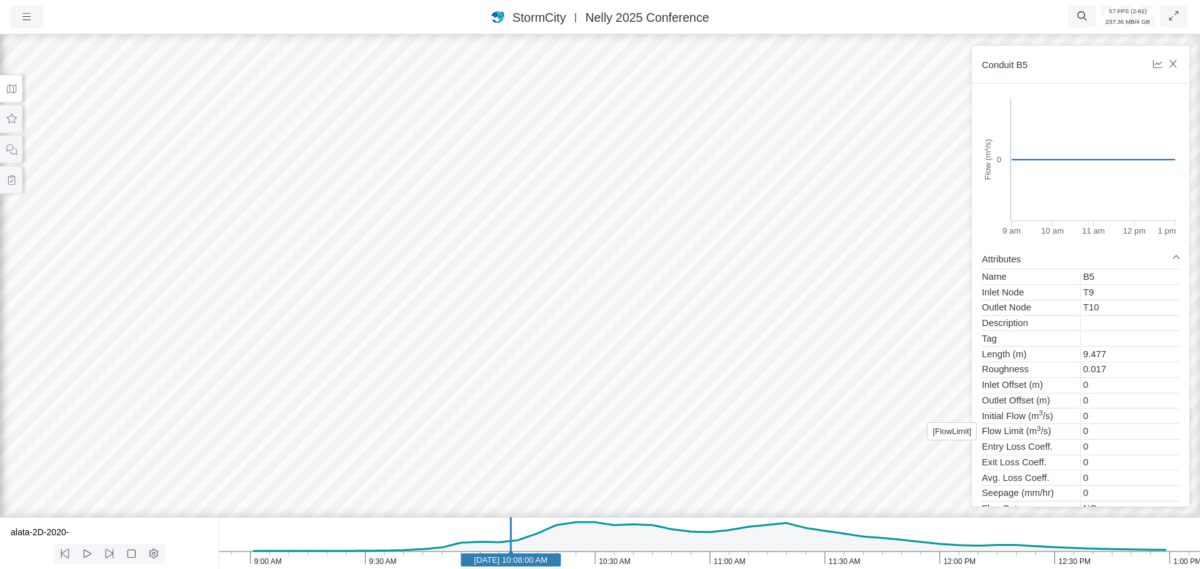
drag, startPoint x: 719, startPoint y: 362, endPoint x: 1009, endPoint y: 437, distance: 299.9
drag, startPoint x: 580, startPoint y: 319, endPoint x: 673, endPoint y: 469, distance: 176.2
drag, startPoint x: 625, startPoint y: 207, endPoint x: 630, endPoint y: 318, distance: 111.3
drag, startPoint x: 604, startPoint y: 187, endPoint x: 468, endPoint y: 307, distance: 180.6
click at [468, 307] on div at bounding box center [600, 300] width 1200 height 537
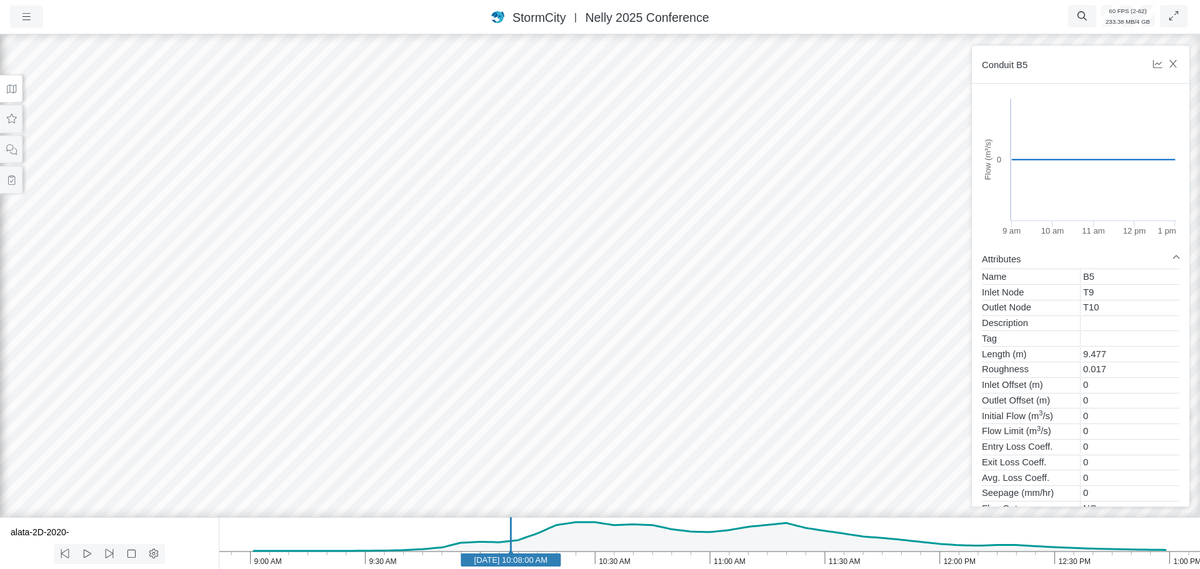
drag, startPoint x: 436, startPoint y: 199, endPoint x: 449, endPoint y: 343, distance: 144.3
click at [449, 343] on div at bounding box center [600, 300] width 1200 height 537
drag, startPoint x: 576, startPoint y: 390, endPoint x: 434, endPoint y: 262, distance: 191.6
click at [272, 411] on div at bounding box center [600, 300] width 1200 height 537
drag, startPoint x: 333, startPoint y: 377, endPoint x: 302, endPoint y: 199, distance: 180.2
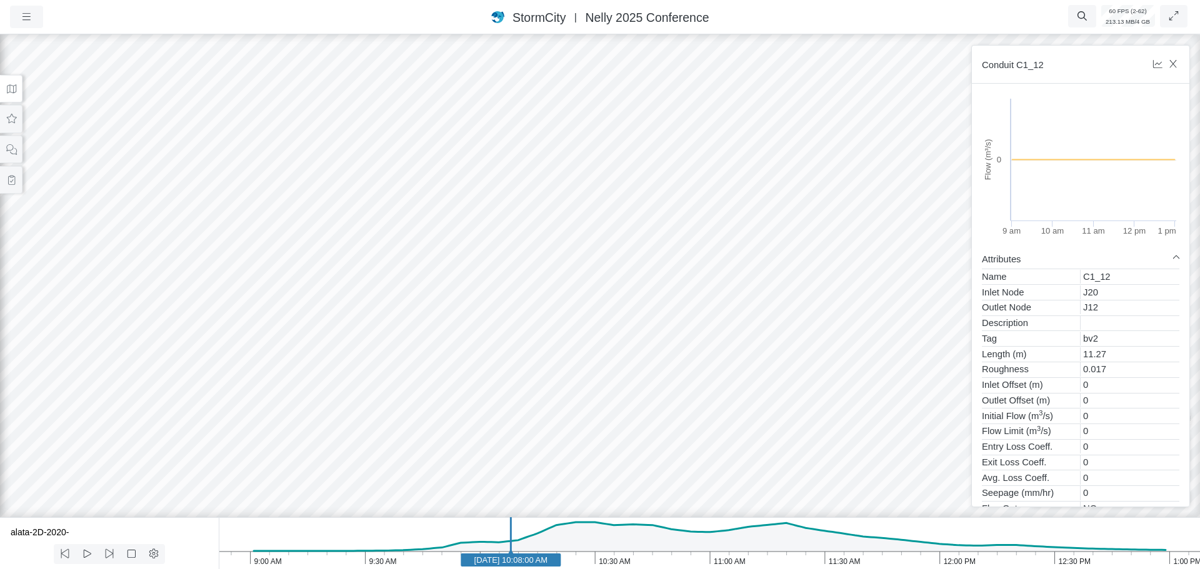
click at [302, 199] on div at bounding box center [600, 300] width 1200 height 537
drag, startPoint x: 382, startPoint y: 372, endPoint x: 300, endPoint y: 297, distance: 111.0
click at [300, 297] on div at bounding box center [600, 300] width 1200 height 537
click at [409, 218] on div at bounding box center [600, 300] width 1200 height 537
drag, startPoint x: 452, startPoint y: 314, endPoint x: 587, endPoint y: 212, distance: 168.2
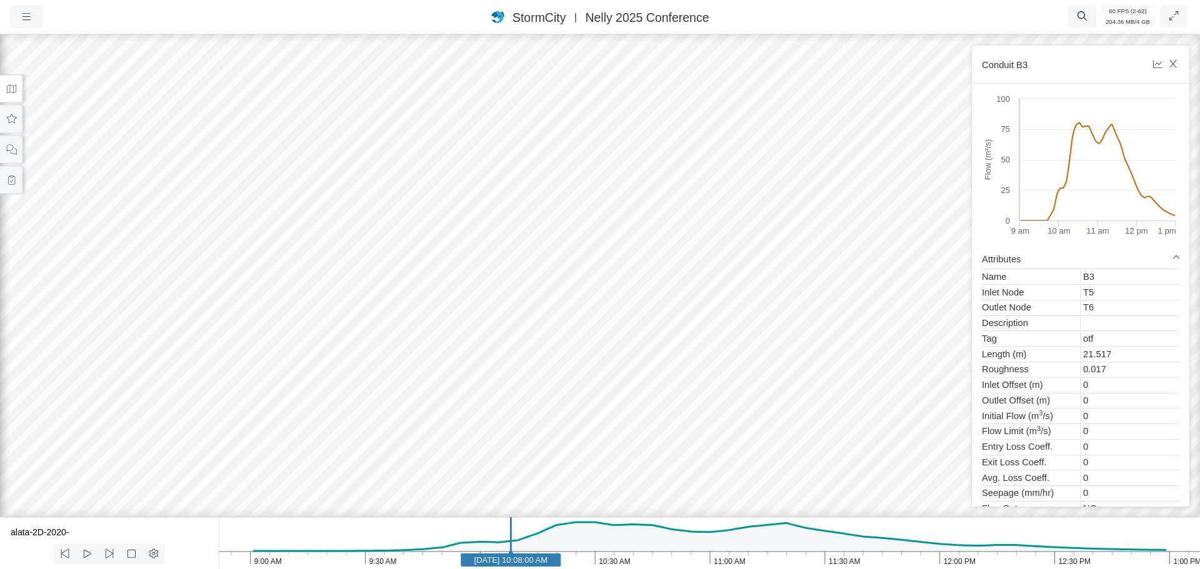
click at [587, 212] on div at bounding box center [600, 300] width 1200 height 537
drag, startPoint x: 637, startPoint y: 399, endPoint x: 509, endPoint y: 356, distance: 135.2
drag, startPoint x: 669, startPoint y: 470, endPoint x: 439, endPoint y: 308, distance: 281.2
click at [439, 308] on div at bounding box center [600, 300] width 1200 height 537
drag, startPoint x: 393, startPoint y: 294, endPoint x: 437, endPoint y: 272, distance: 49.5
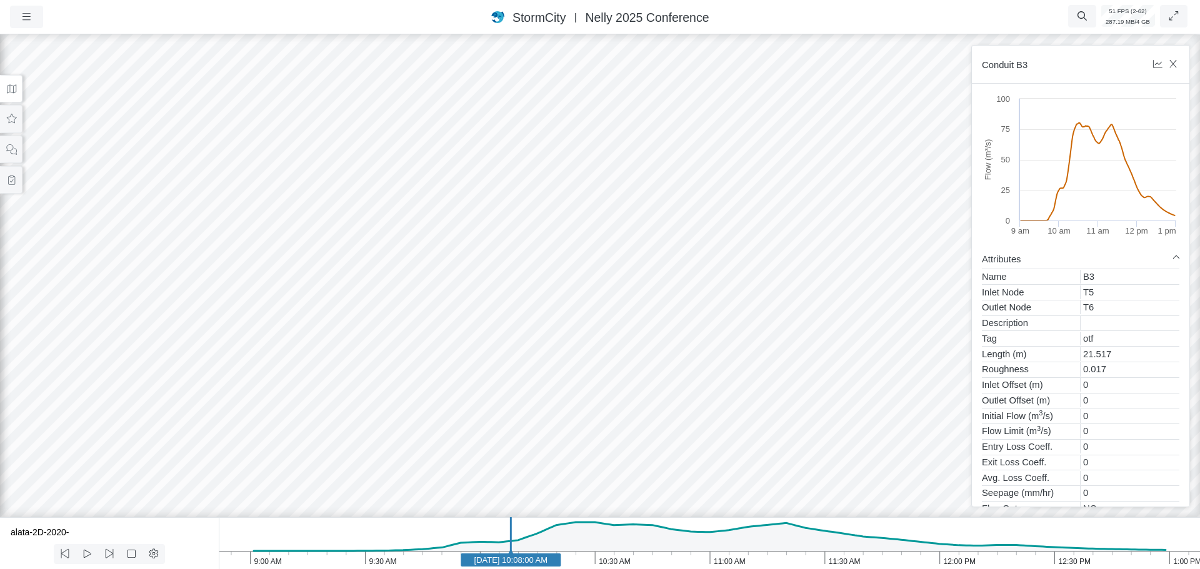
drag, startPoint x: 379, startPoint y: 343, endPoint x: 630, endPoint y: 384, distance: 255.2
click at [636, 375] on div at bounding box center [600, 300] width 1200 height 537
drag, startPoint x: 606, startPoint y: 404, endPoint x: 525, endPoint y: 369, distance: 88.4
click at [525, 369] on div at bounding box center [600, 300] width 1200 height 537
click at [494, 563] on text "[DATE] 10:08:00 AM" at bounding box center [511, 559] width 74 height 9
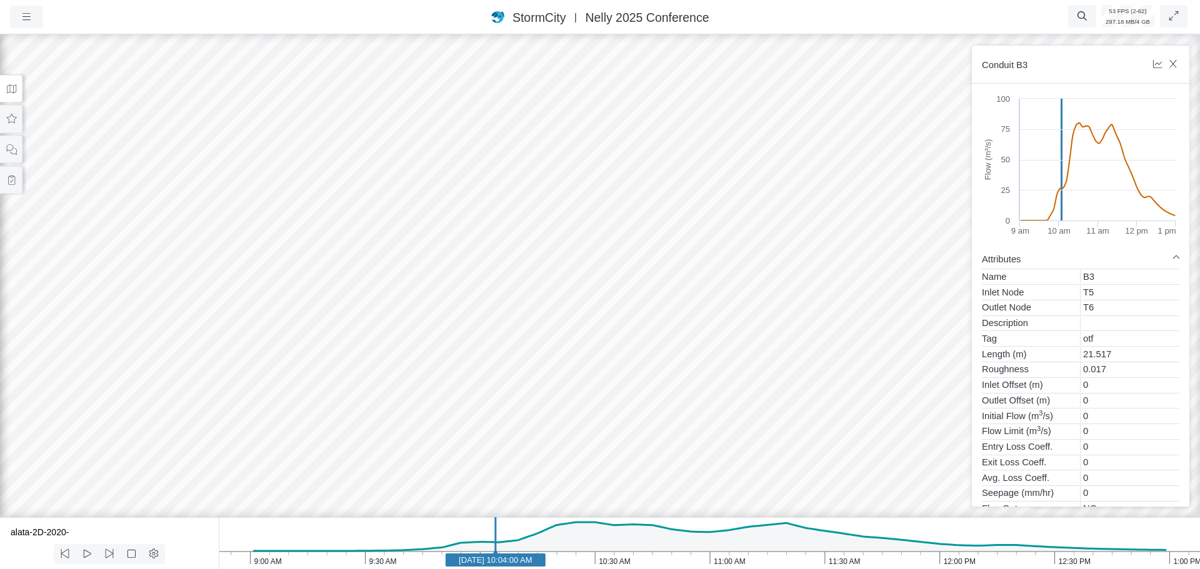
click at [467, 561] on text "[DATE] 10:04:00 AM" at bounding box center [496, 559] width 74 height 9
click at [453, 567] on rect at bounding box center [469, 560] width 100 height 13
click at [503, 567] on icon "1:00 PM 12:30 PM 12:00 PM 11:30 AM 11:00 AM 10:30 AM 10:00 AM 9:30 AM 9:00 AM […" at bounding box center [709, 543] width 981 height 52
click at [471, 554] on rect at bounding box center [503, 560] width 100 height 13
click at [444, 562] on text "[DATE] 9:58:00 AM" at bounding box center [472, 559] width 69 height 9
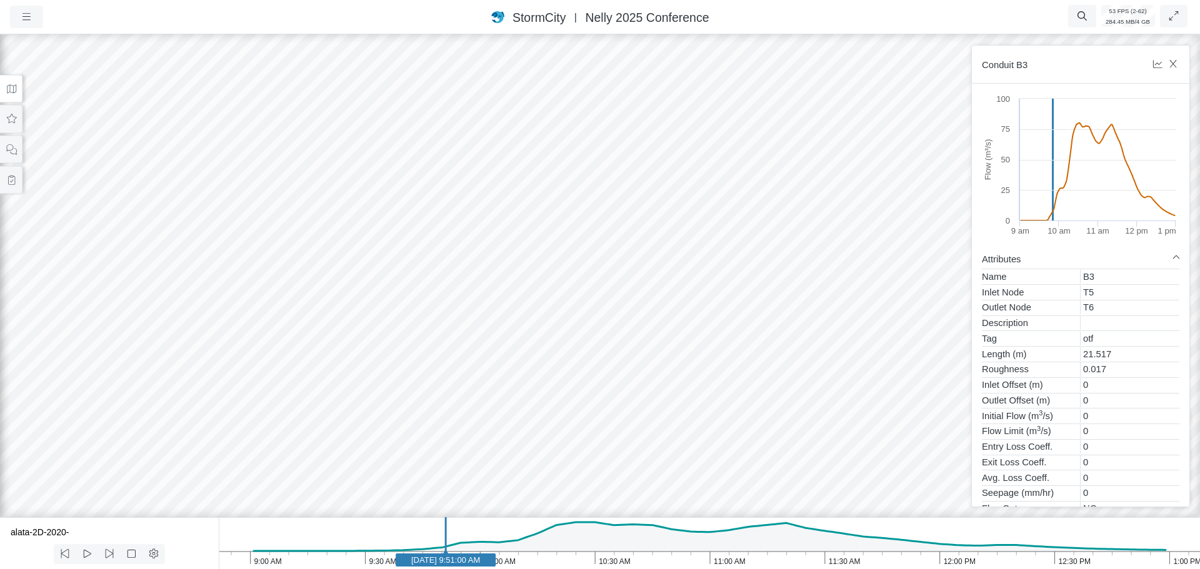
click at [412, 566] on rect at bounding box center [446, 560] width 100 height 13
drag, startPoint x: 495, startPoint y: 453, endPoint x: 494, endPoint y: 366, distance: 87.5
click at [494, 366] on div at bounding box center [600, 300] width 1200 height 537
click at [391, 564] on text "[DATE] 9:42:00 AM" at bounding box center [411, 559] width 69 height 9
drag, startPoint x: 434, startPoint y: 568, endPoint x: 443, endPoint y: 566, distance: 9.6
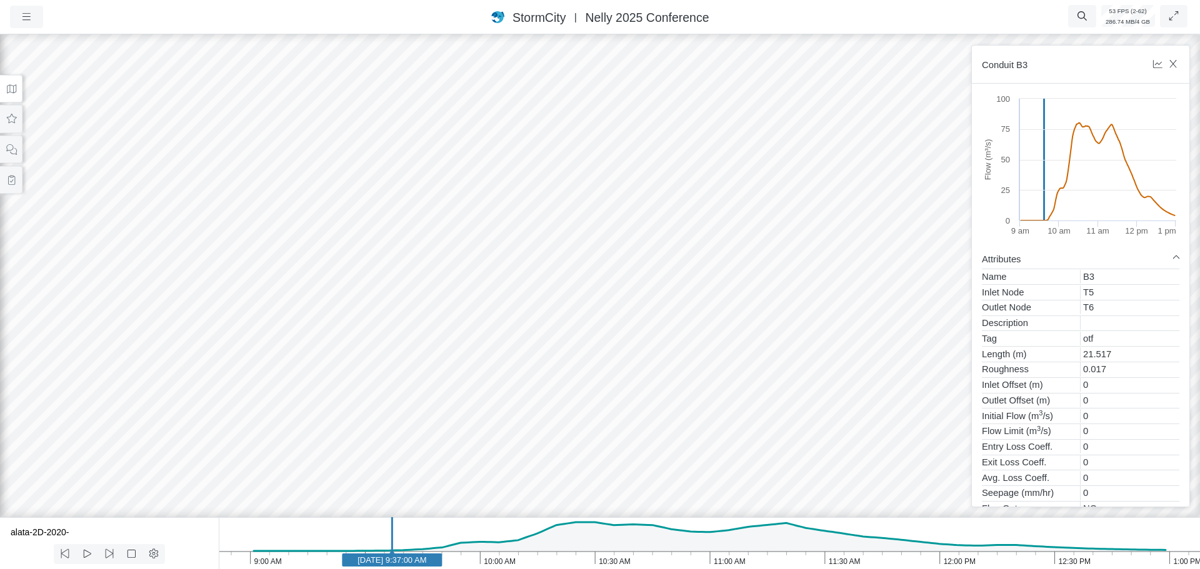
click at [434, 568] on icon "1:00 PM 12:30 PM 12:00 PM 11:30 AM 11:00 AM 10:30 AM 10:00 AM 9:30 AM 9:00 AM […" at bounding box center [709, 543] width 981 height 52
click at [12, 94] on button at bounding box center [11, 89] width 22 height 28
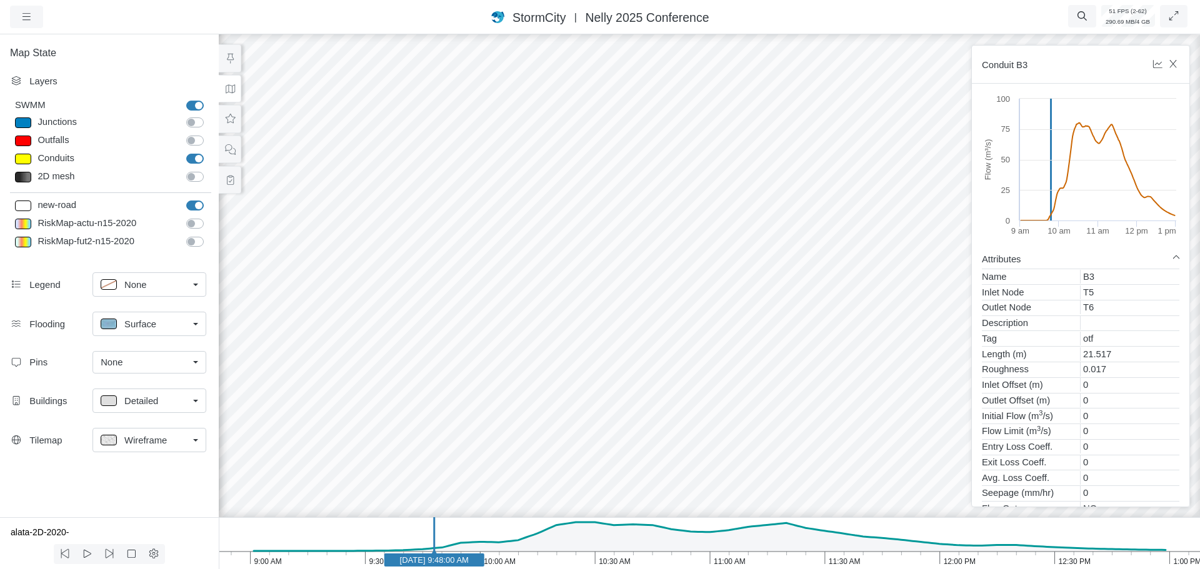
click at [464, 556] on text "[DATE] 9:48:00 AM" at bounding box center [434, 559] width 69 height 9
click at [499, 567] on icon "1:00 PM 12:30 PM 12:00 PM 11:30 AM 11:00 AM 10:30 AM 10:00 AM 9:30 AM 9:00 AM […" at bounding box center [709, 543] width 981 height 52
click at [146, 326] on span "Surface" at bounding box center [140, 324] width 32 height 14
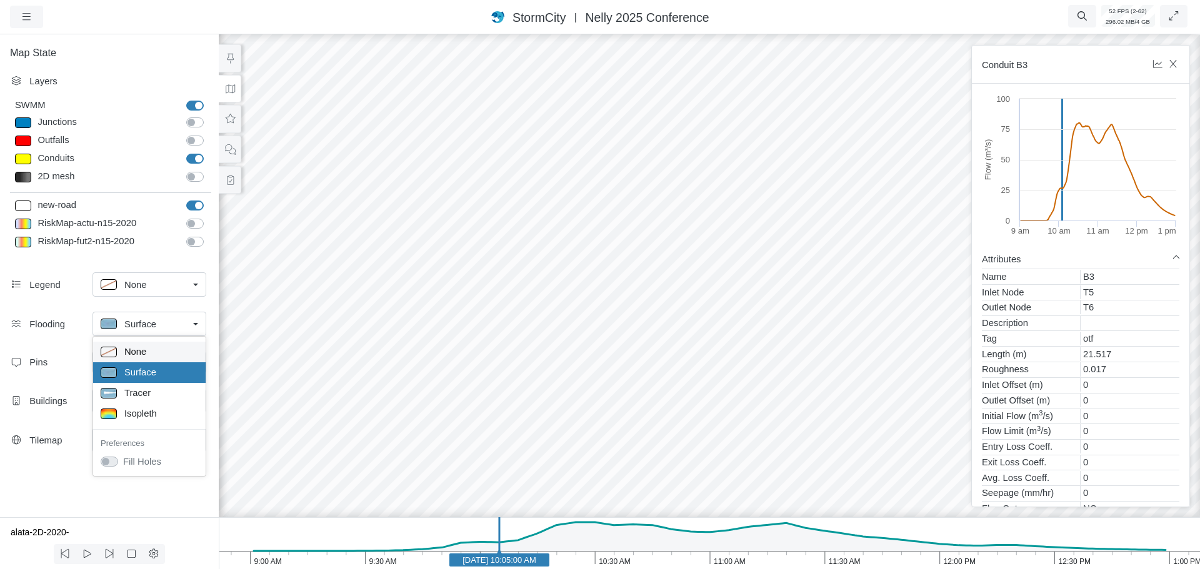
click at [144, 355] on span "None" at bounding box center [135, 352] width 22 height 14
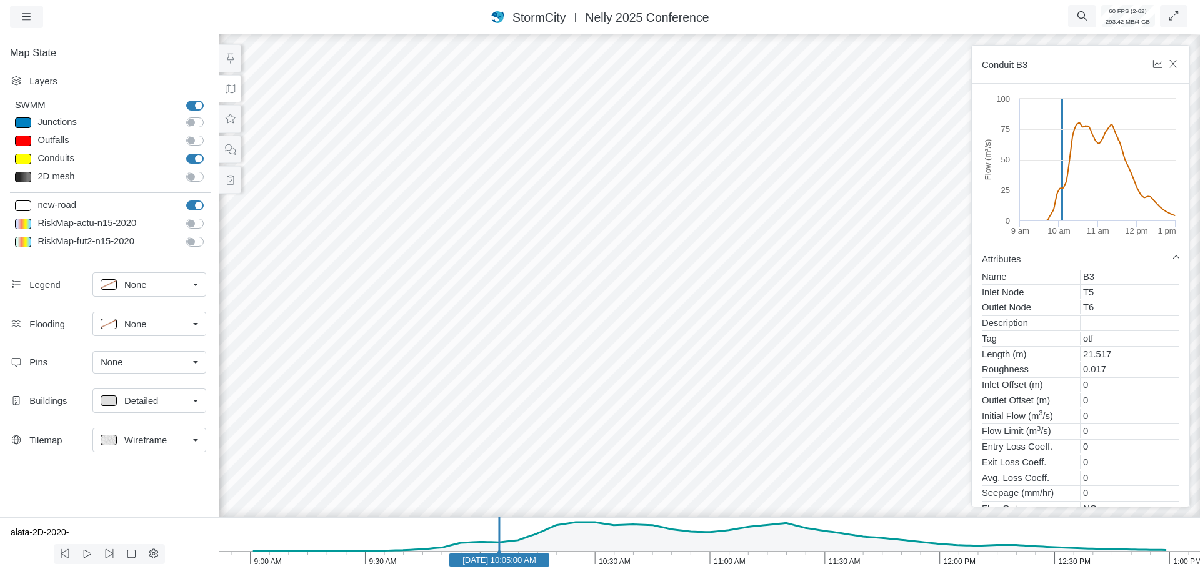
drag, startPoint x: 664, startPoint y: 417, endPoint x: 656, endPoint y: 484, distance: 67.3
click at [657, 484] on div at bounding box center [709, 300] width 1200 height 537
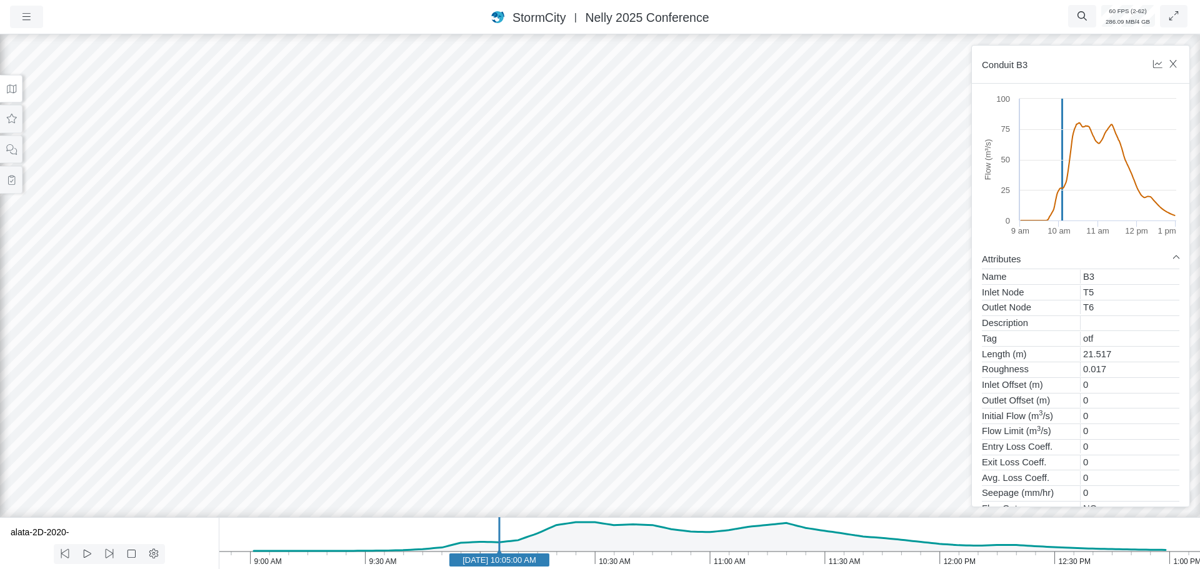
drag, startPoint x: 515, startPoint y: 328, endPoint x: 562, endPoint y: 318, distance: 48.5
click at [562, 318] on div at bounding box center [600, 300] width 1200 height 537
drag, startPoint x: 557, startPoint y: 347, endPoint x: 547, endPoint y: 449, distance: 102.3
click at [547, 457] on div at bounding box center [600, 300] width 1200 height 537
drag, startPoint x: 559, startPoint y: 388, endPoint x: 558, endPoint y: 297, distance: 90.6
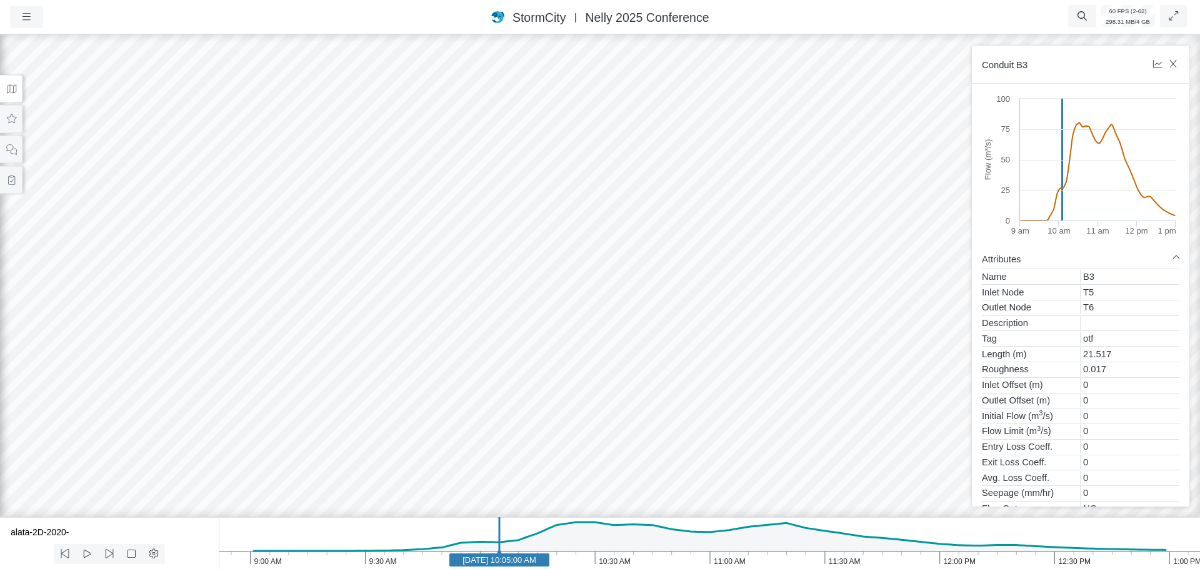
click at [558, 297] on div at bounding box center [600, 300] width 1200 height 537
click at [585, 247] on div at bounding box center [600, 300] width 1200 height 537
click at [679, 322] on div at bounding box center [600, 300] width 1200 height 537
click at [576, 346] on div at bounding box center [600, 300] width 1200 height 537
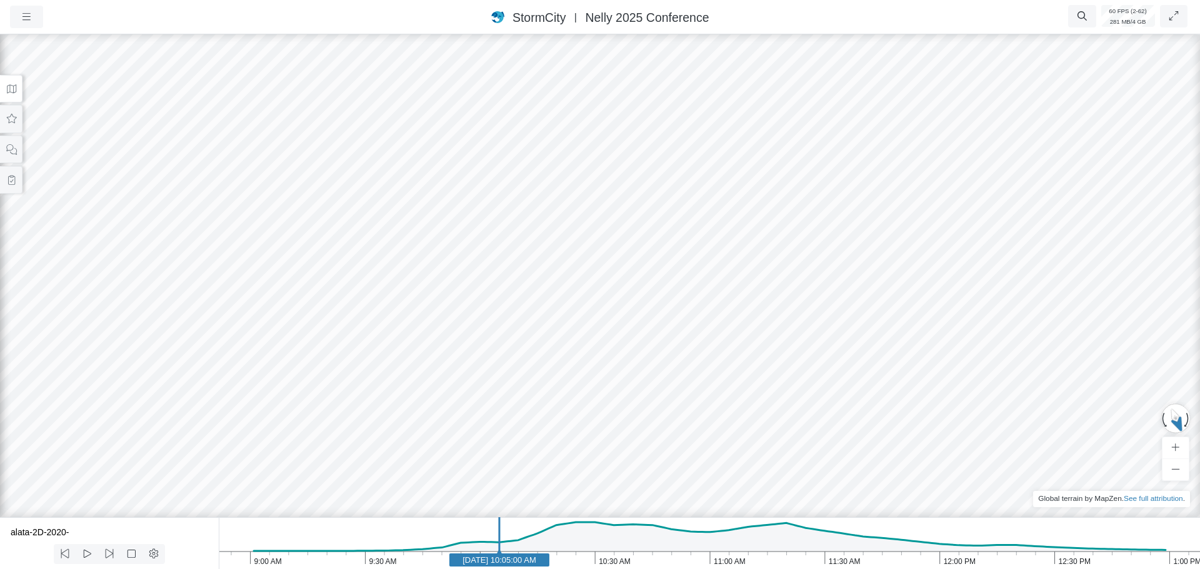
click at [579, 344] on div at bounding box center [600, 300] width 1200 height 537
